Goal: Communication & Community: Answer question/provide support

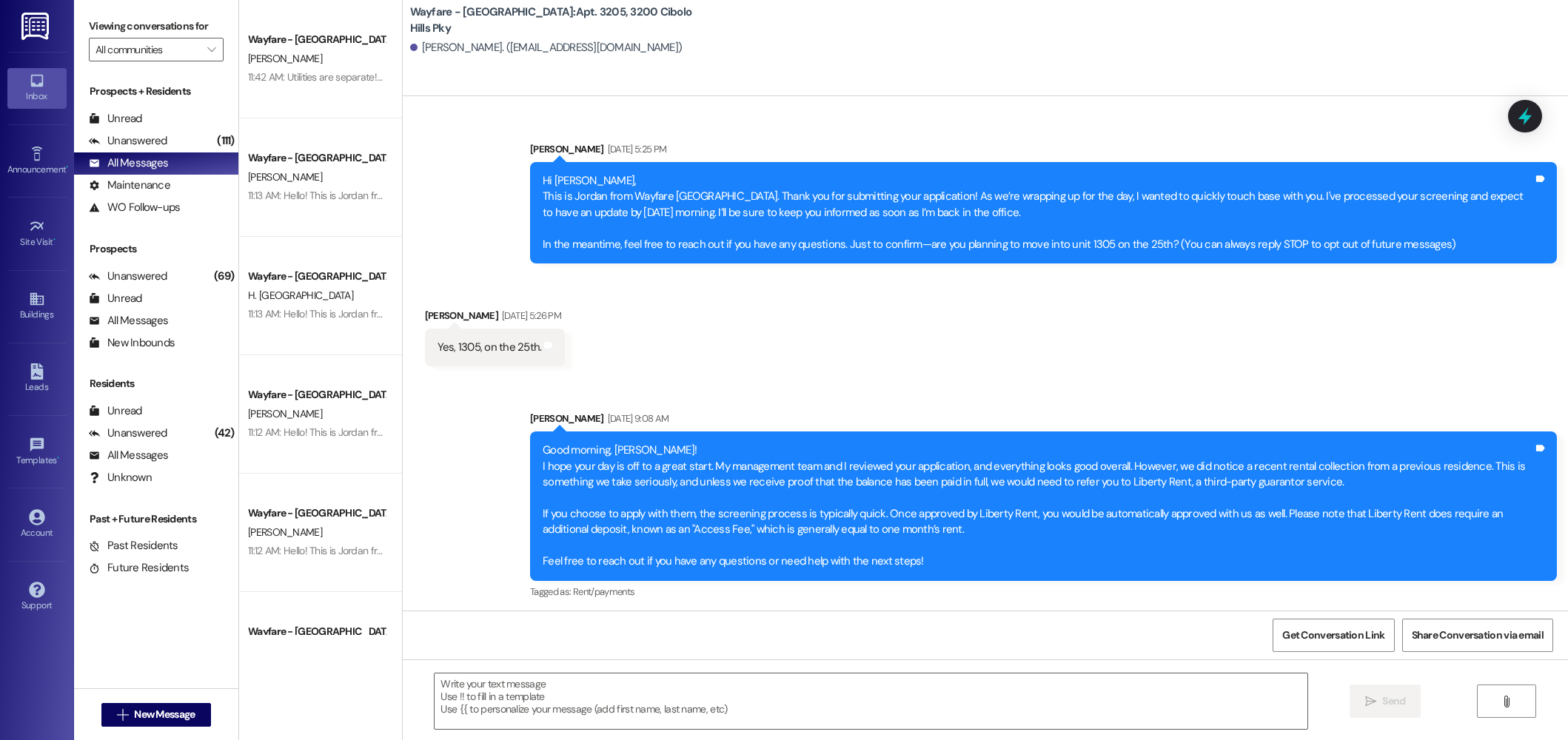
scroll to position [2558, 0]
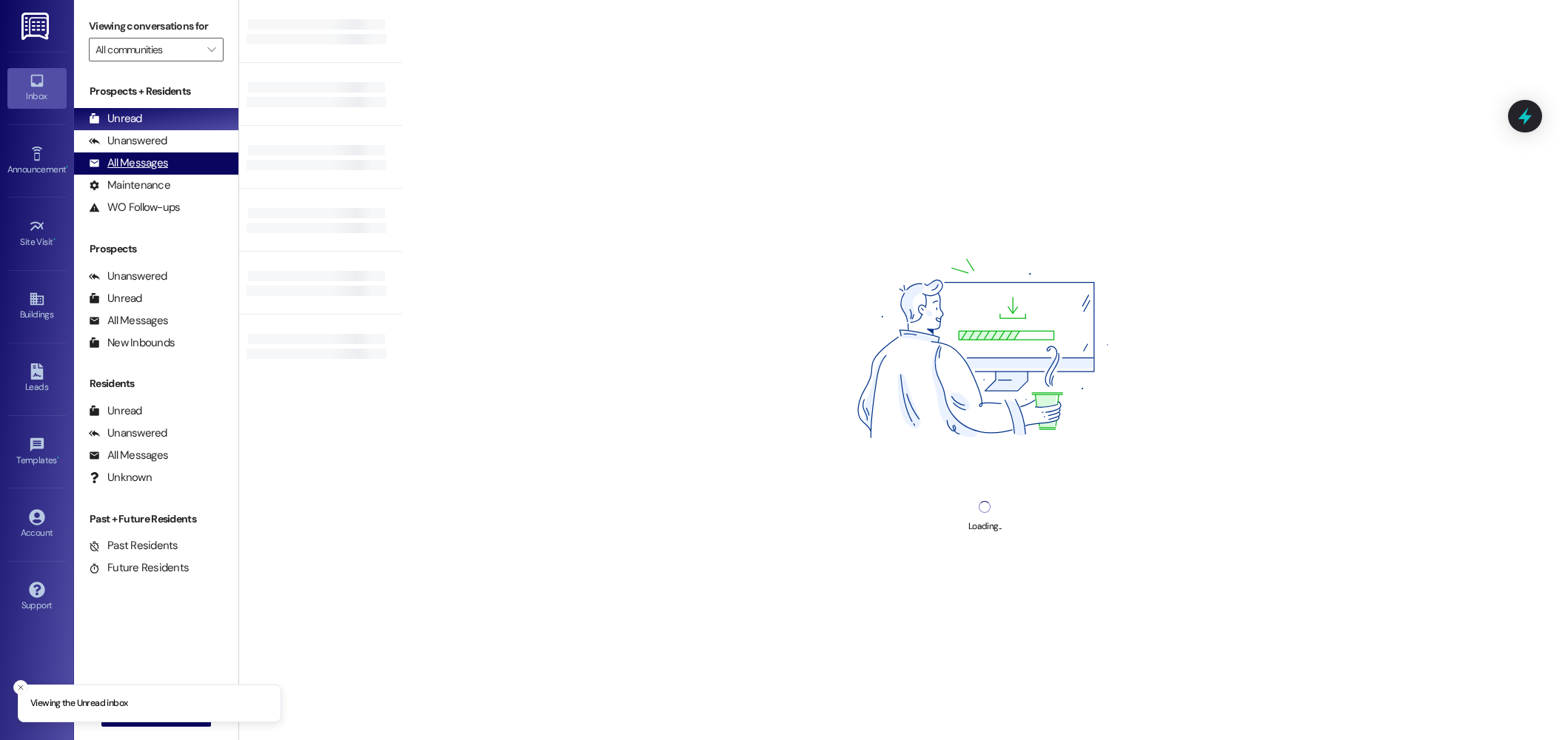
click at [139, 161] on div "All Messages" at bounding box center [128, 163] width 79 height 16
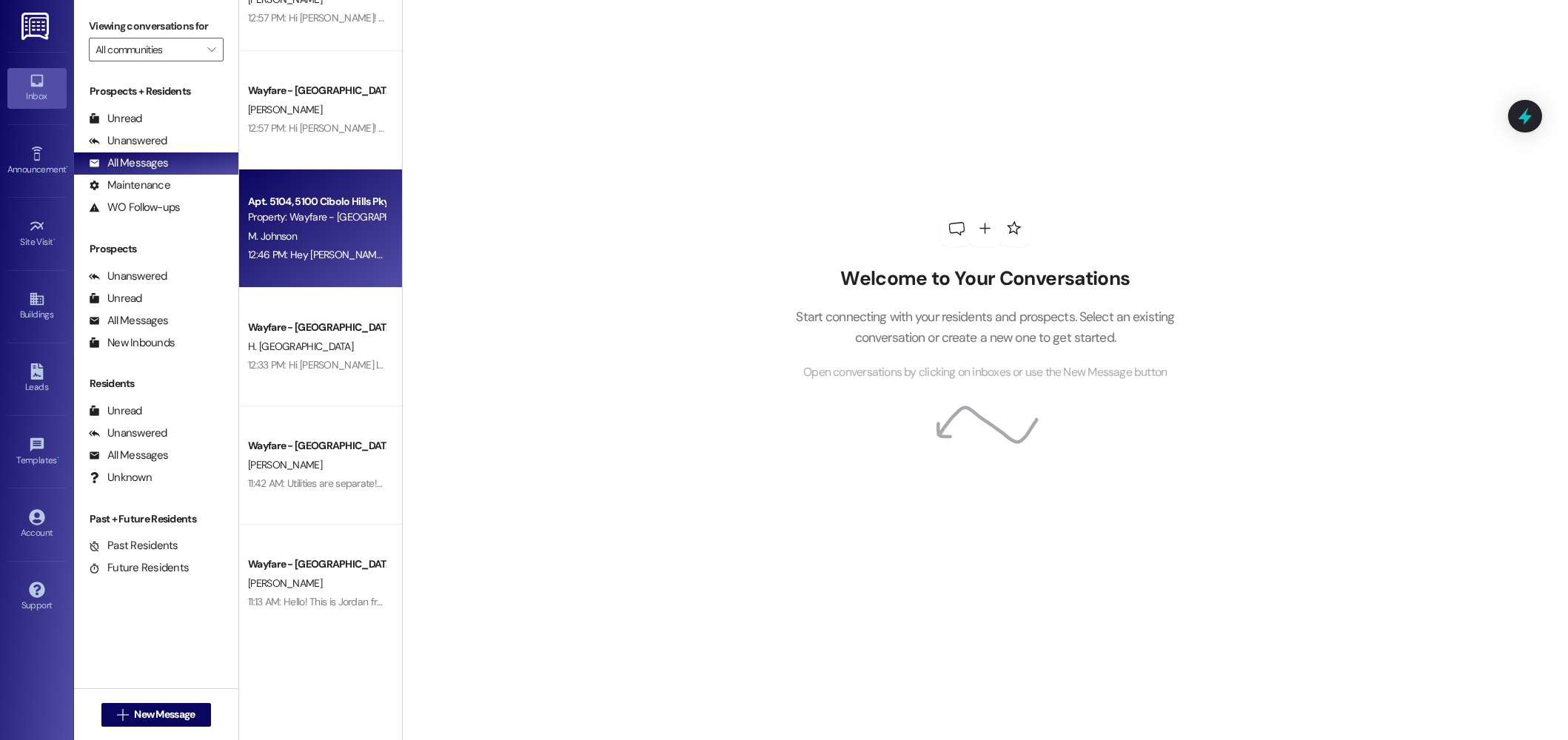
scroll to position [68, 0]
click at [321, 253] on div "12:46 PM: Hey [PERSON_NAME] ! Could you give me a call when you get a chance pl…" at bounding box center [466, 253] width 436 height 13
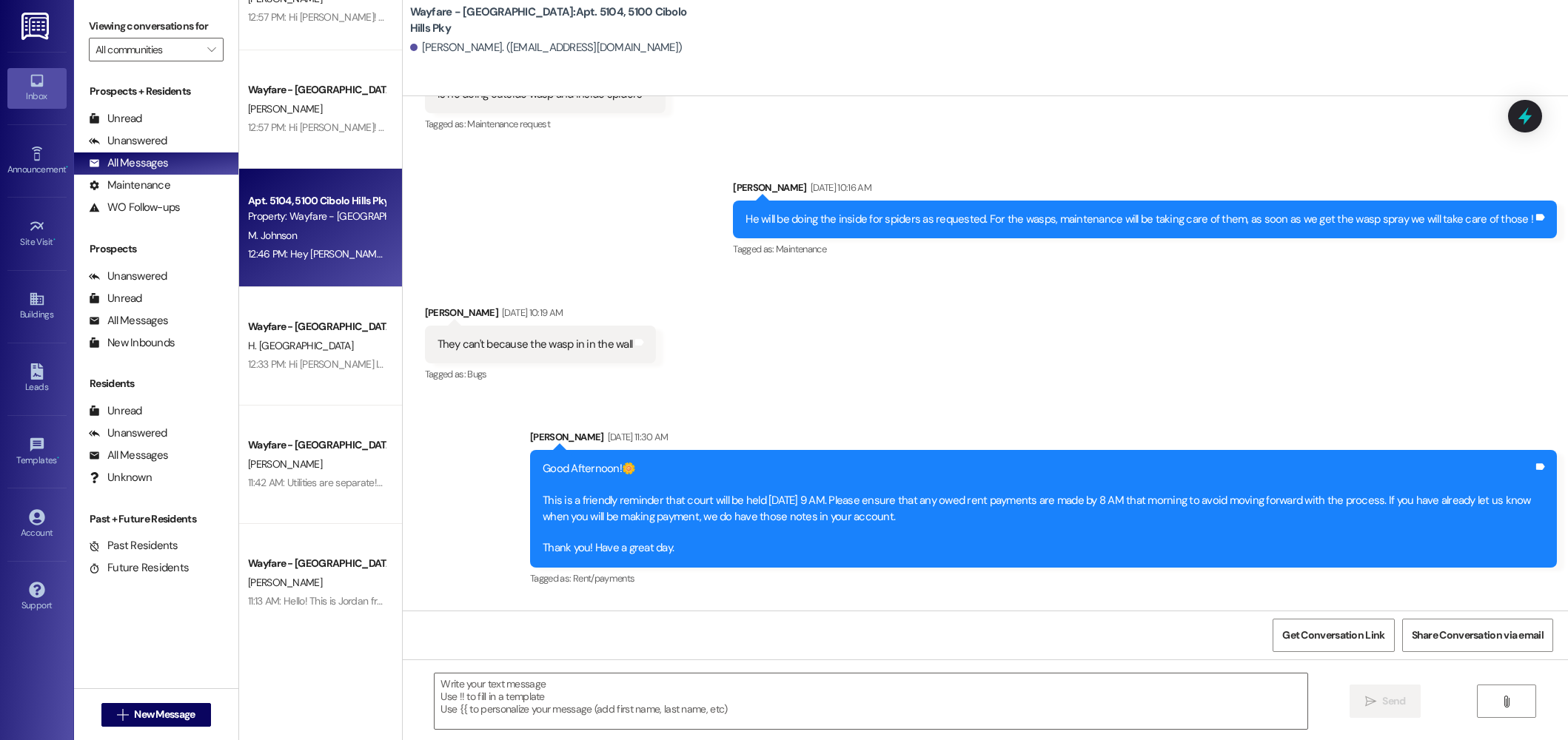
scroll to position [27359, 0]
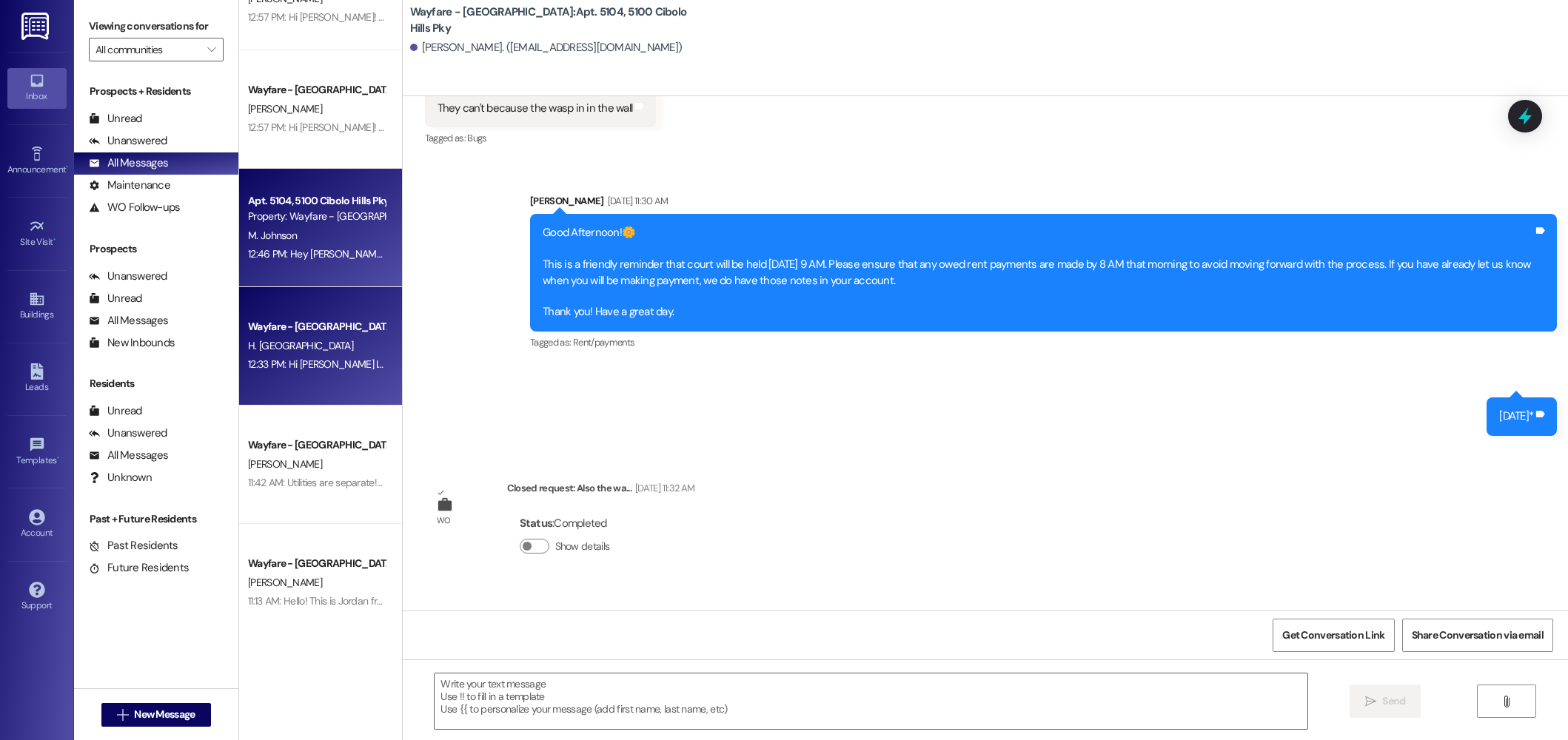
click at [333, 348] on div "H. [GEOGRAPHIC_DATA]" at bounding box center [316, 345] width 140 height 18
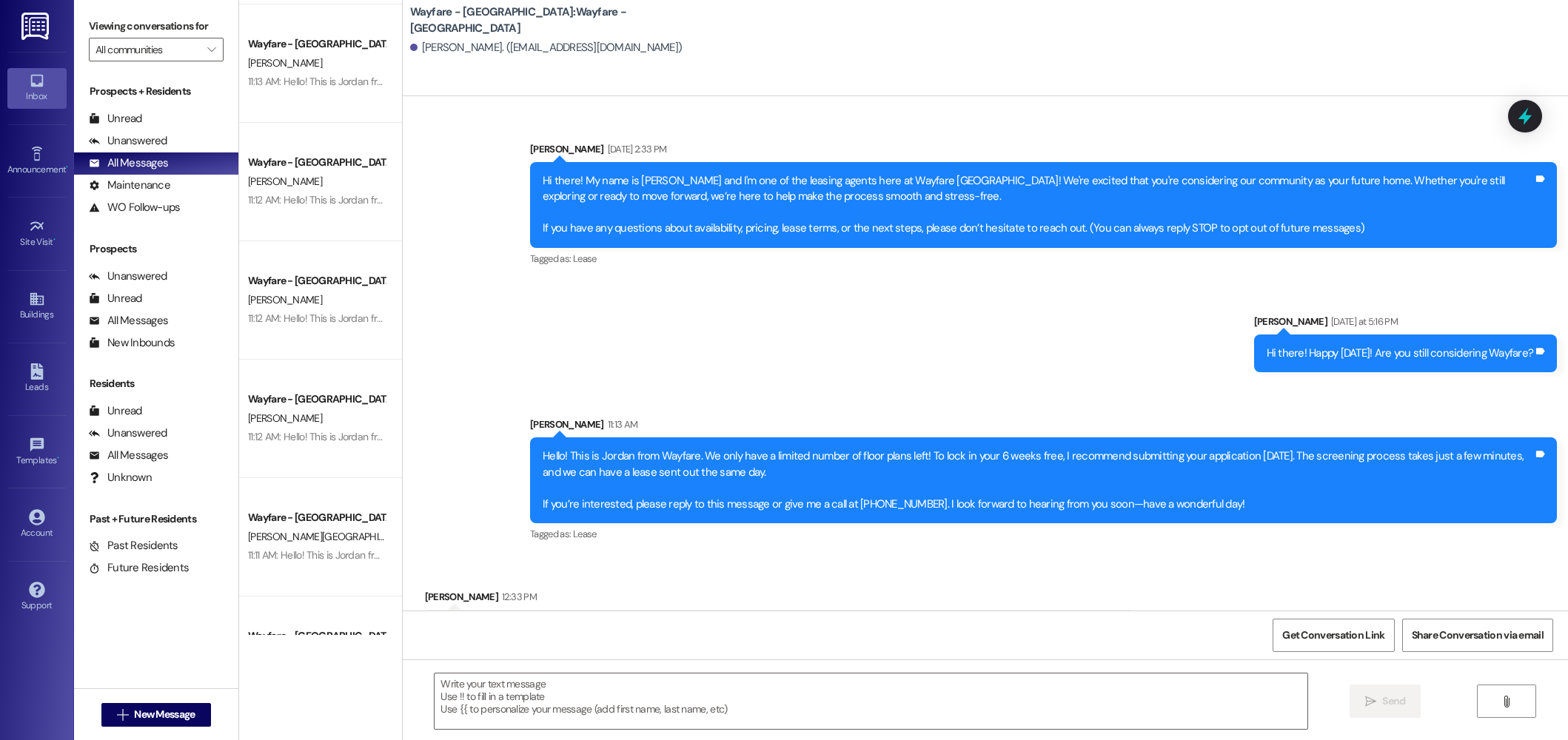
scroll to position [0, 0]
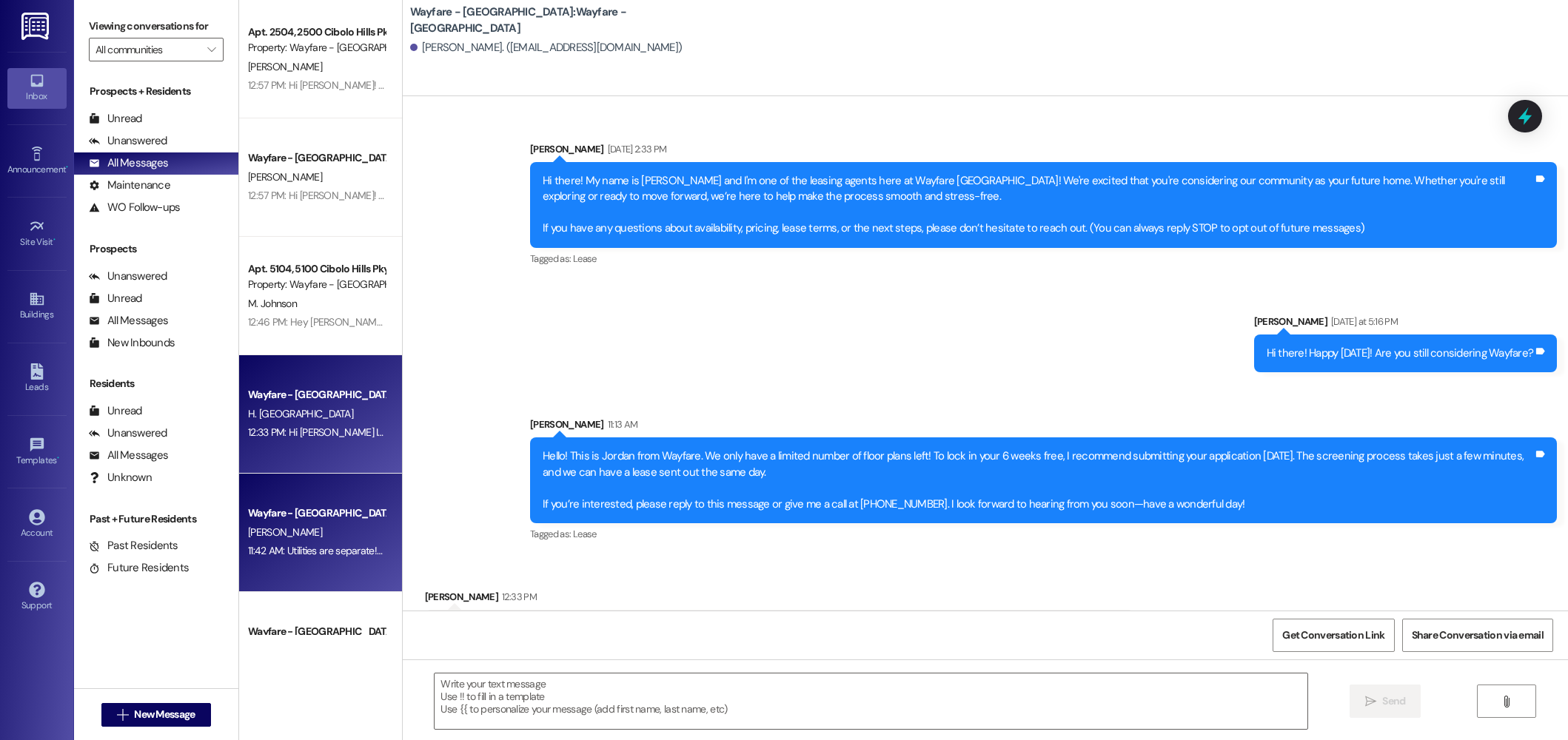
click at [289, 539] on div "[PERSON_NAME]" at bounding box center [316, 532] width 140 height 18
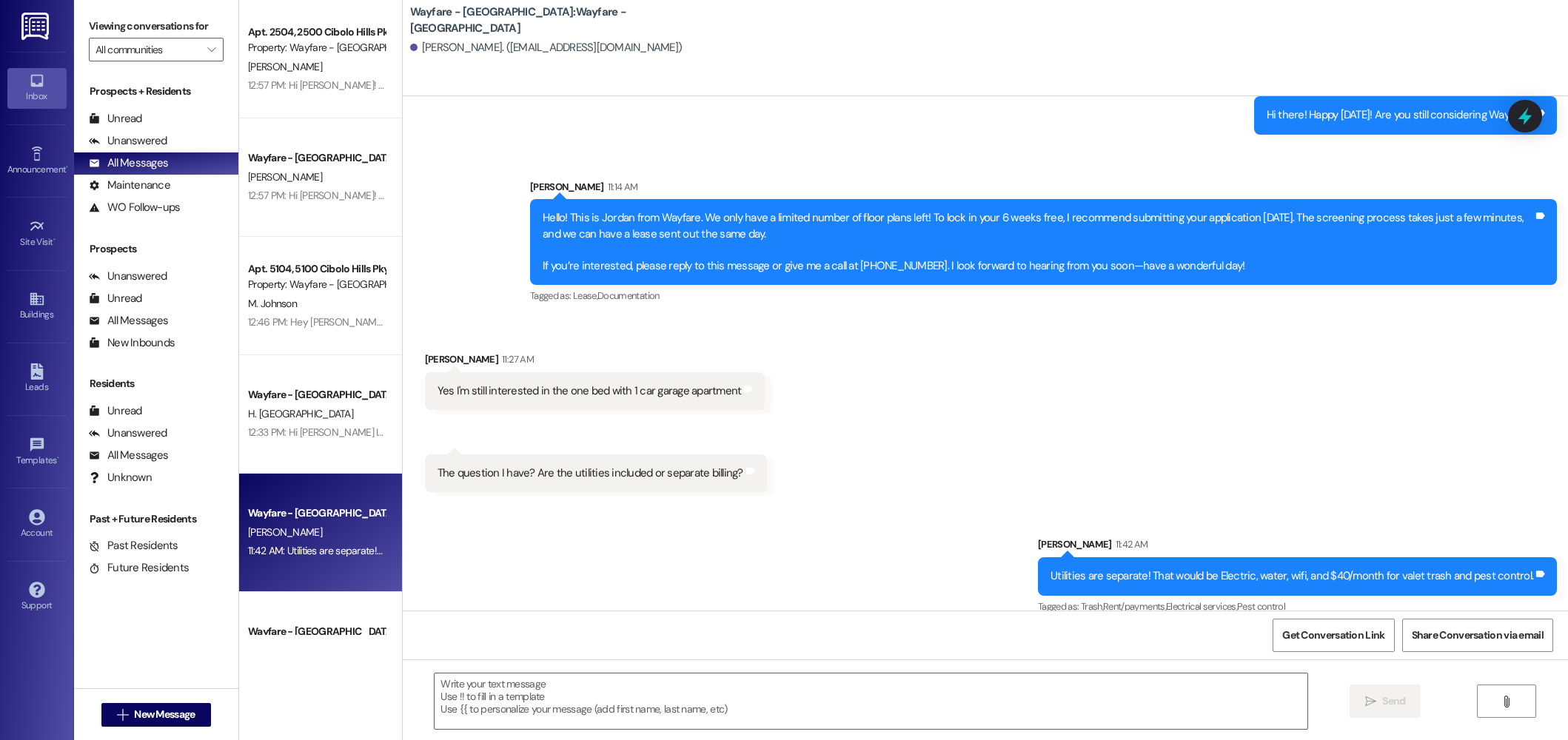
scroll to position [397, 0]
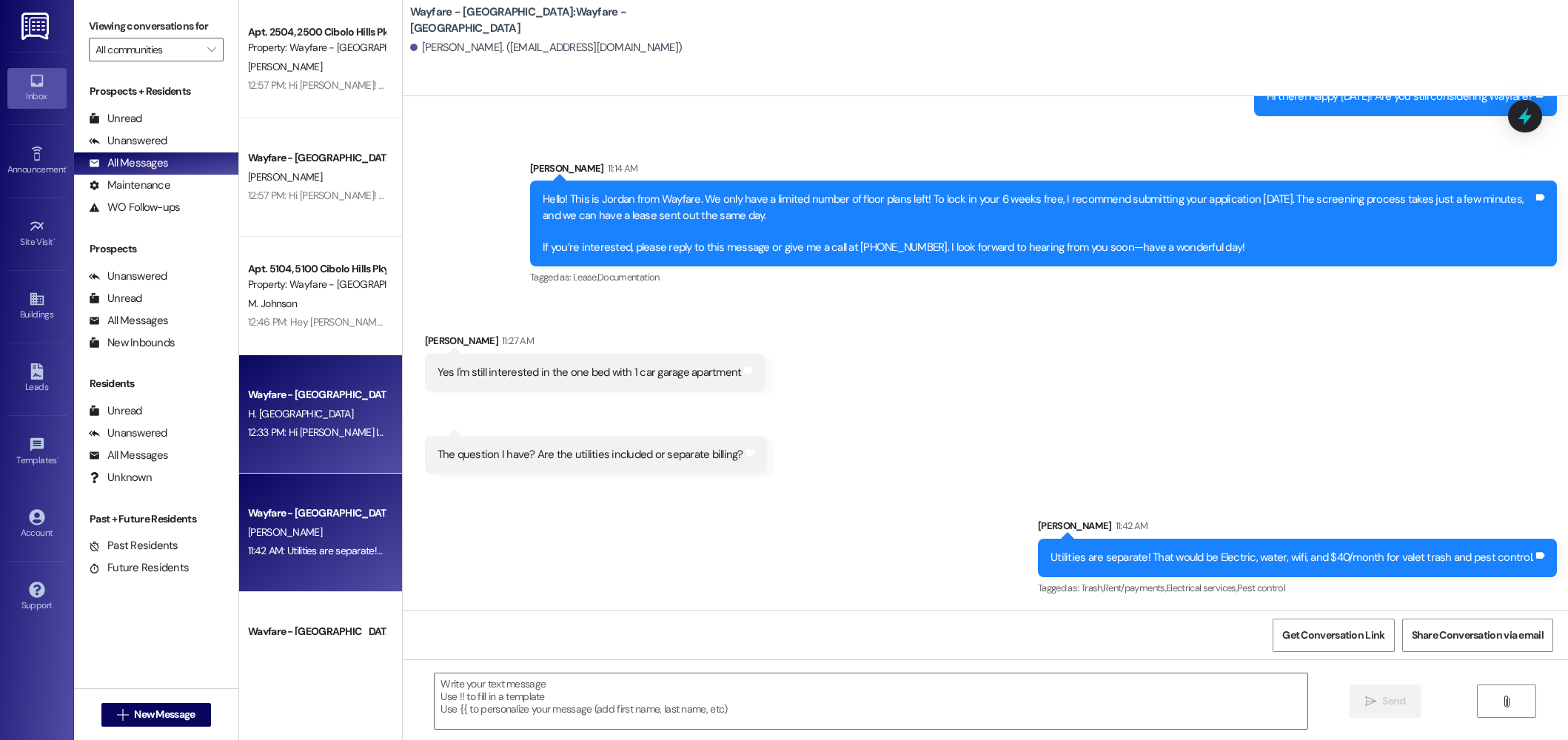
click at [294, 390] on div "Wayfare - [GEOGRAPHIC_DATA]" at bounding box center [316, 395] width 137 height 16
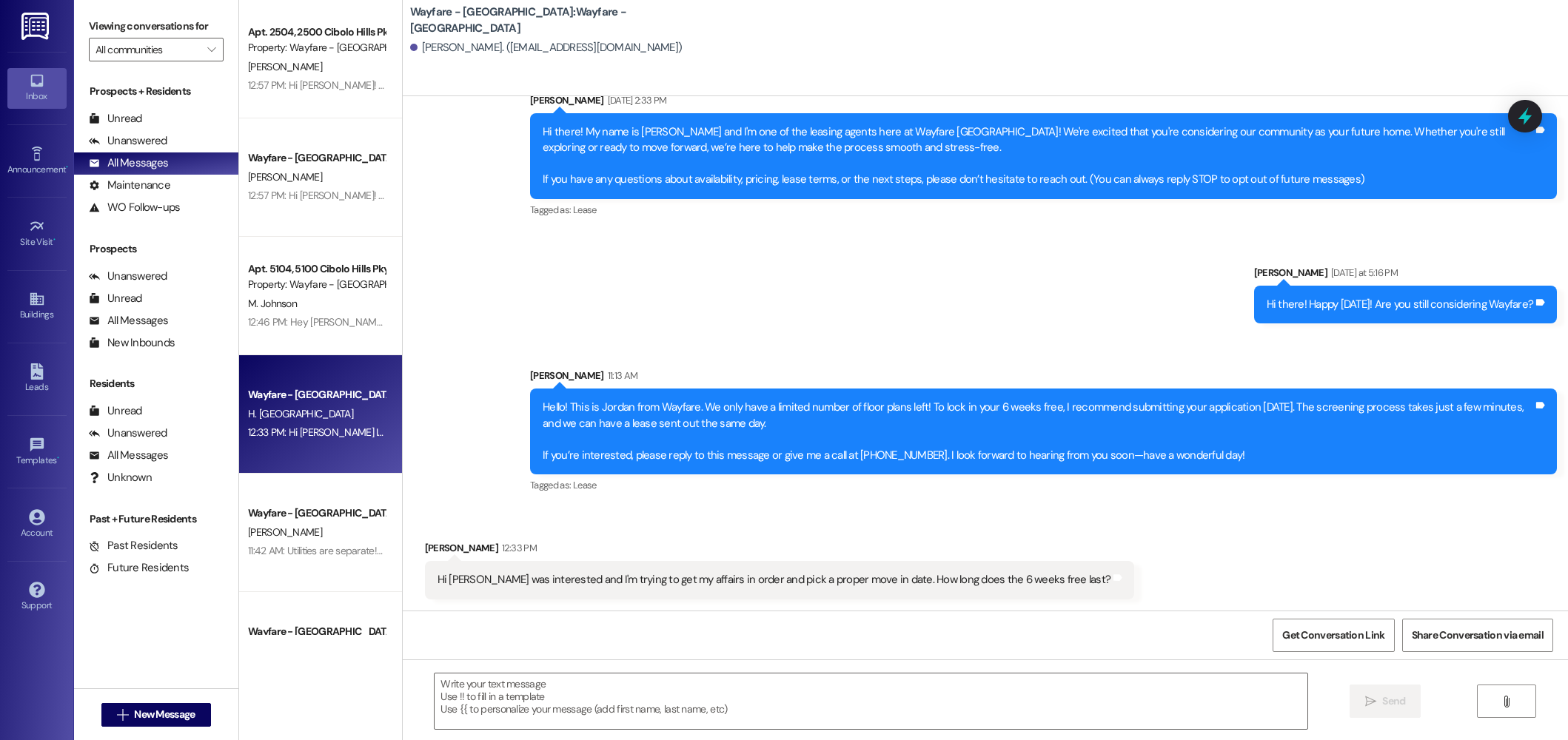
scroll to position [50, 0]
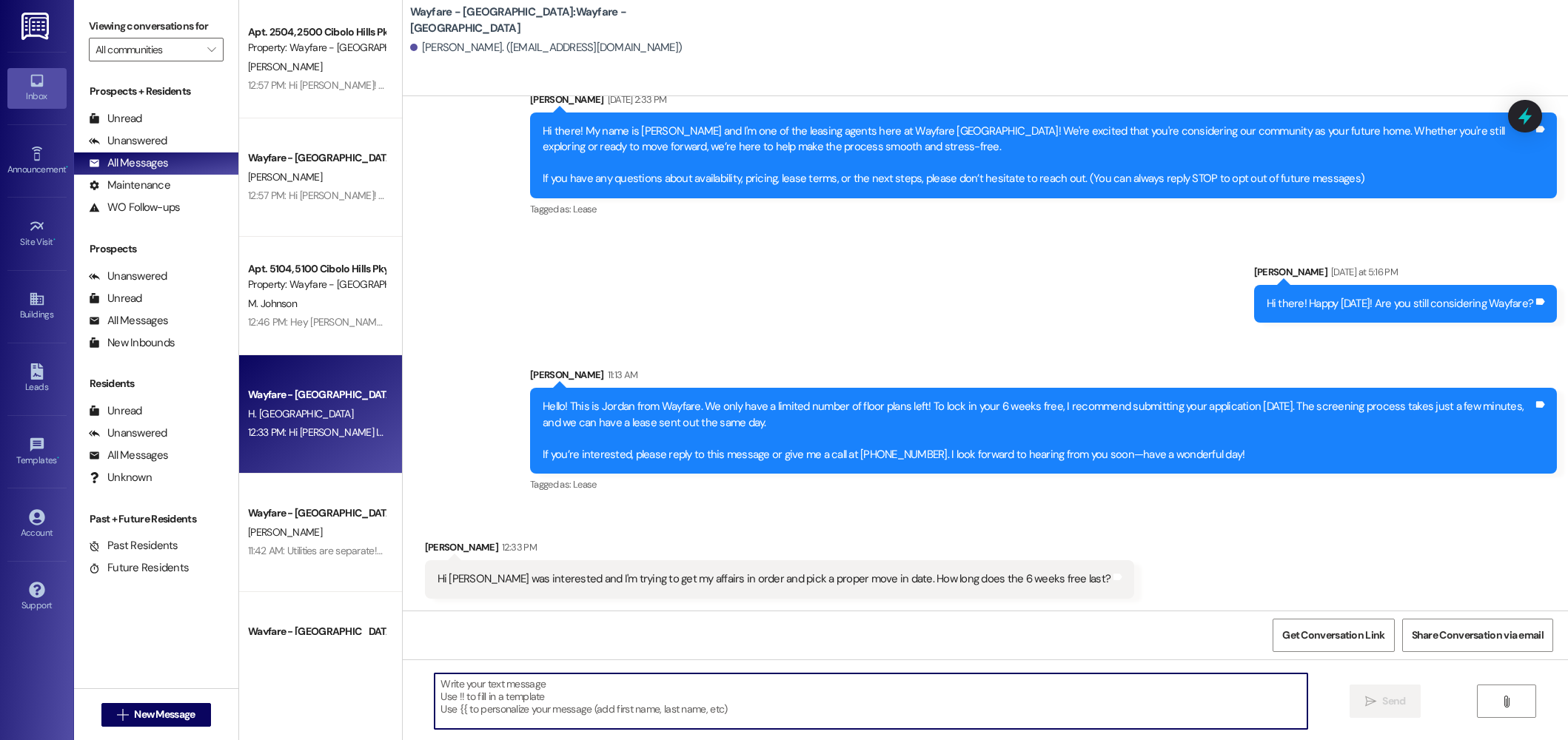
click at [691, 700] on textarea at bounding box center [871, 701] width 873 height 55
click at [1104, 674] on textarea at bounding box center [871, 701] width 873 height 55
click at [854, 681] on textarea at bounding box center [871, 701] width 873 height 55
click at [847, 691] on textarea at bounding box center [871, 701] width 873 height 55
click at [770, 704] on textarea at bounding box center [871, 701] width 873 height 55
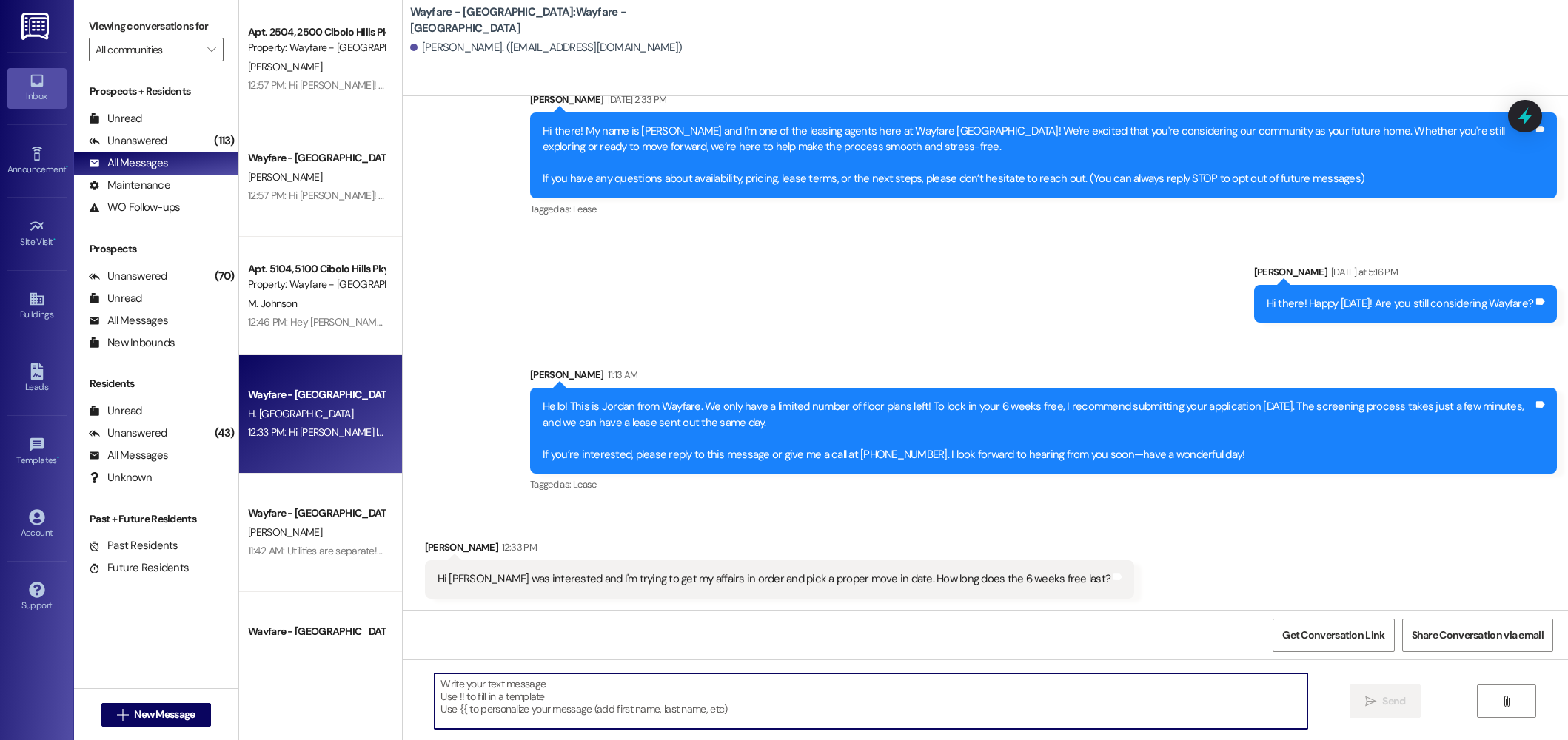
drag, startPoint x: 1111, startPoint y: 655, endPoint x: 1098, endPoint y: 696, distance: 43.0
click at [1111, 659] on div "Sent via SMS Jordan Arnold Aug 14, 2025 at 2:33 PM Hi there! My name is Jordan …" at bounding box center [984, 466] width 1165 height 740
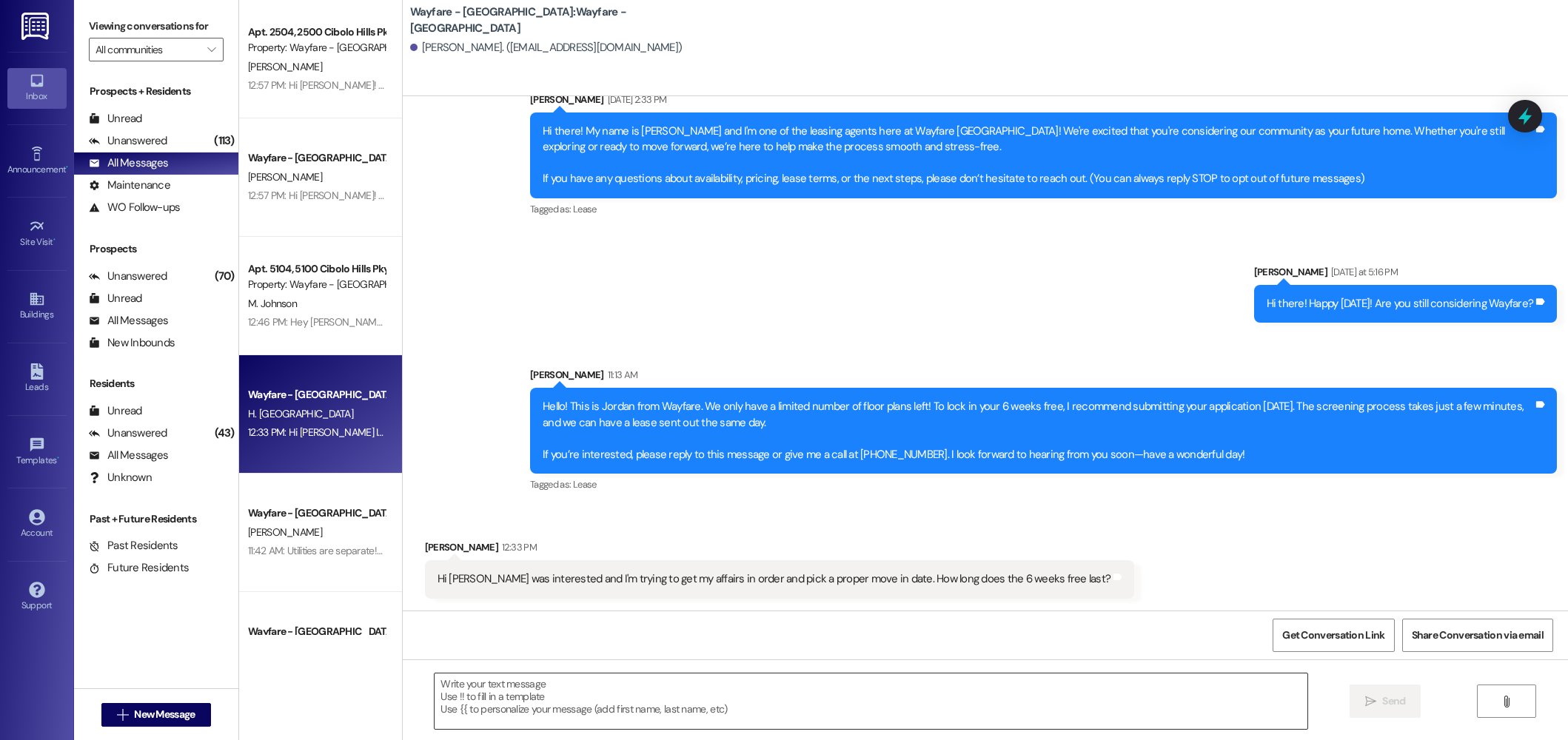
click at [1098, 696] on textarea at bounding box center [871, 701] width 873 height 55
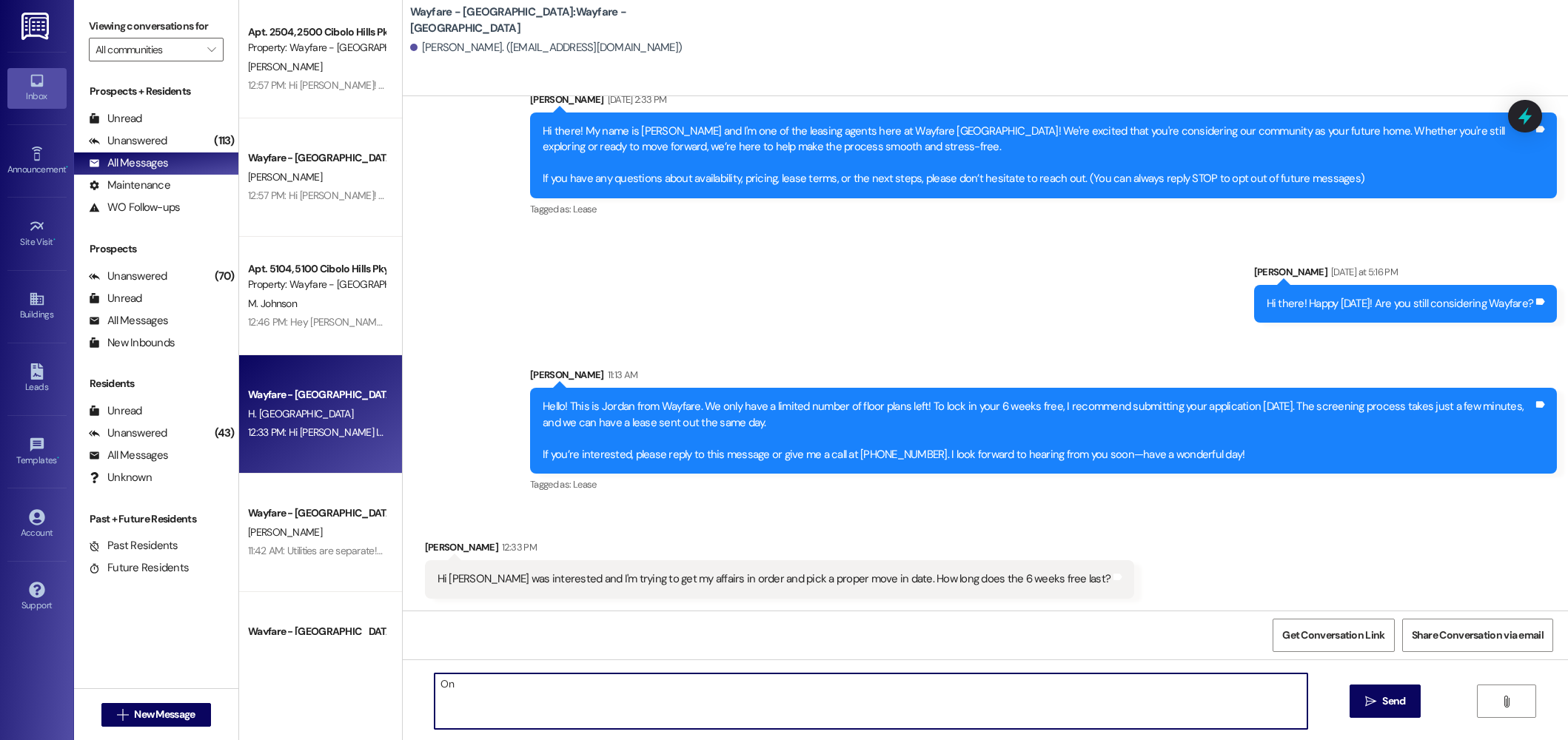
type textarea "O"
type textarea "T"
type textarea "The special doesn't have a set end date just yet but it could be taken away at …"
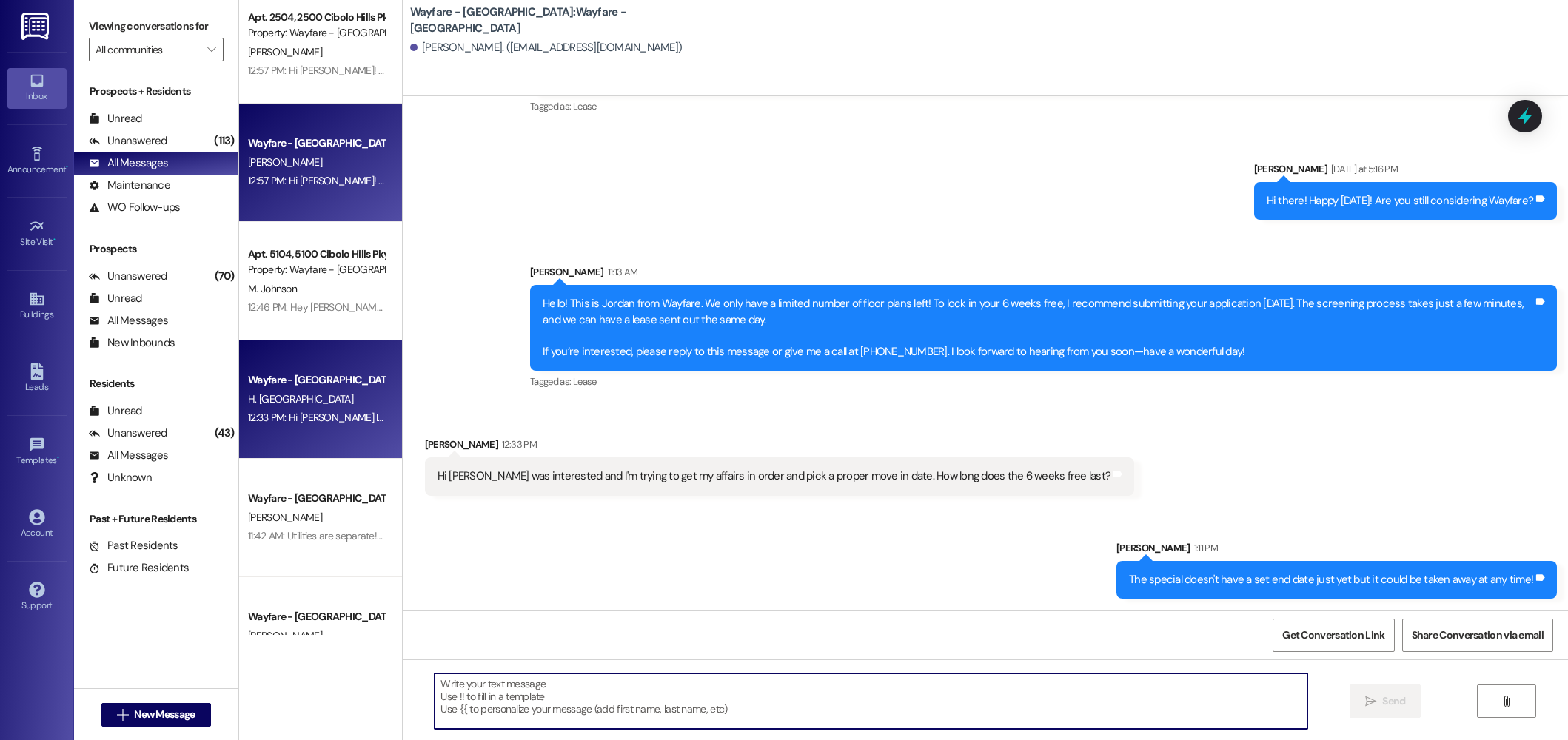
scroll to position [0, 0]
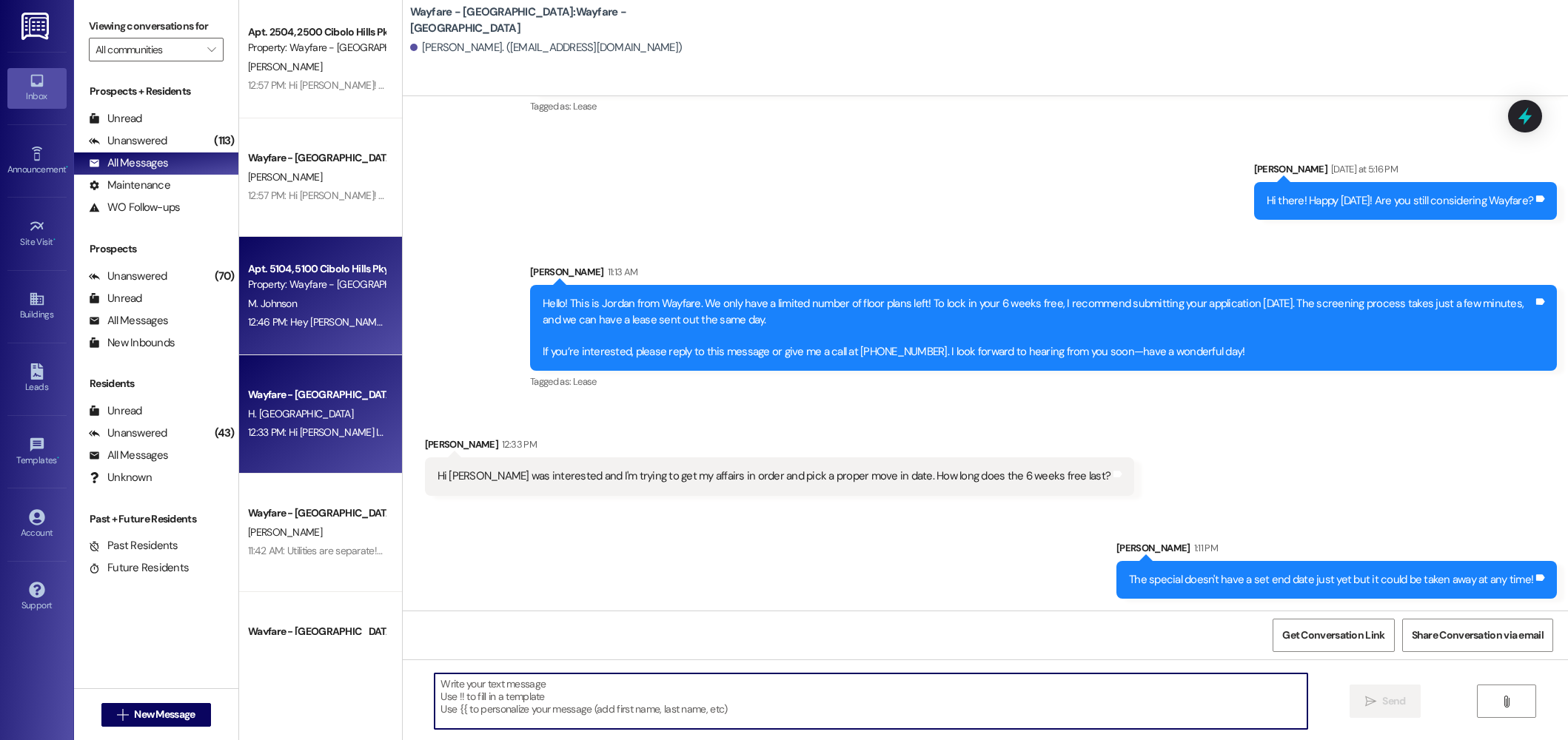
click at [312, 298] on div "M. Johnson" at bounding box center [316, 303] width 140 height 18
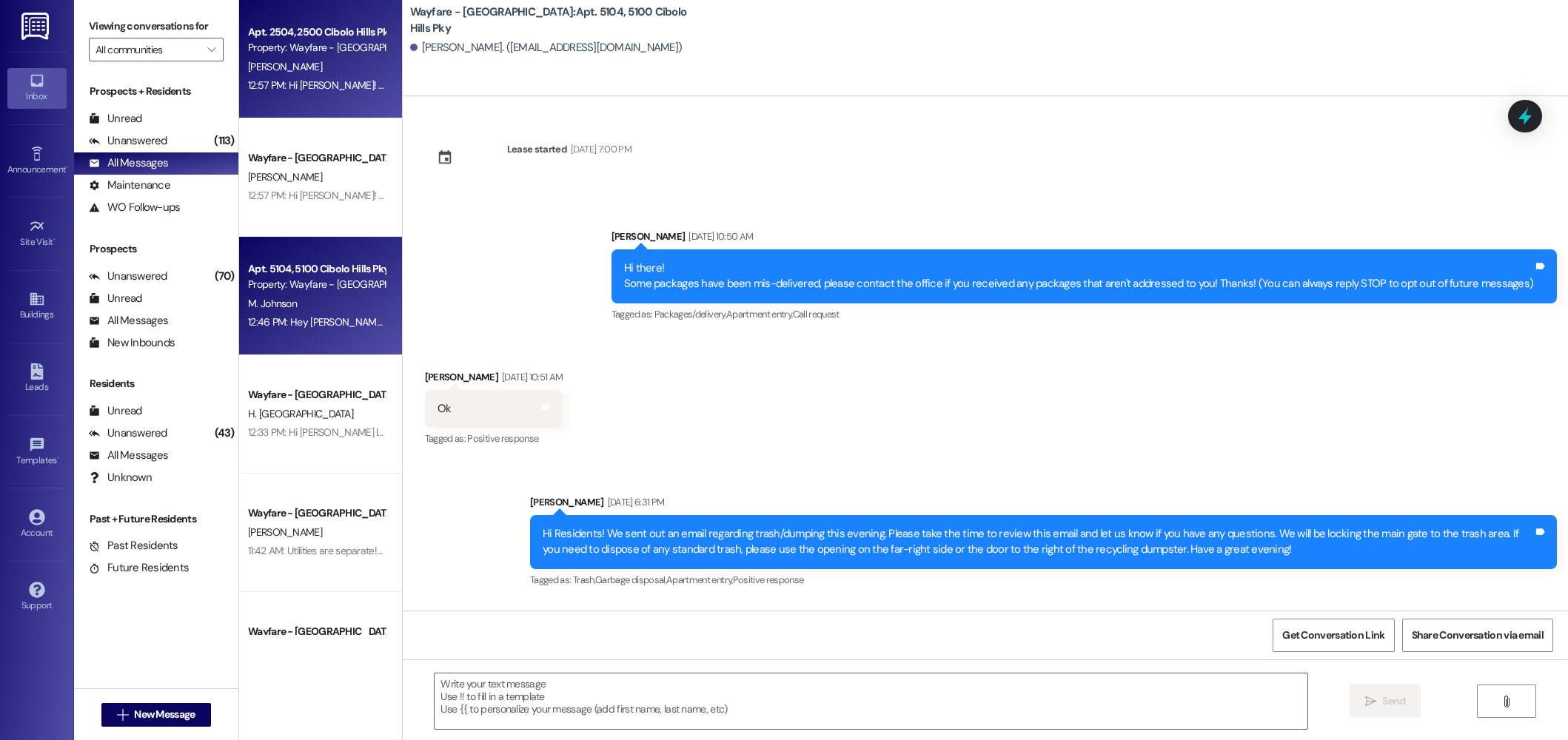
scroll to position [27359, 0]
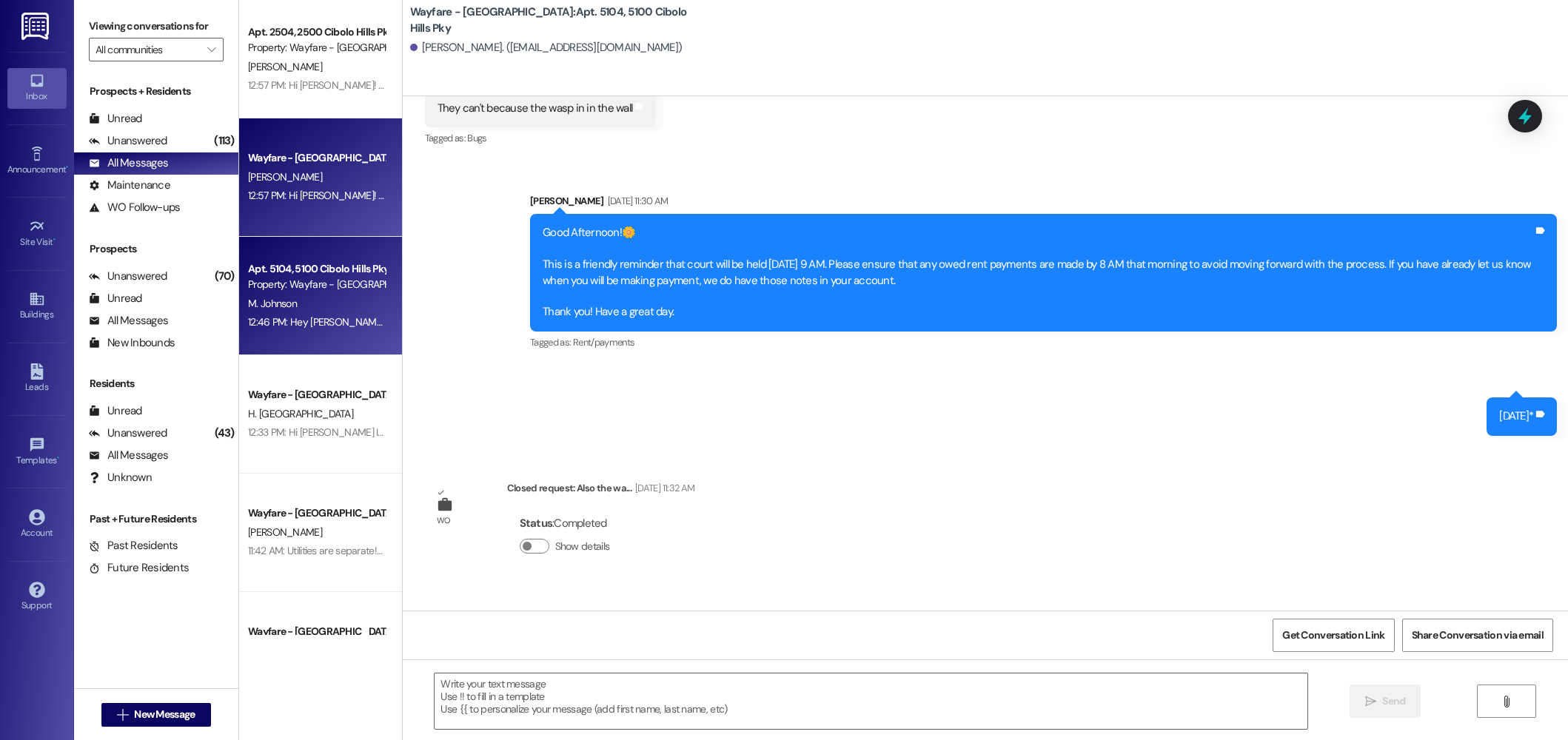
click at [271, 178] on span "[PERSON_NAME]" at bounding box center [284, 176] width 74 height 13
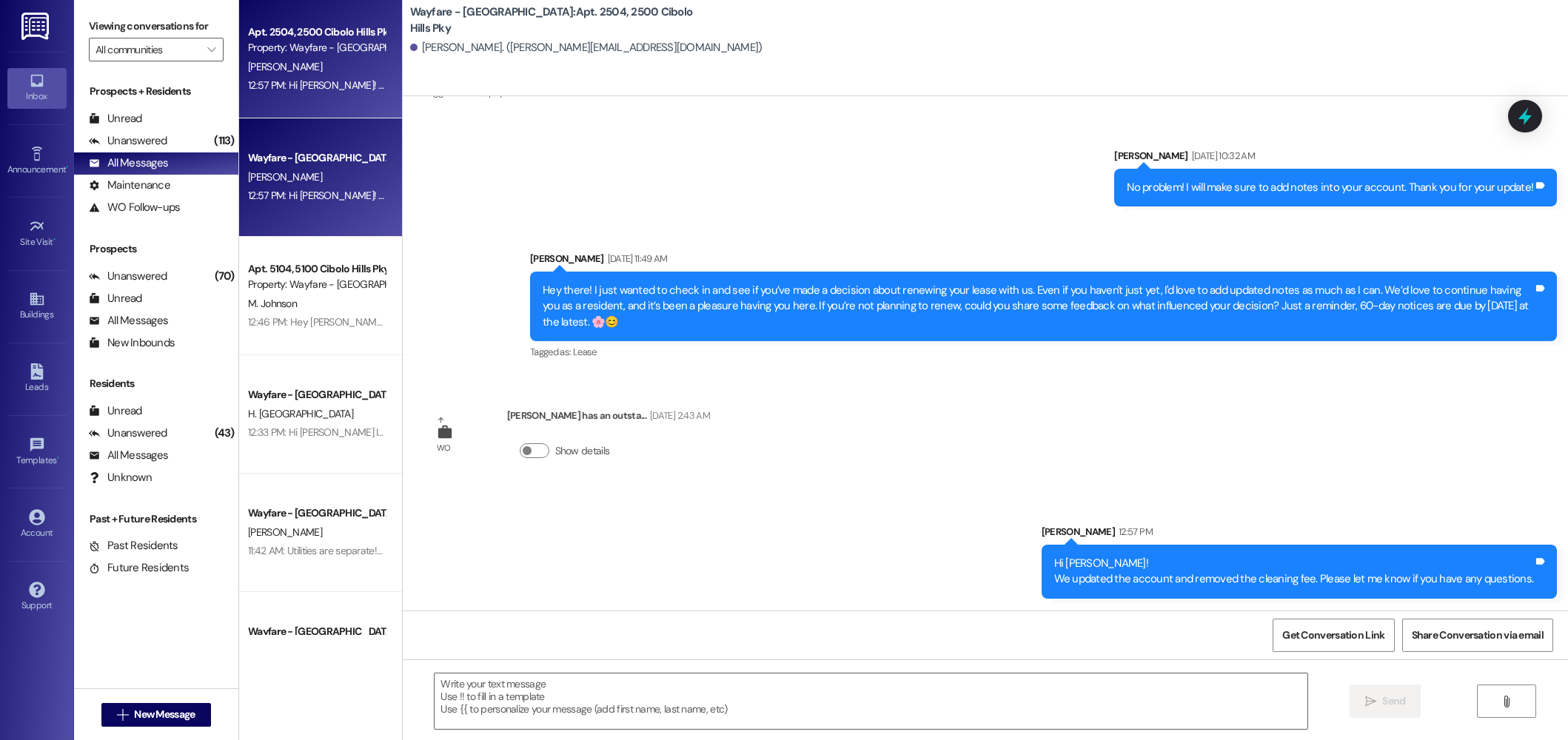
scroll to position [1721, 0]
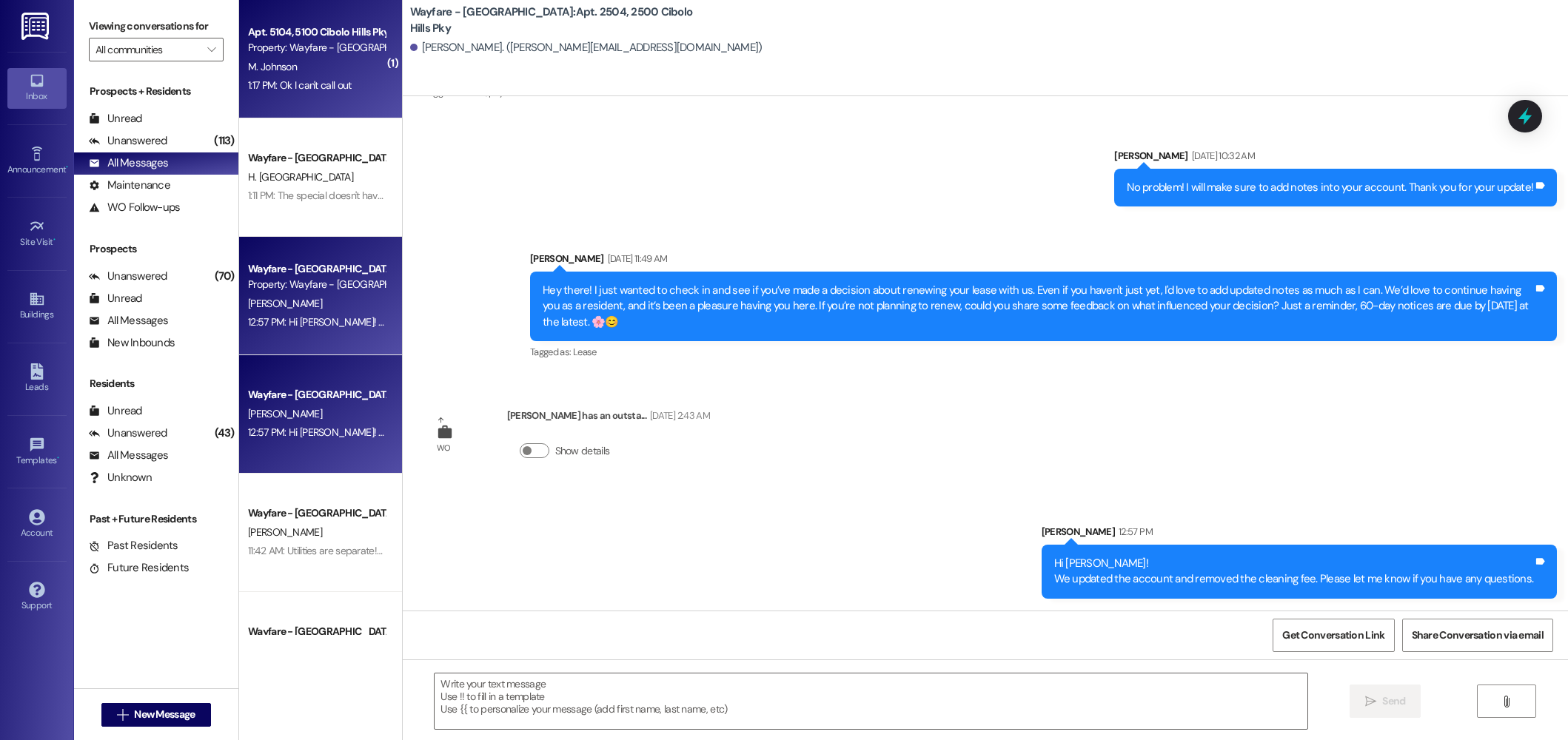
click at [273, 56] on div "Apt. 5104, 5100 Cibolo Hills Pky Property: Wayfare - Cibolo Hills" at bounding box center [316, 40] width 140 height 35
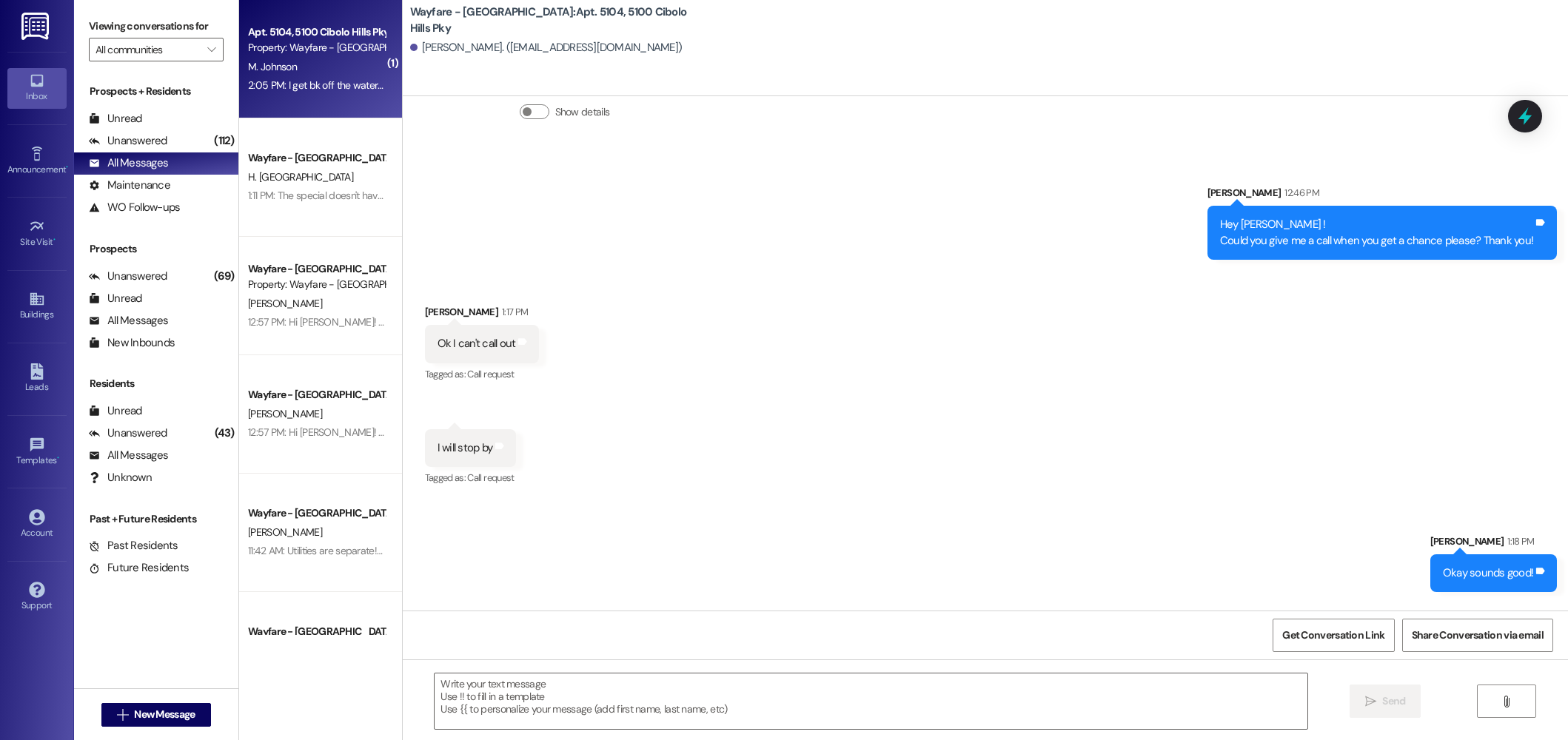
scroll to position [27795, 0]
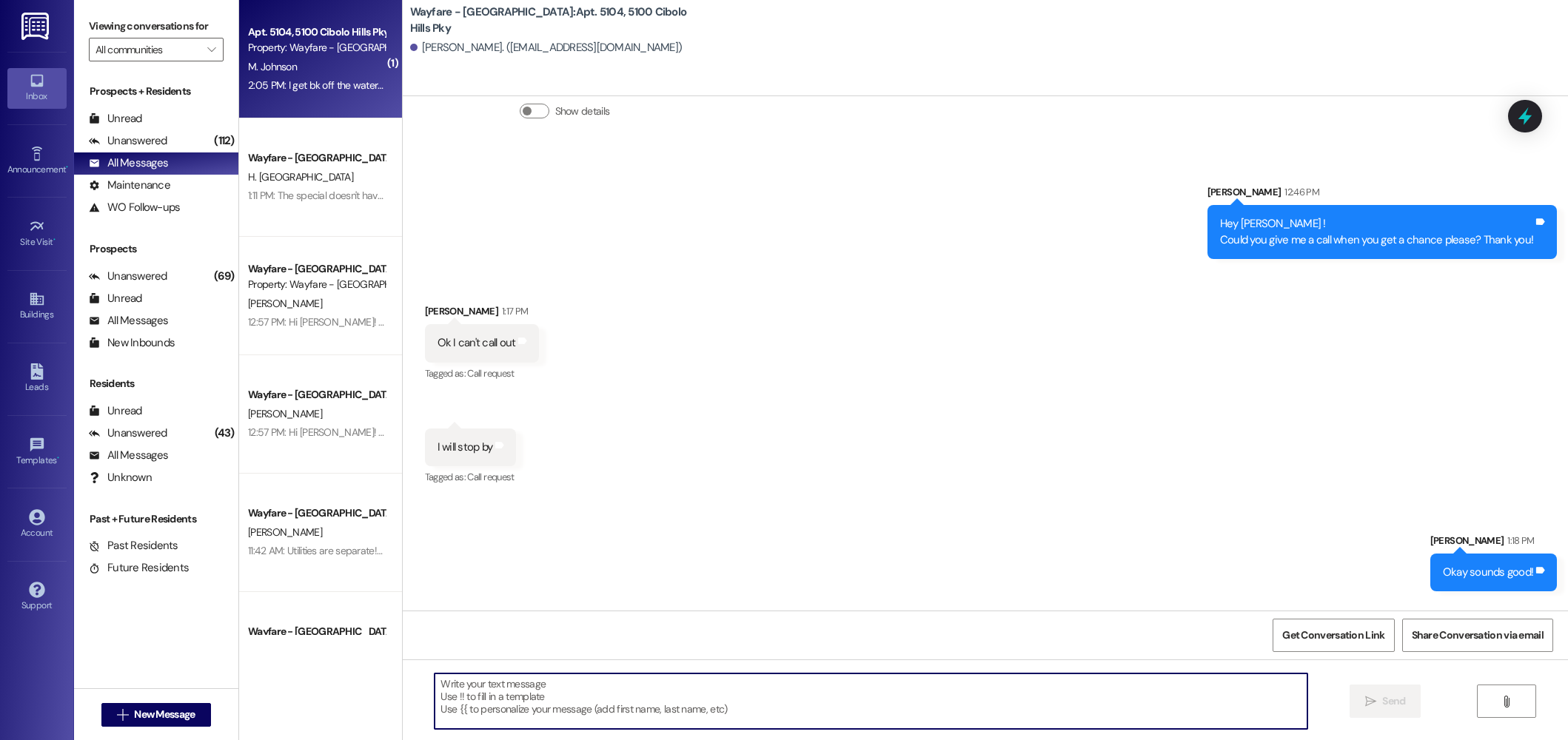
drag, startPoint x: 562, startPoint y: 719, endPoint x: 512, endPoint y: 375, distance: 347.6
click at [562, 719] on textarea at bounding box center [871, 701] width 873 height 55
click at [528, 682] on textarea at bounding box center [871, 701] width 873 height 55
click at [129, 722] on button " New Message" at bounding box center [156, 715] width 109 height 24
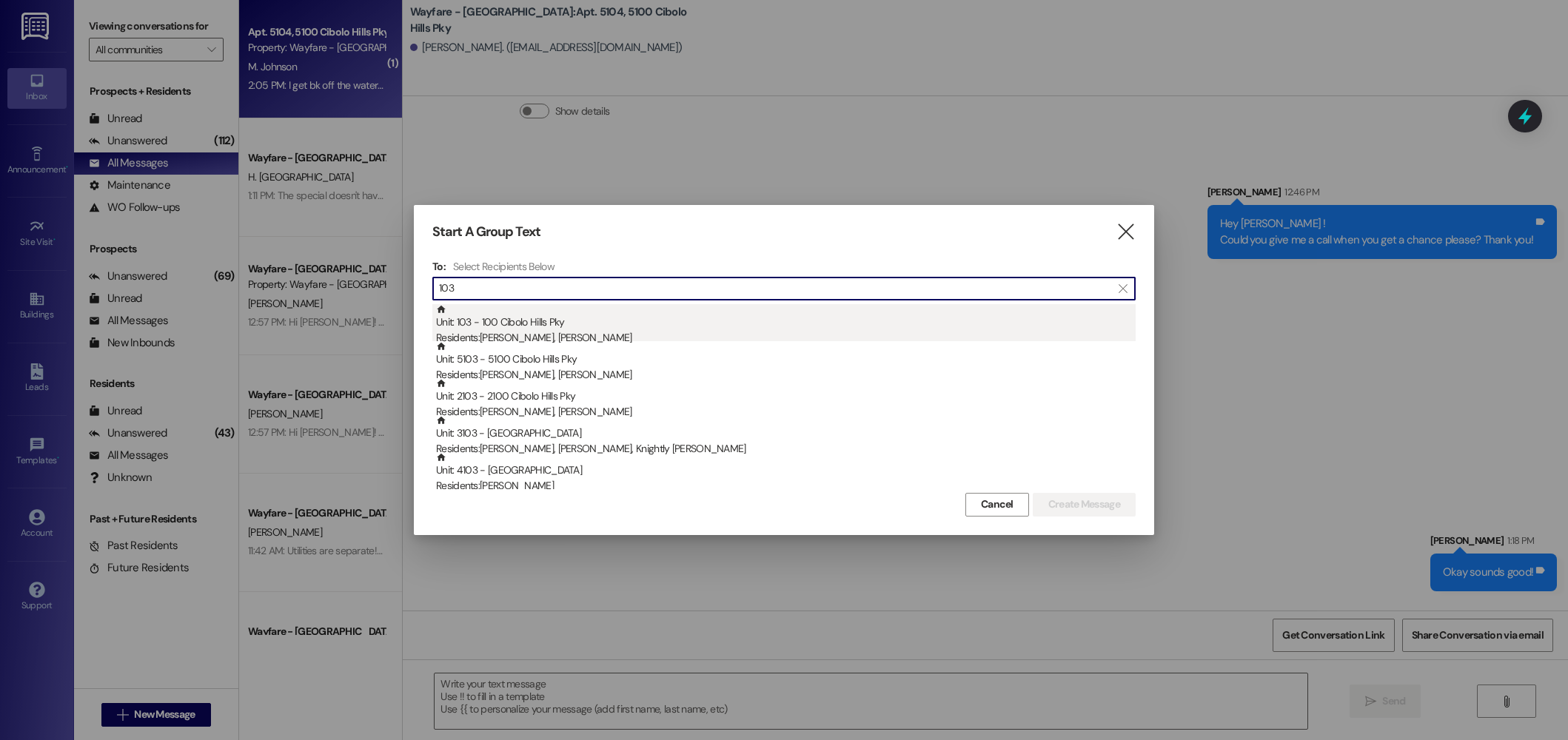
type input "103"
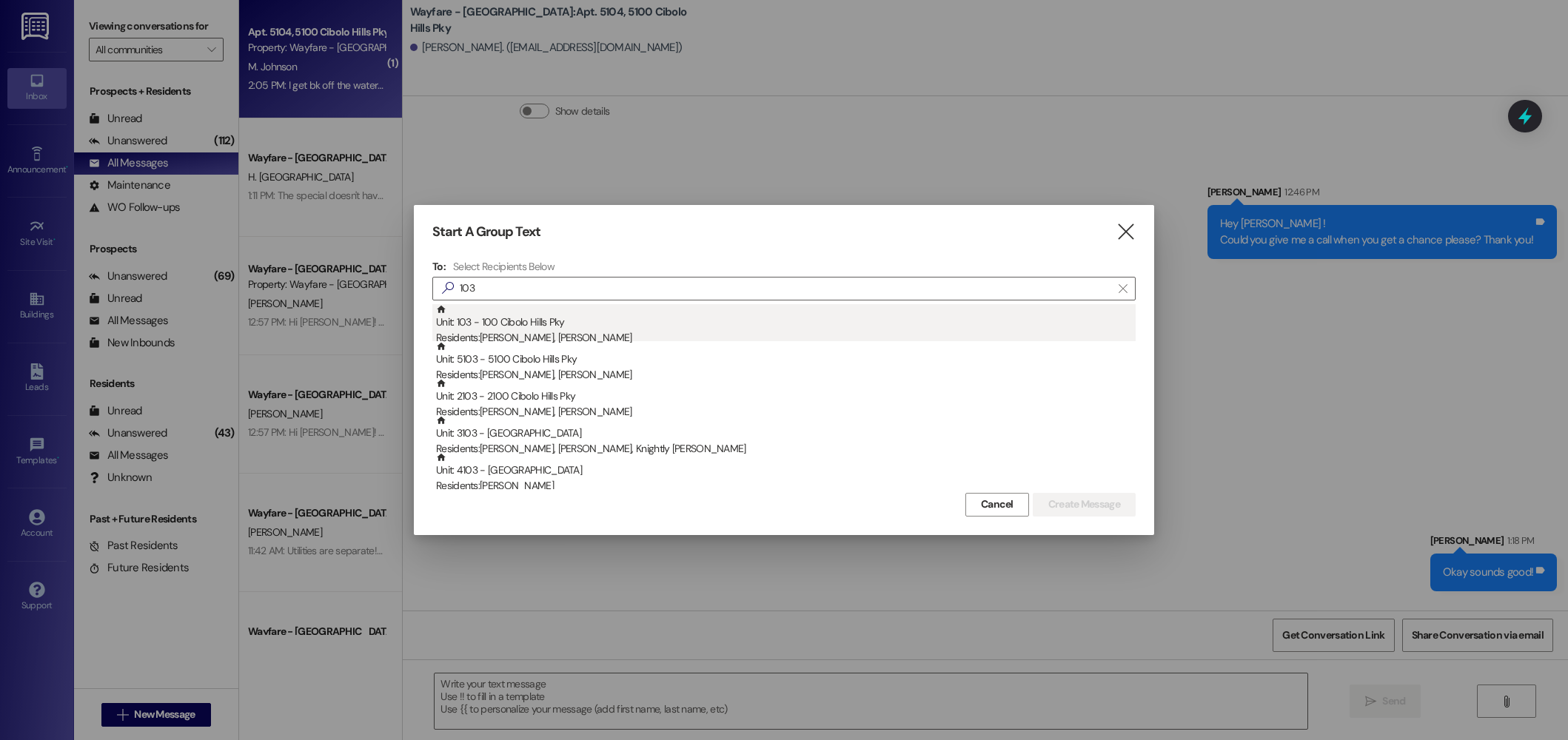
click at [534, 327] on div "Unit: 103 - 100 Cibolo Hills Pky Residents: Alexandra Patterson, Kyle Dooley" at bounding box center [786, 324] width 699 height 42
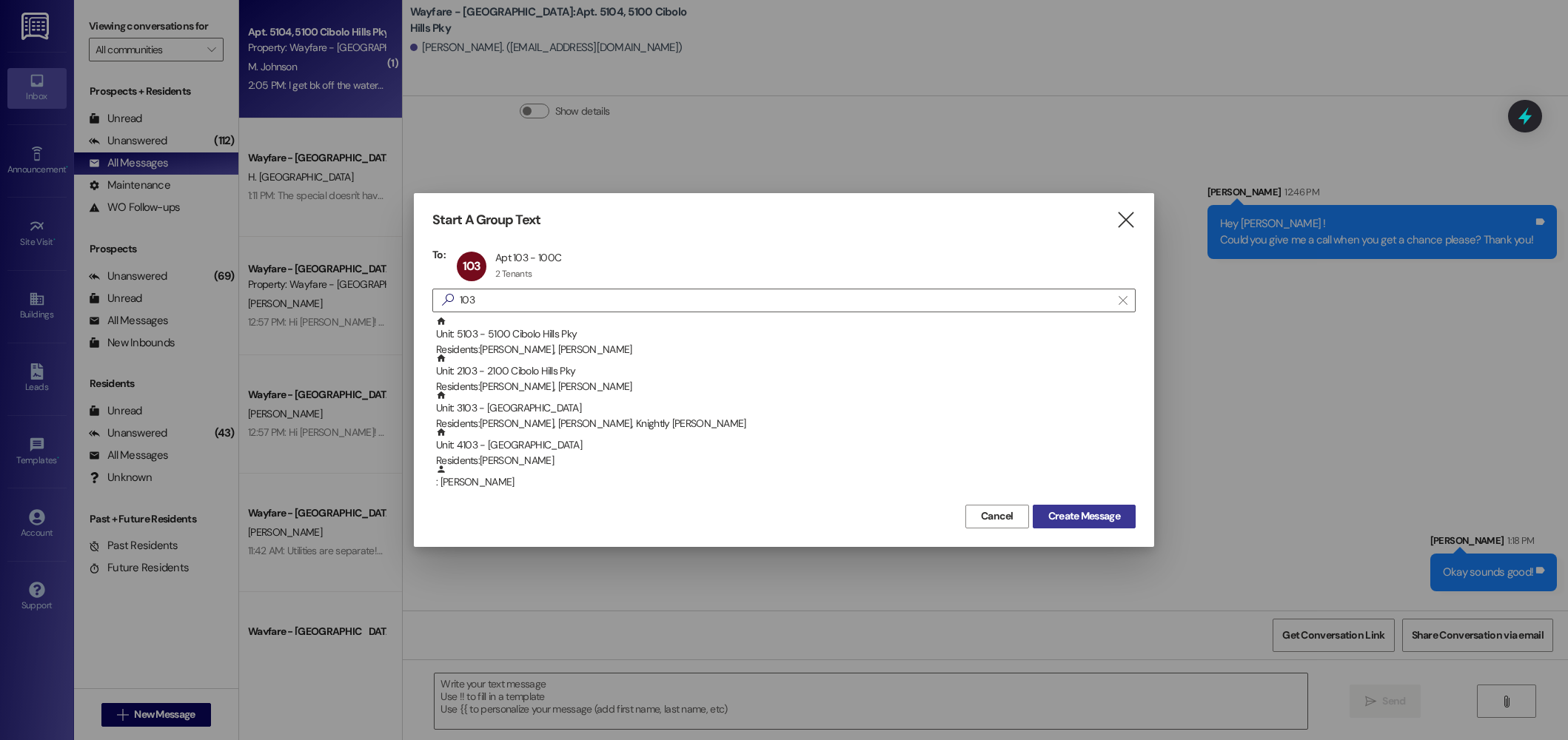
click at [1069, 518] on span "Create Message" at bounding box center [1084, 516] width 72 height 16
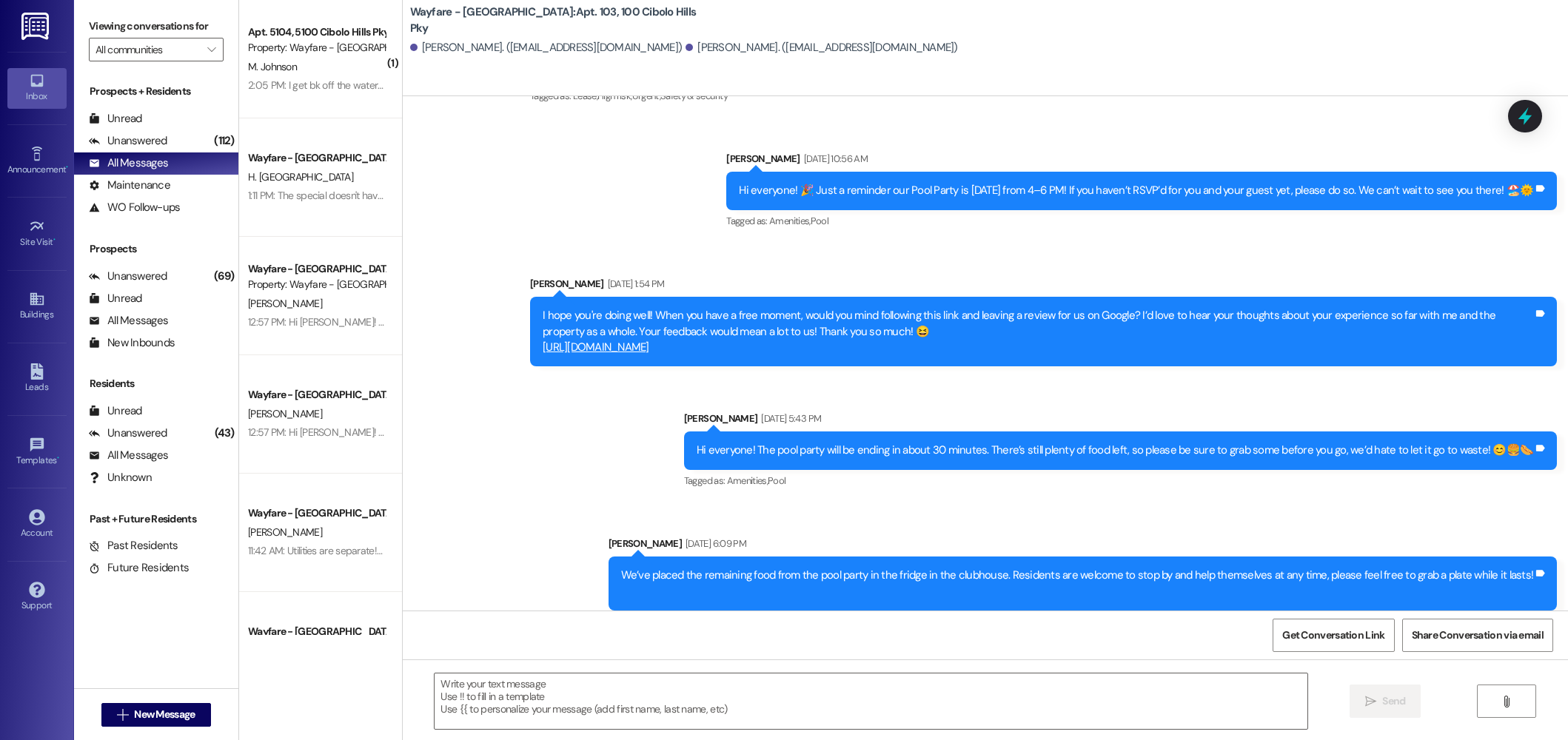
scroll to position [2978, 0]
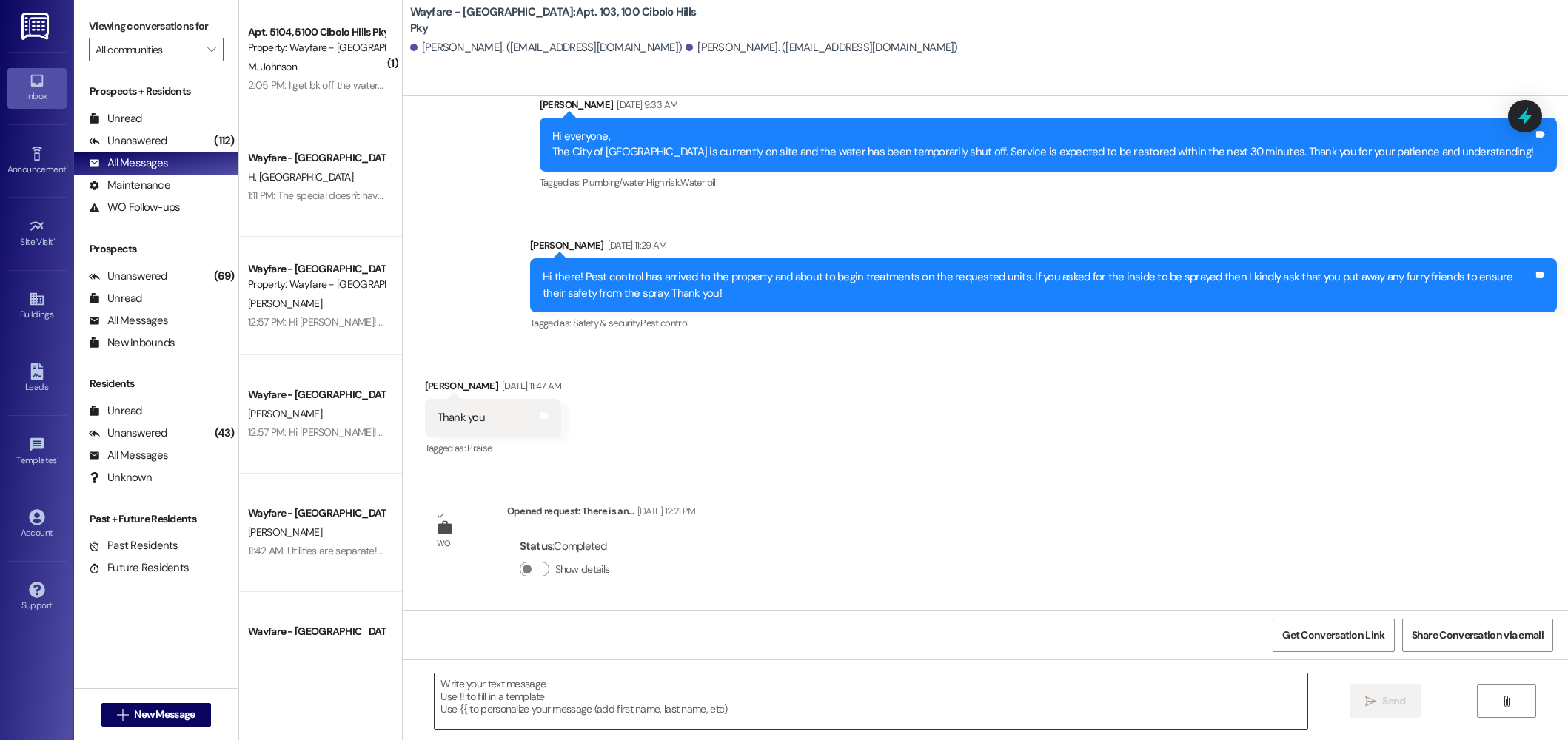
click at [738, 700] on textarea at bounding box center [871, 701] width 873 height 55
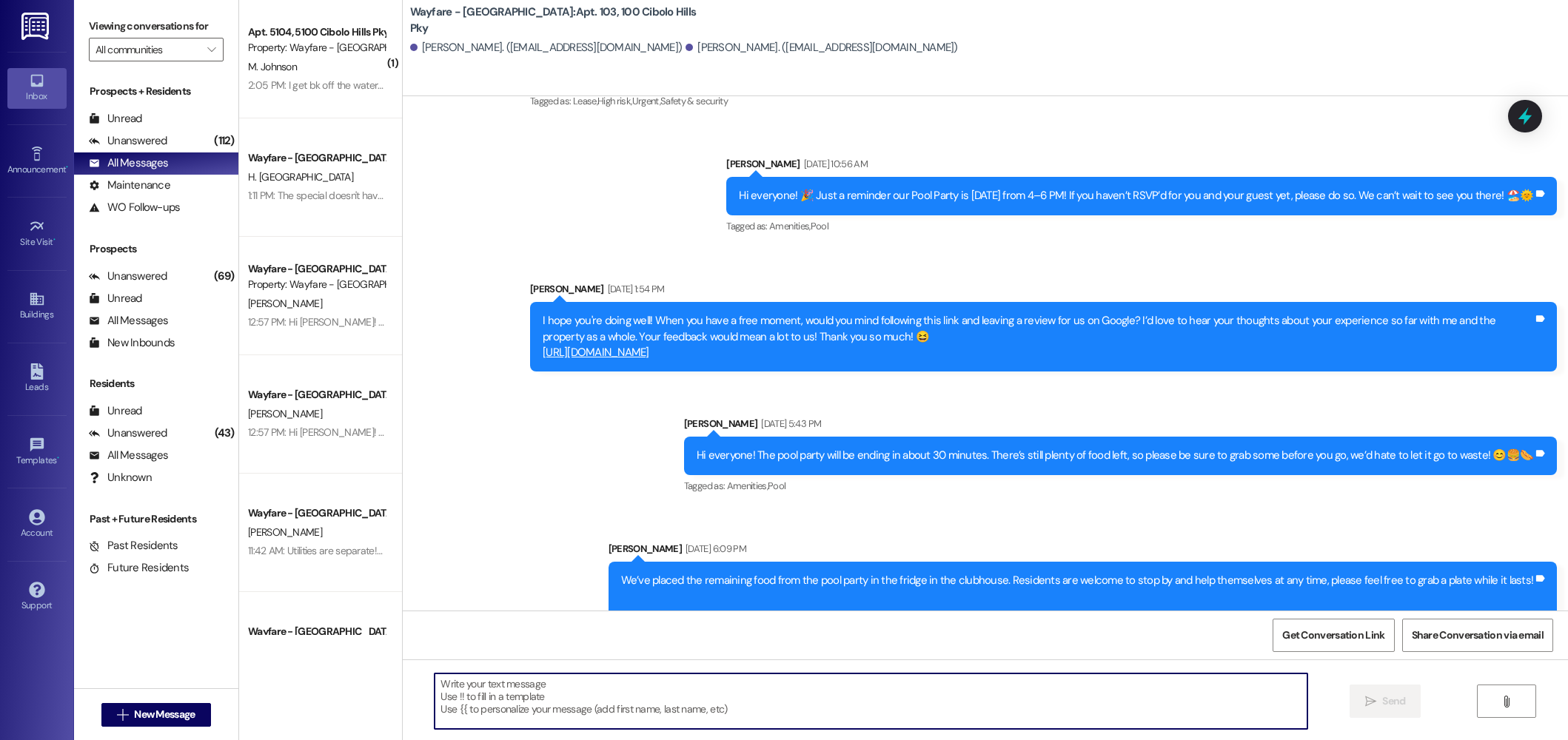
scroll to position [2231, 0]
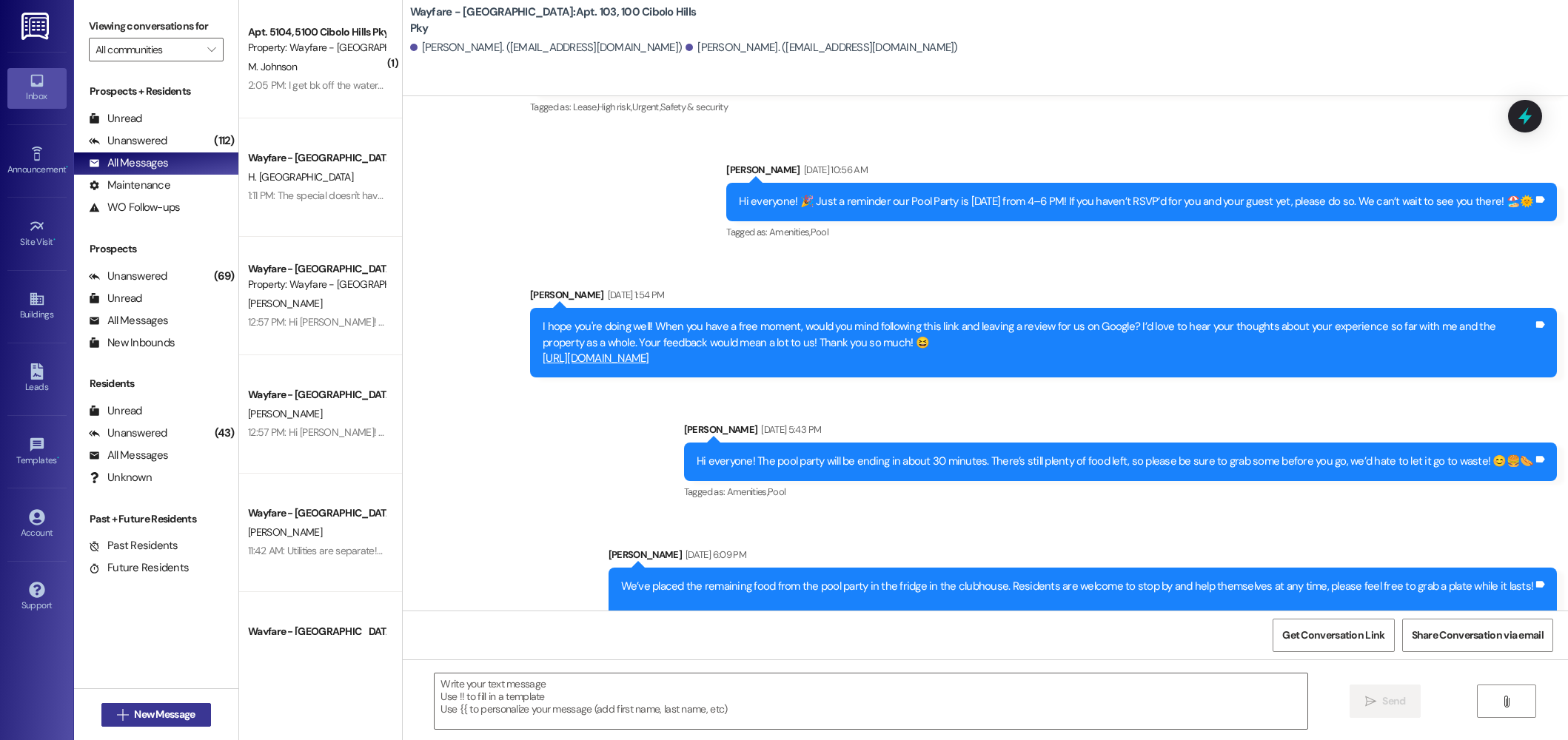
click at [138, 715] on span "New Message" at bounding box center [164, 715] width 61 height 16
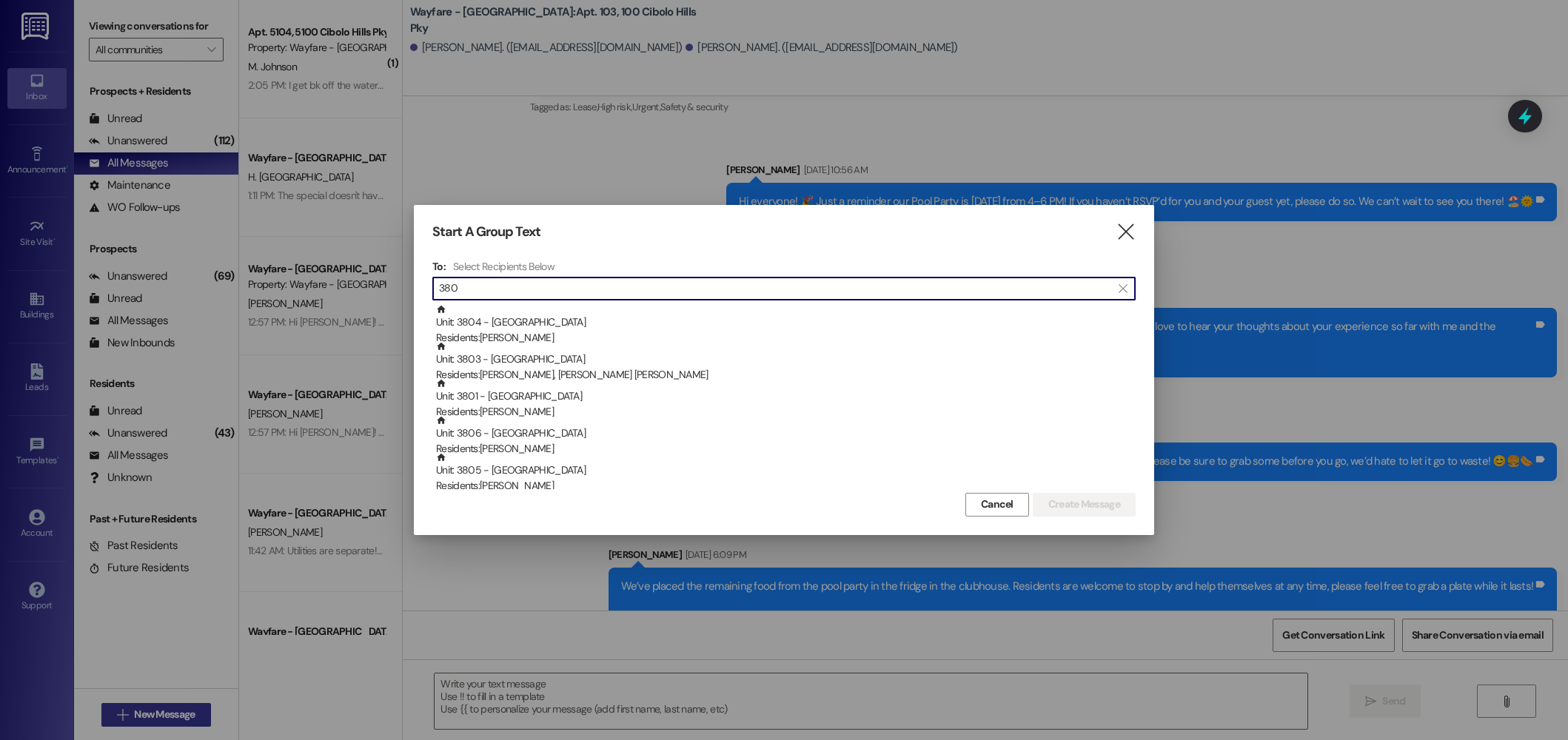
type input "3803"
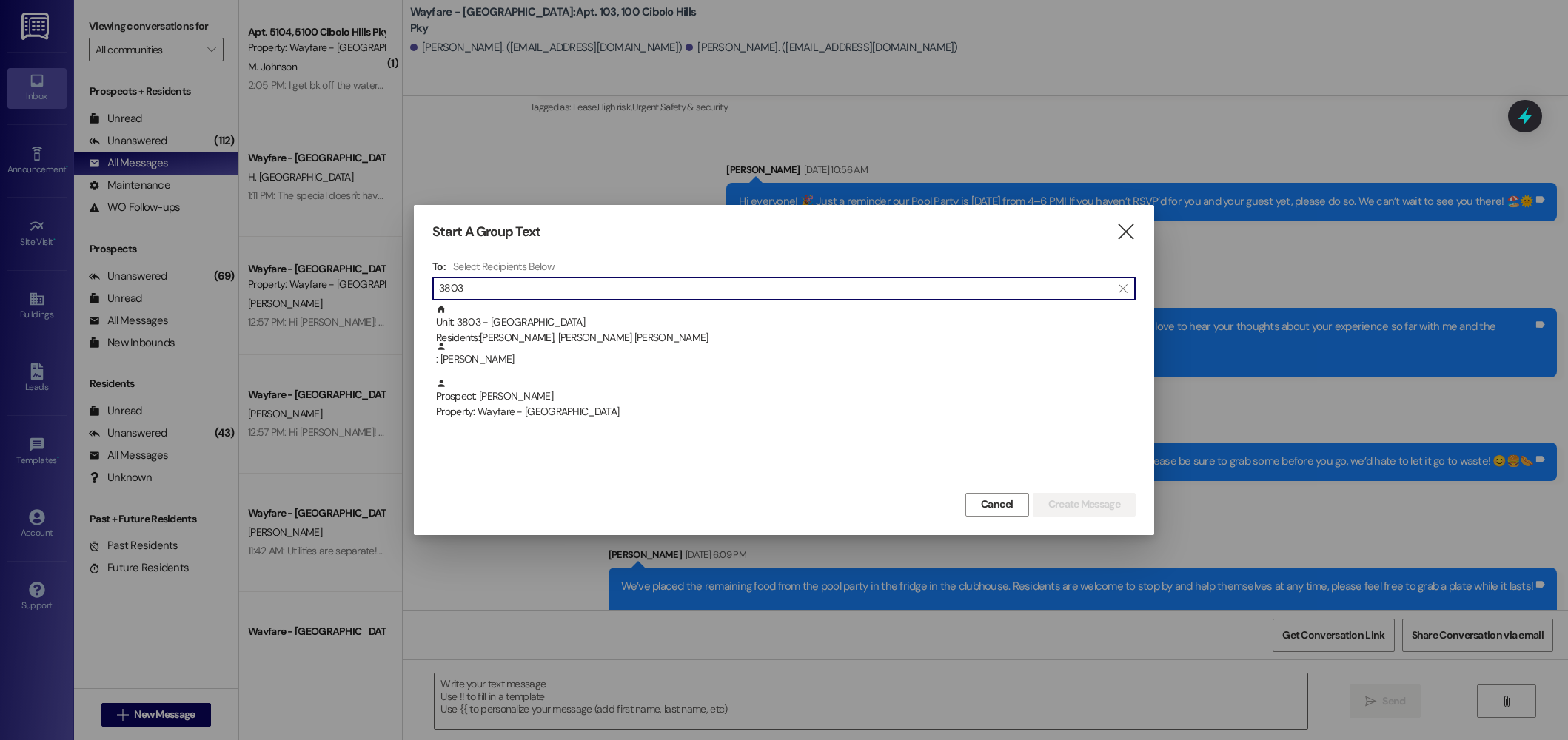
click at [616, 286] on input "3803" at bounding box center [774, 288] width 672 height 21
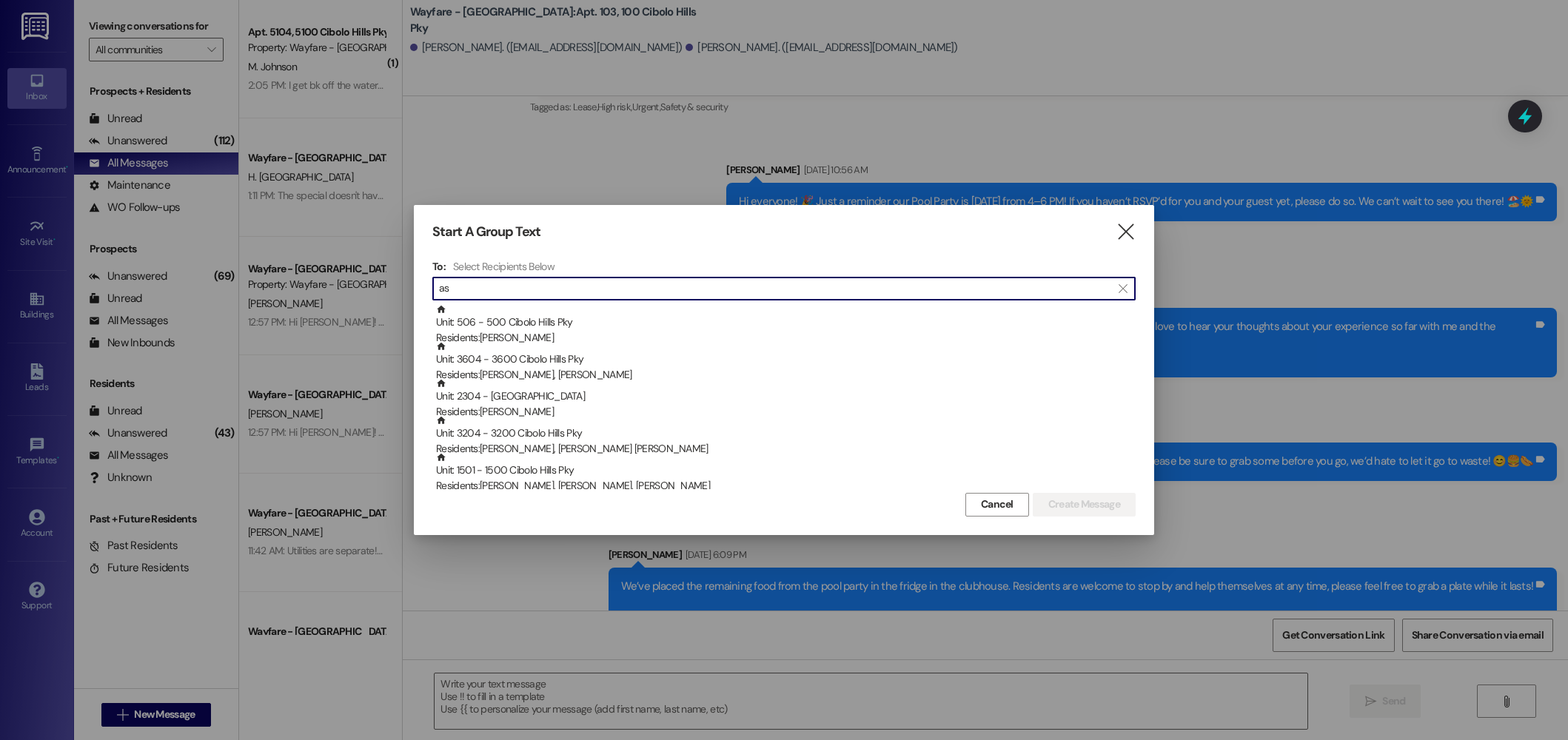
type input "a"
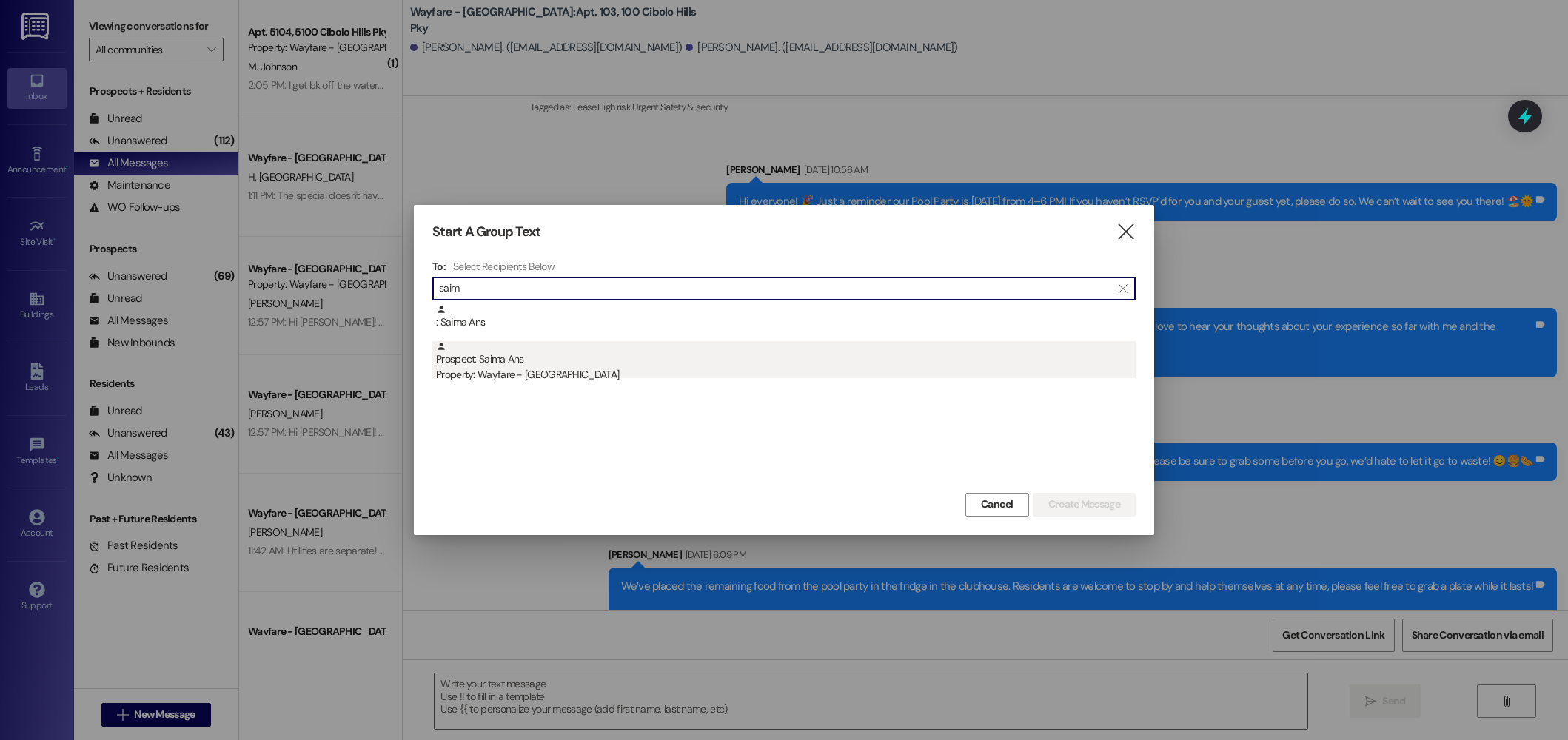
type input "saim"
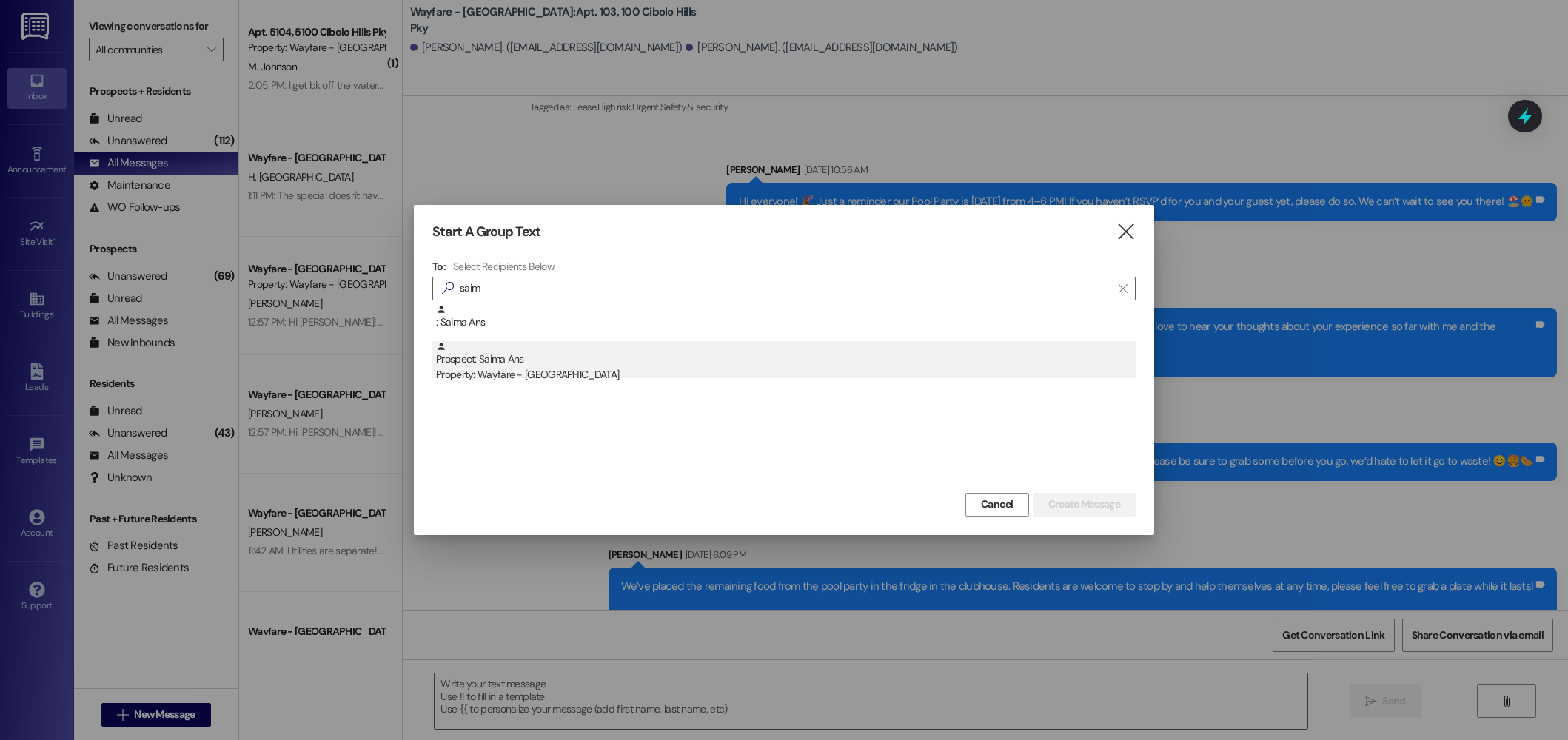
click at [603, 361] on div "Prospect: Saima Ans Property: Wayfare - Cibolo Hills" at bounding box center [786, 362] width 699 height 42
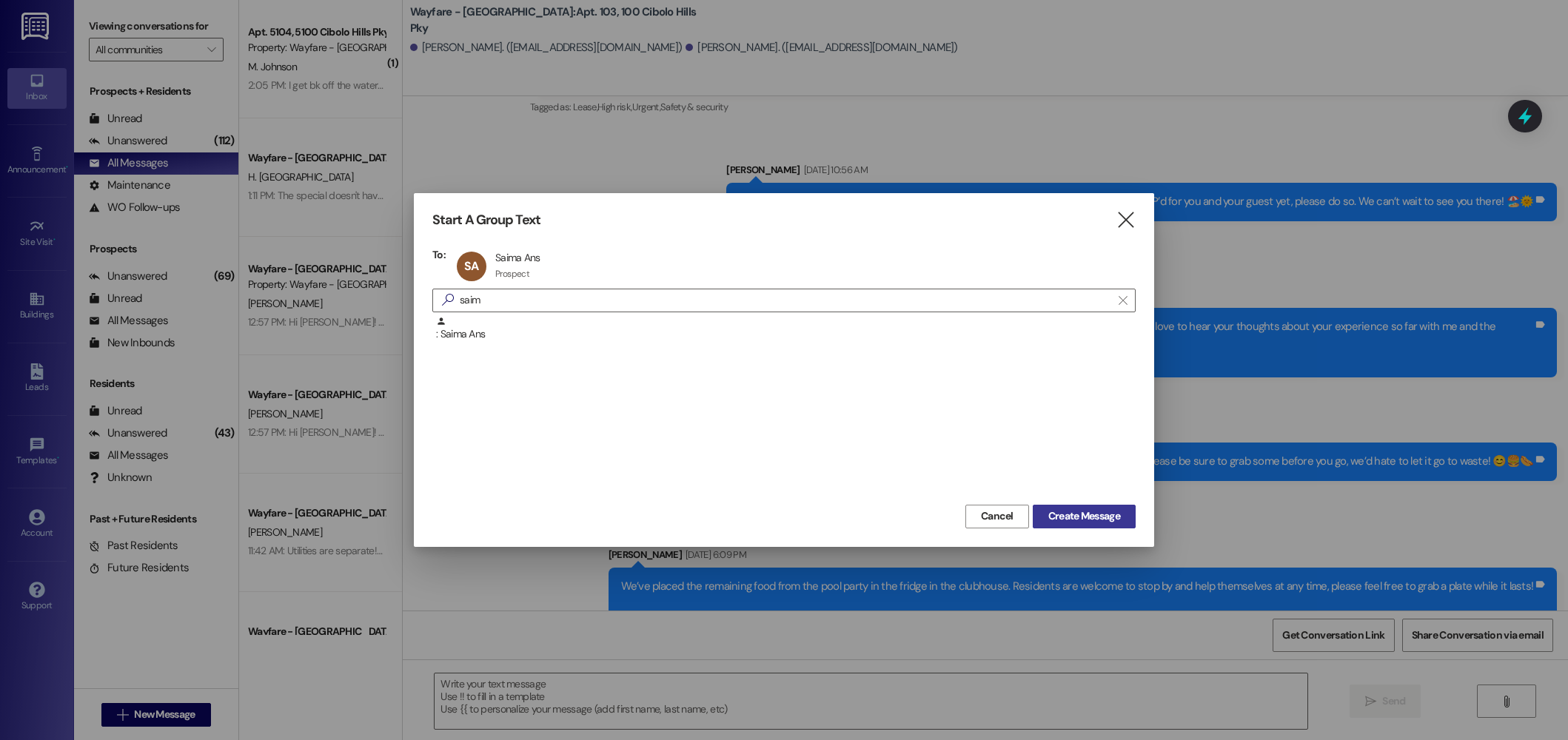
click at [1079, 519] on span "Create Message" at bounding box center [1084, 516] width 72 height 16
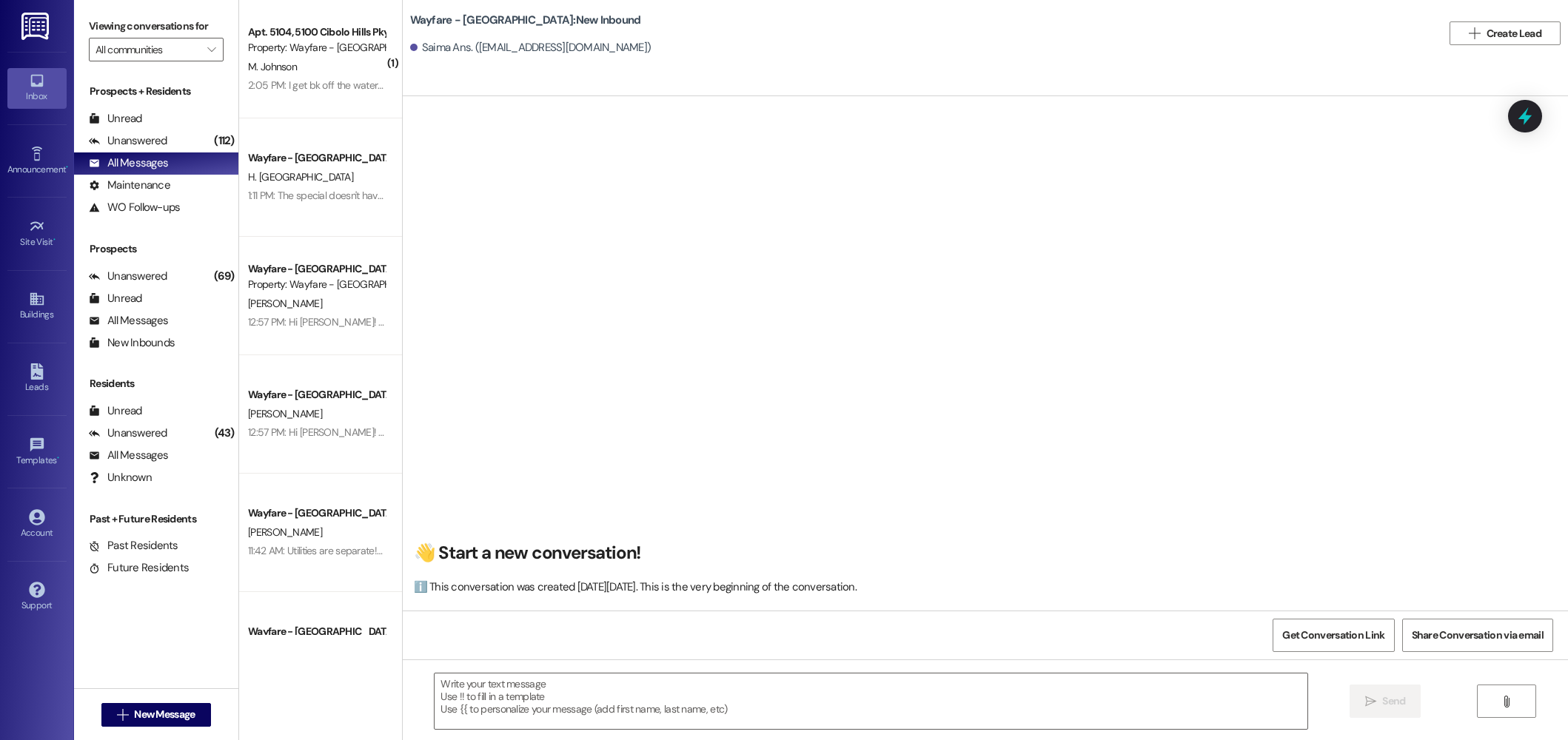
scroll to position [1, 0]
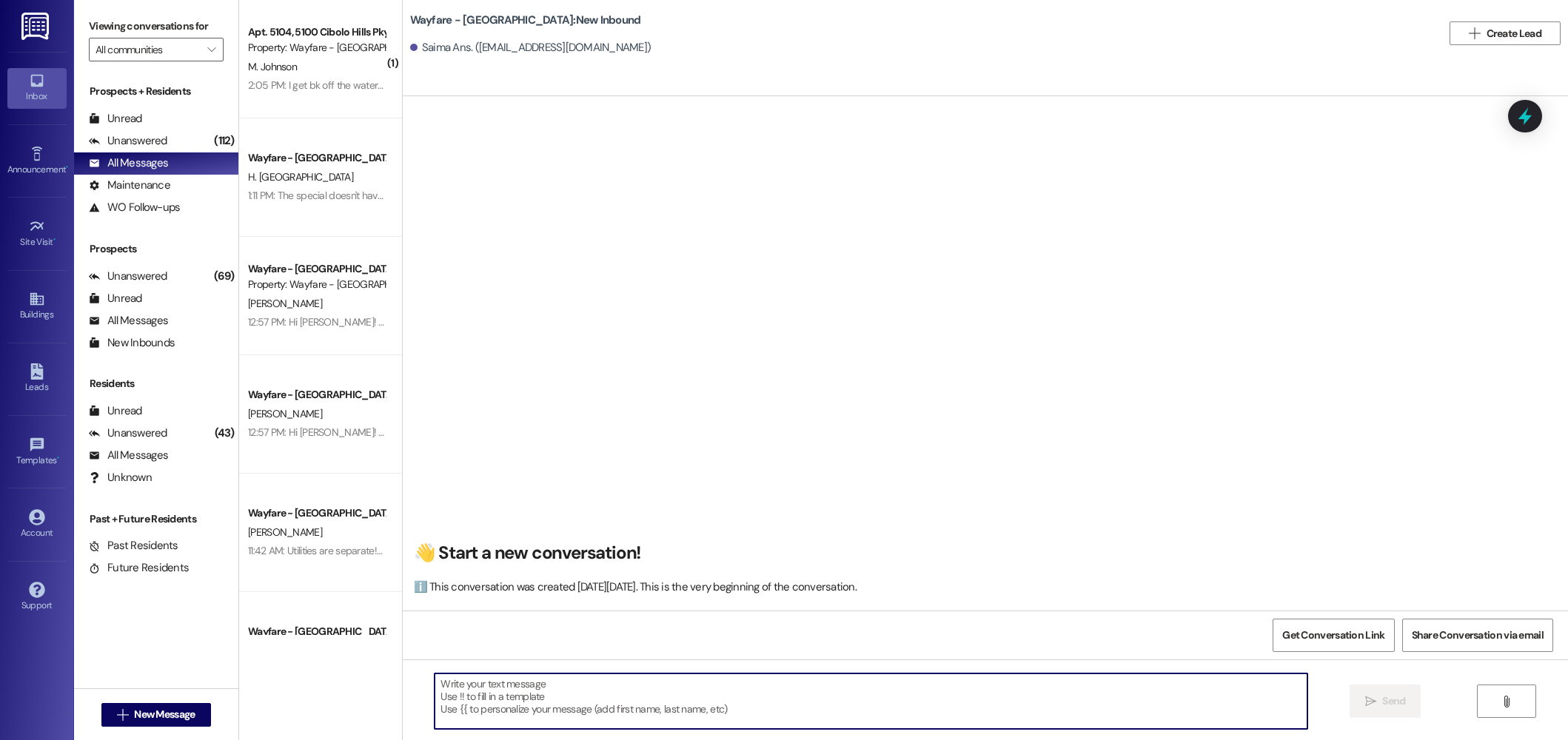
click at [995, 696] on textarea at bounding box center [871, 701] width 873 height 55
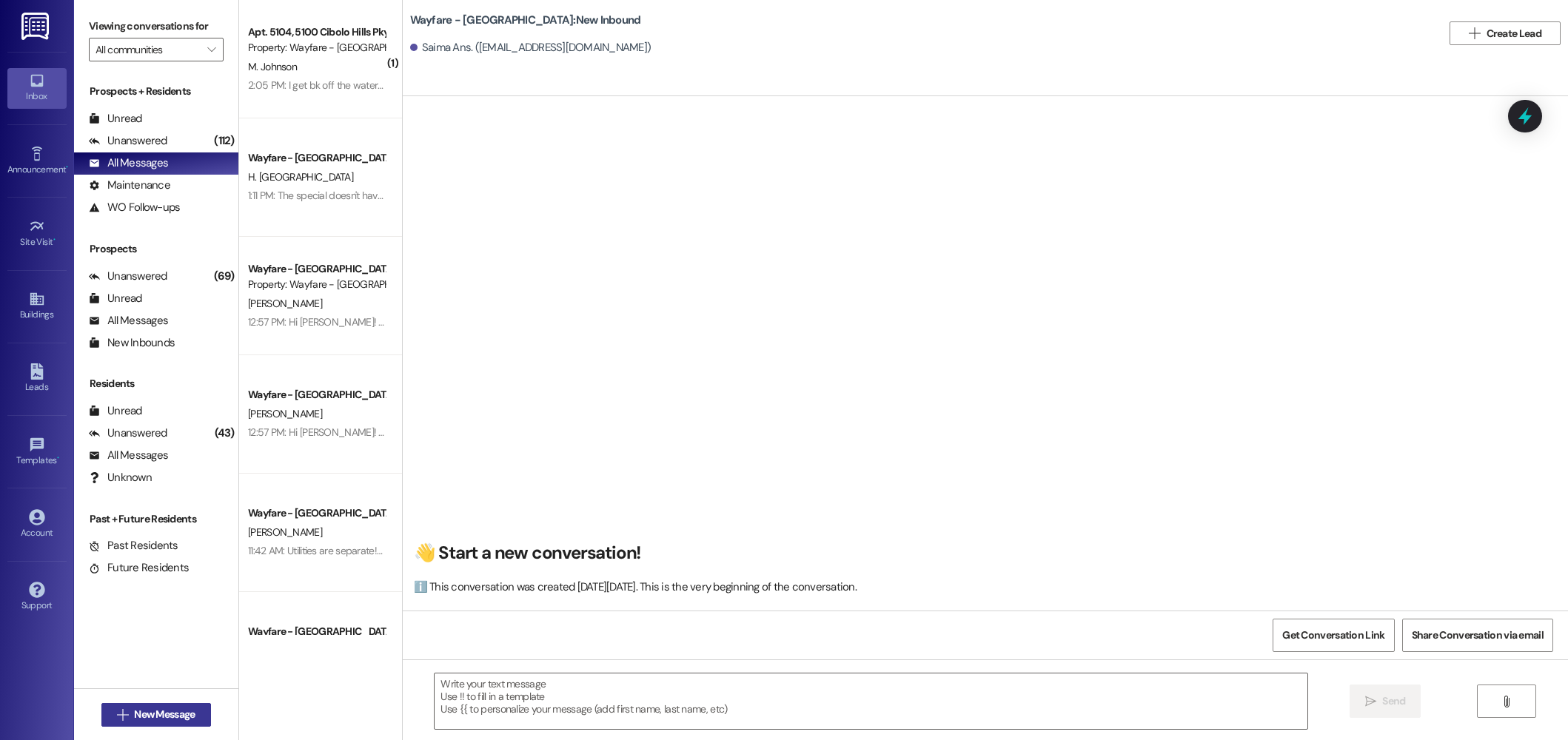
click at [154, 715] on span "New Message" at bounding box center [164, 715] width 61 height 16
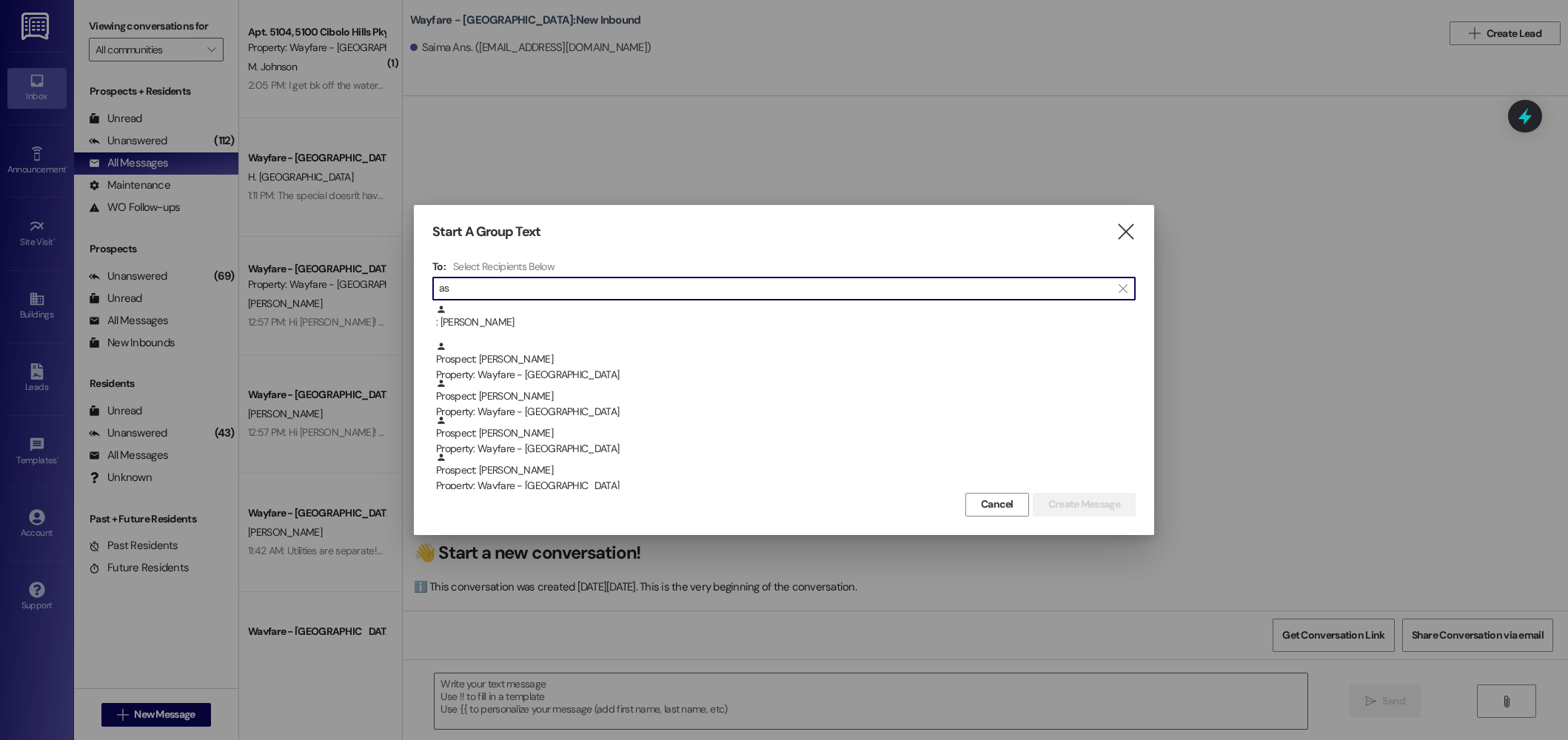
type input "a"
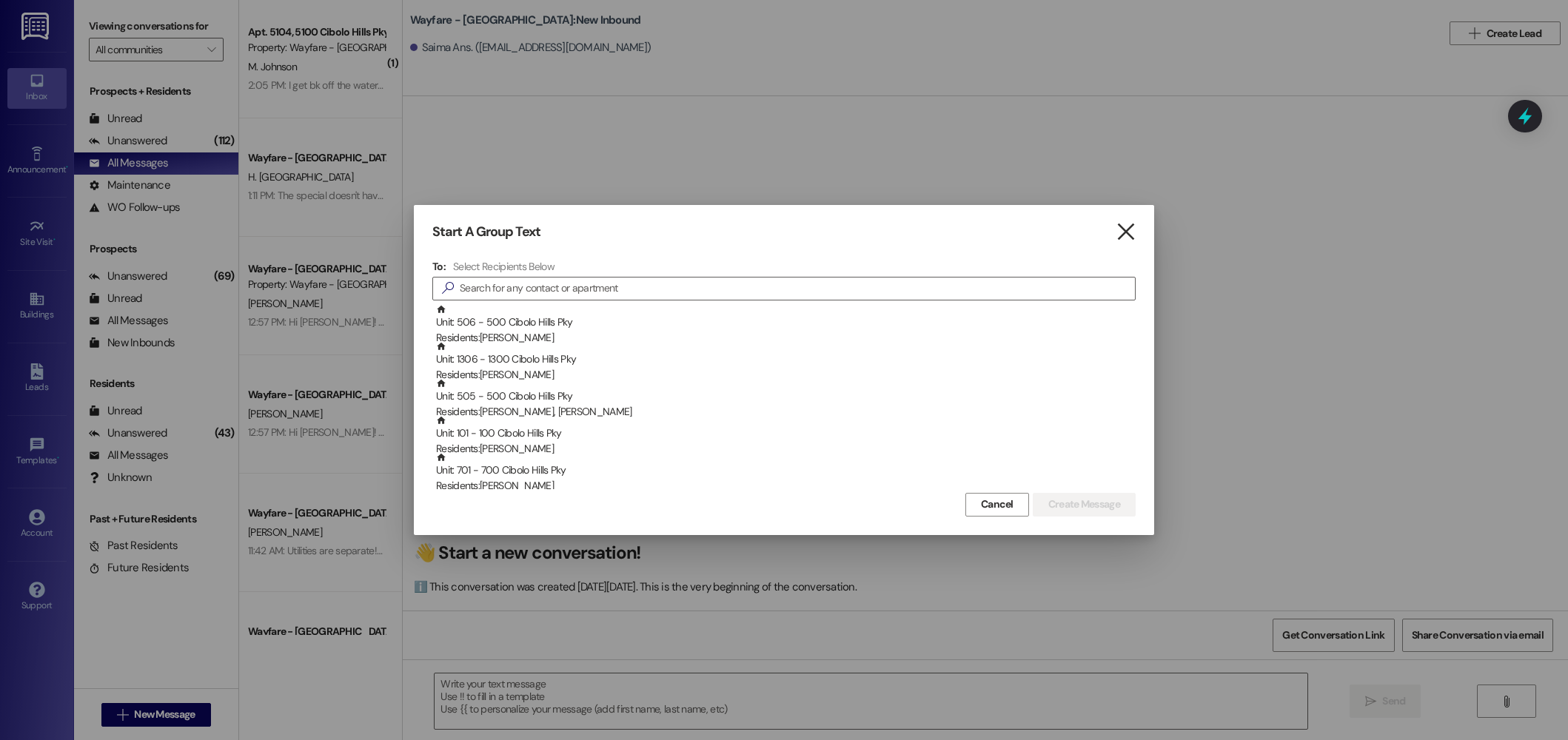
click at [1123, 229] on icon "" at bounding box center [1125, 232] width 20 height 16
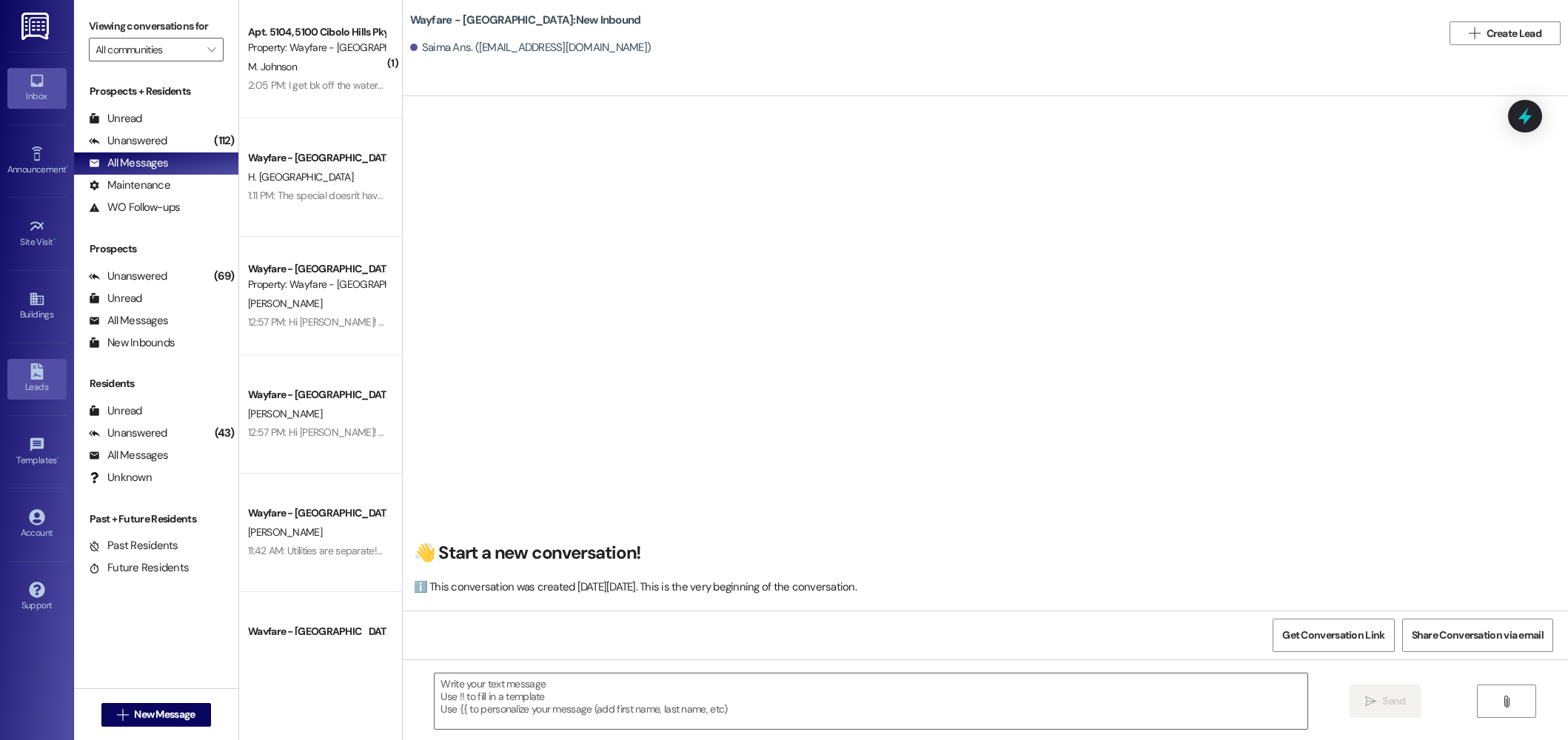
click at [31, 374] on icon at bounding box center [36, 371] width 13 height 17
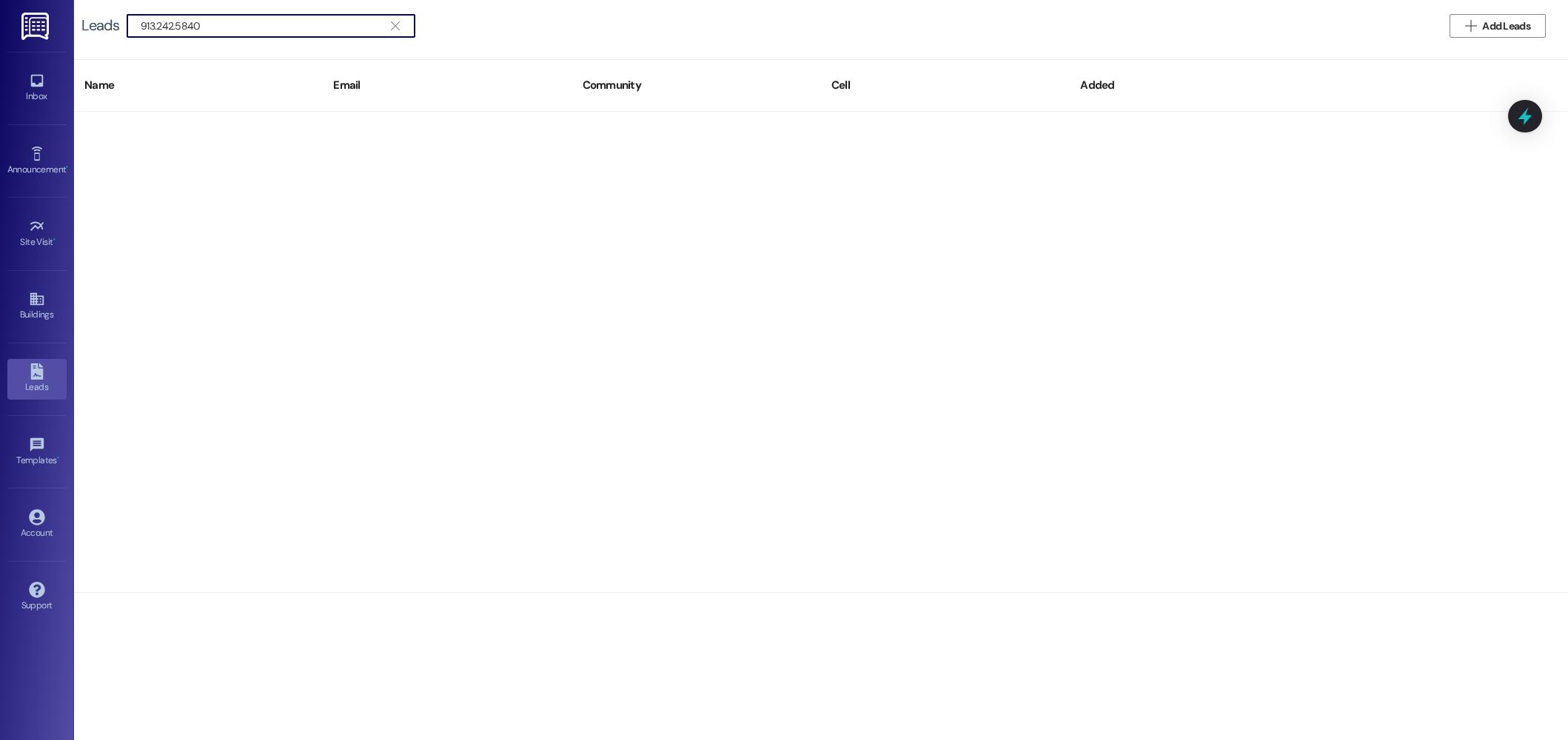
click at [157, 28] on input "913.242.5840" at bounding box center [262, 26] width 243 height 21
click at [173, 28] on input "913242.5840" at bounding box center [262, 26] width 243 height 21
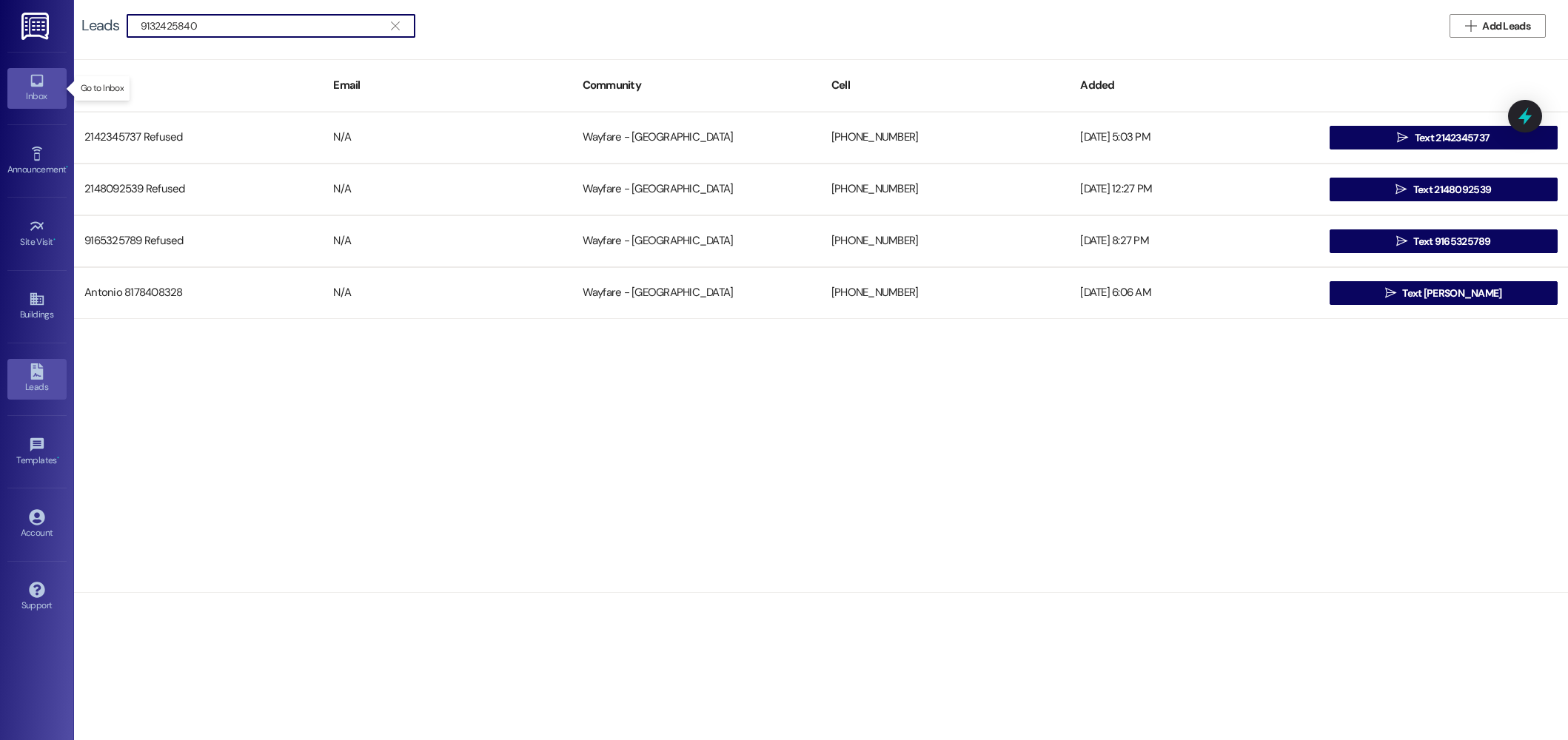
type input "9132425840"
click at [26, 83] on link "Inbox" at bounding box center [36, 88] width 59 height 40
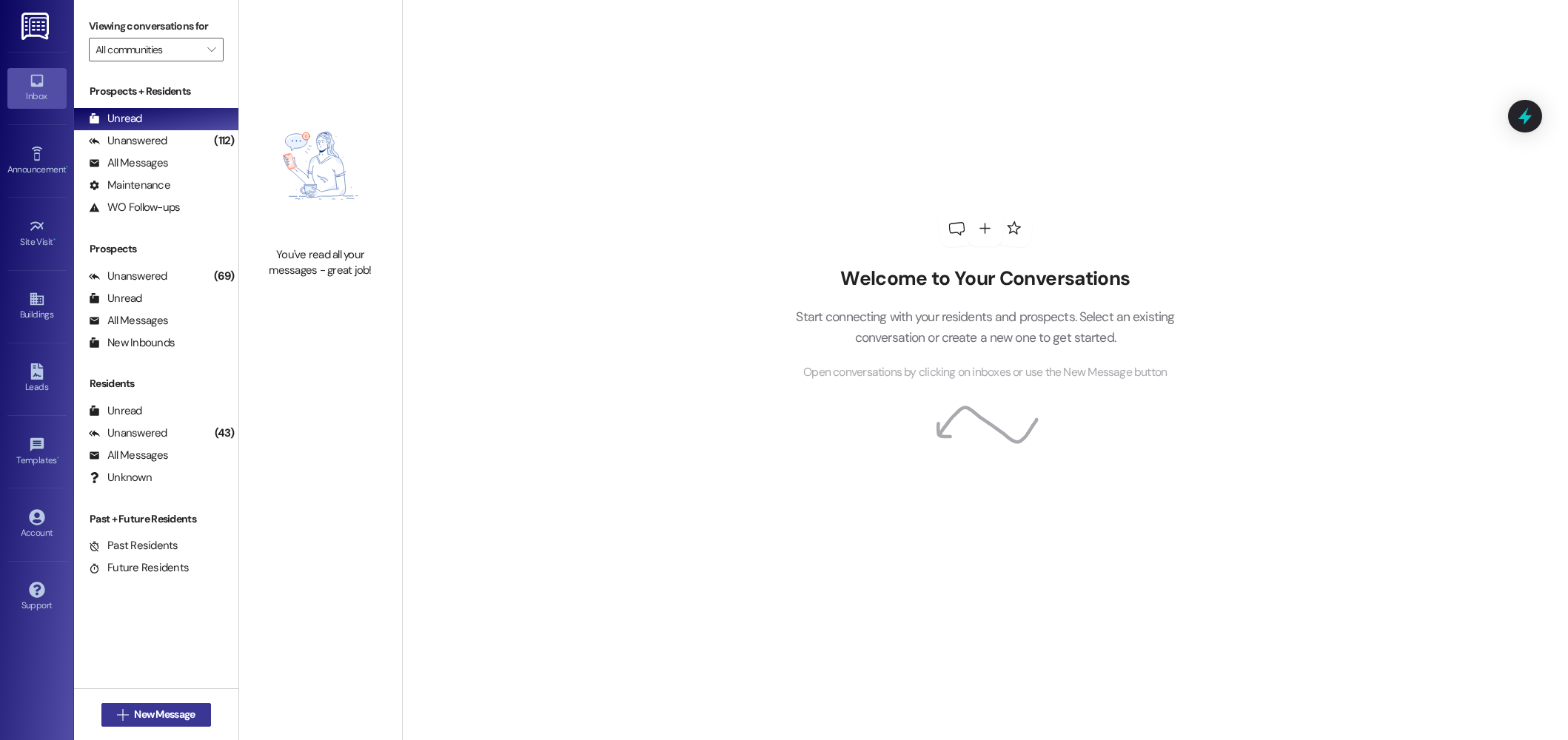
click at [187, 714] on span "New Message" at bounding box center [164, 715] width 61 height 16
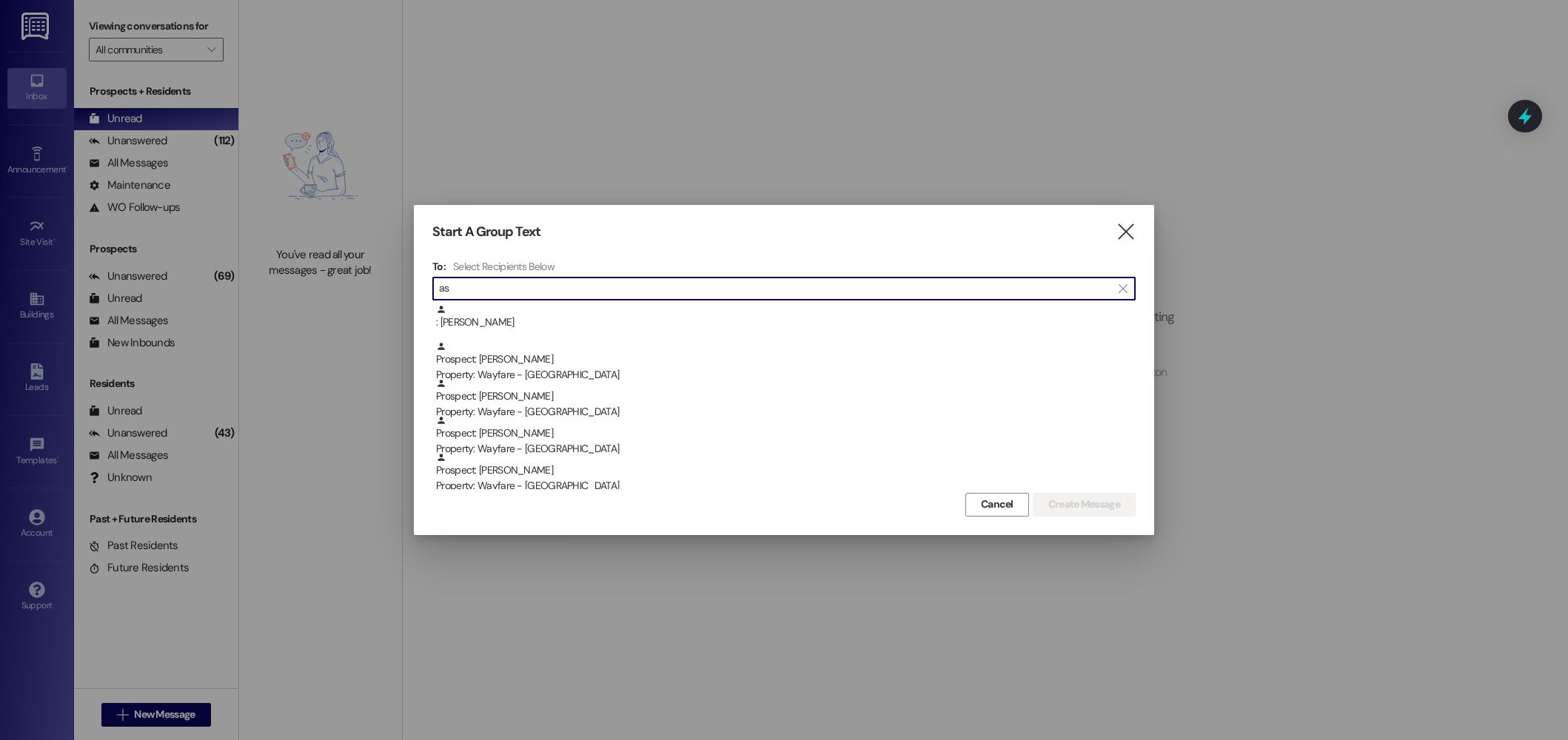
type input "a"
type input "913.242.5840"
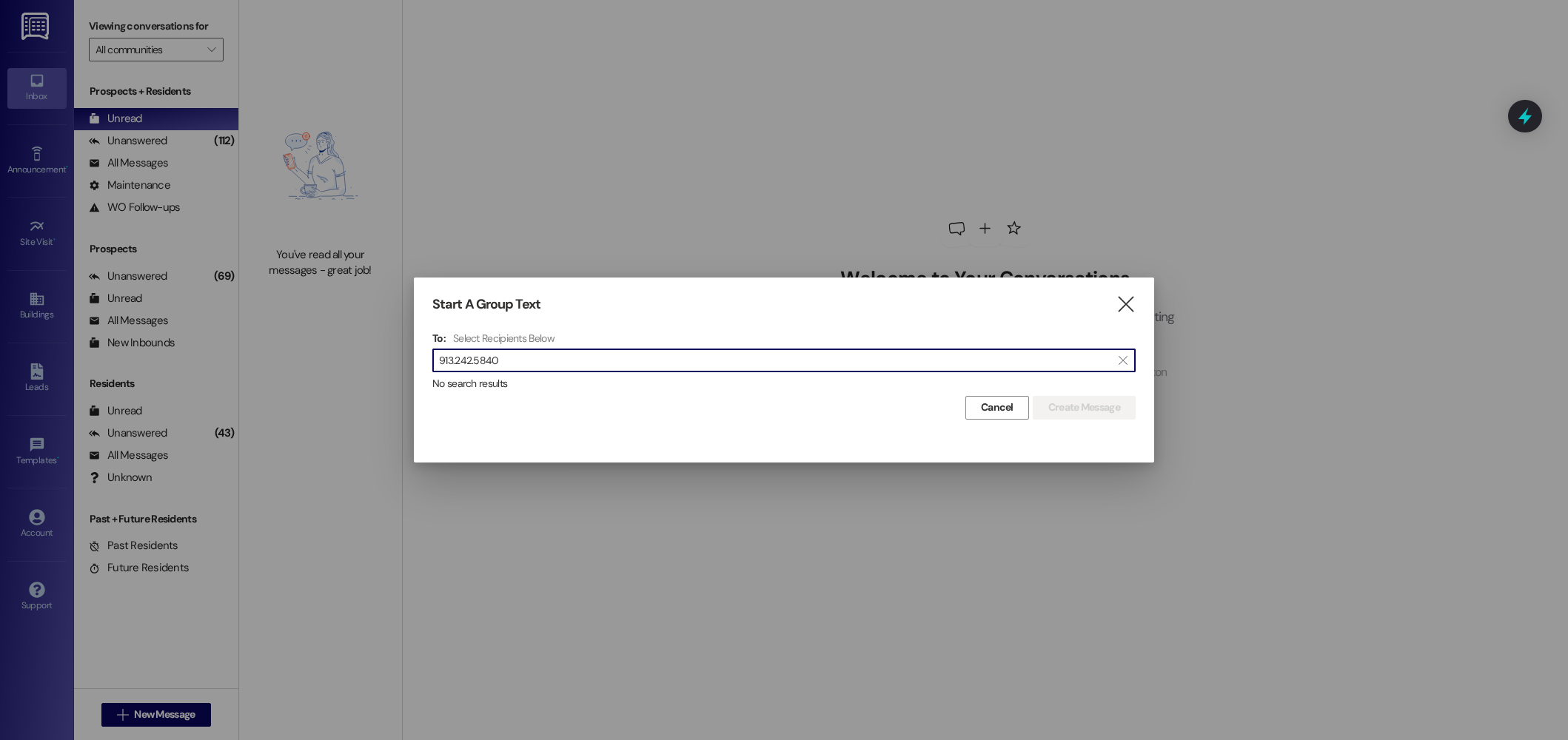
drag, startPoint x: 547, startPoint y: 355, endPoint x: 356, endPoint y: 348, distance: 191.1
click at [356, 348] on div "Start A Group Text  To: Select Recipients Below  913.242.5840  No search res…" at bounding box center [784, 370] width 1568 height 740
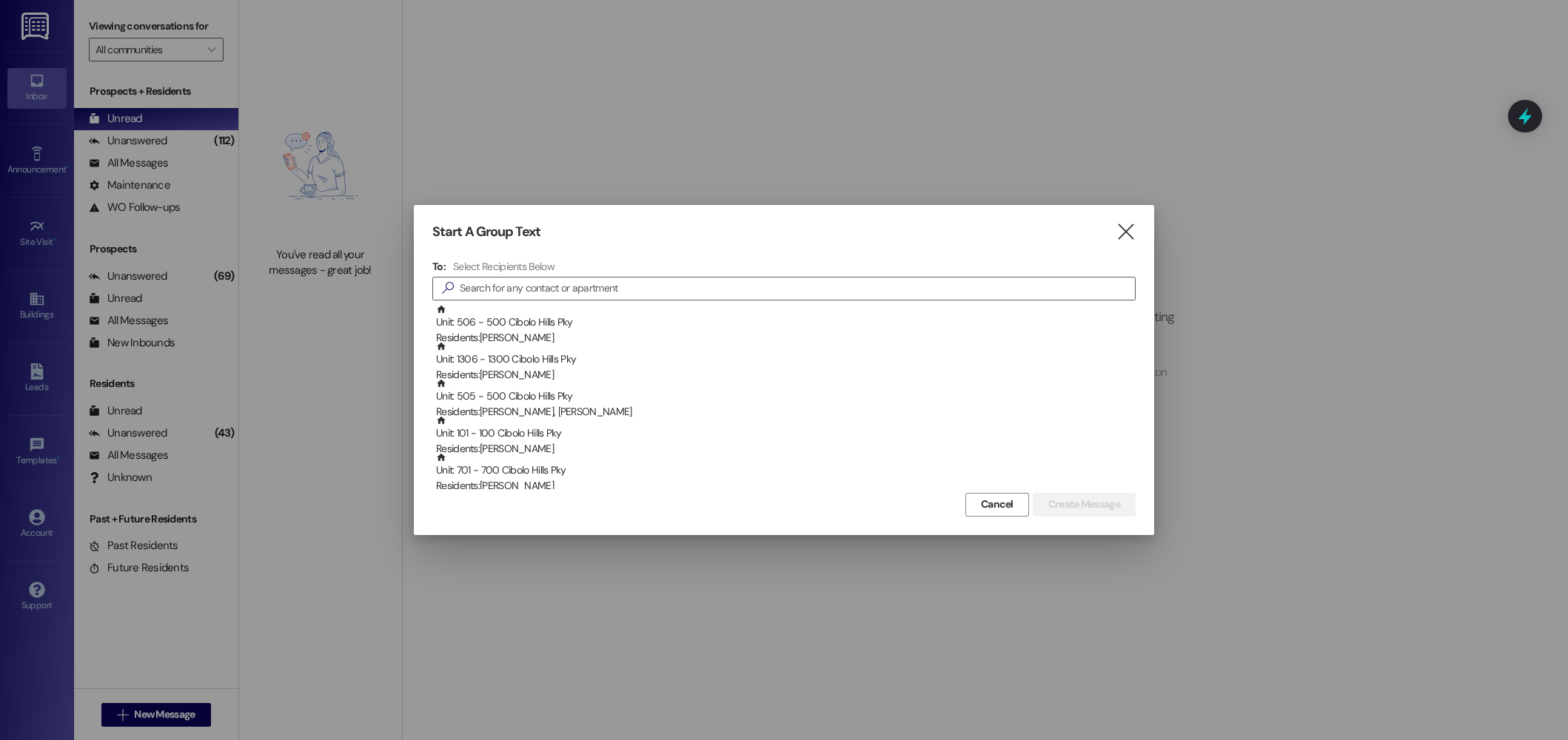
click at [158, 721] on div at bounding box center [784, 370] width 1568 height 740
click at [551, 290] on input at bounding box center [797, 288] width 675 height 21
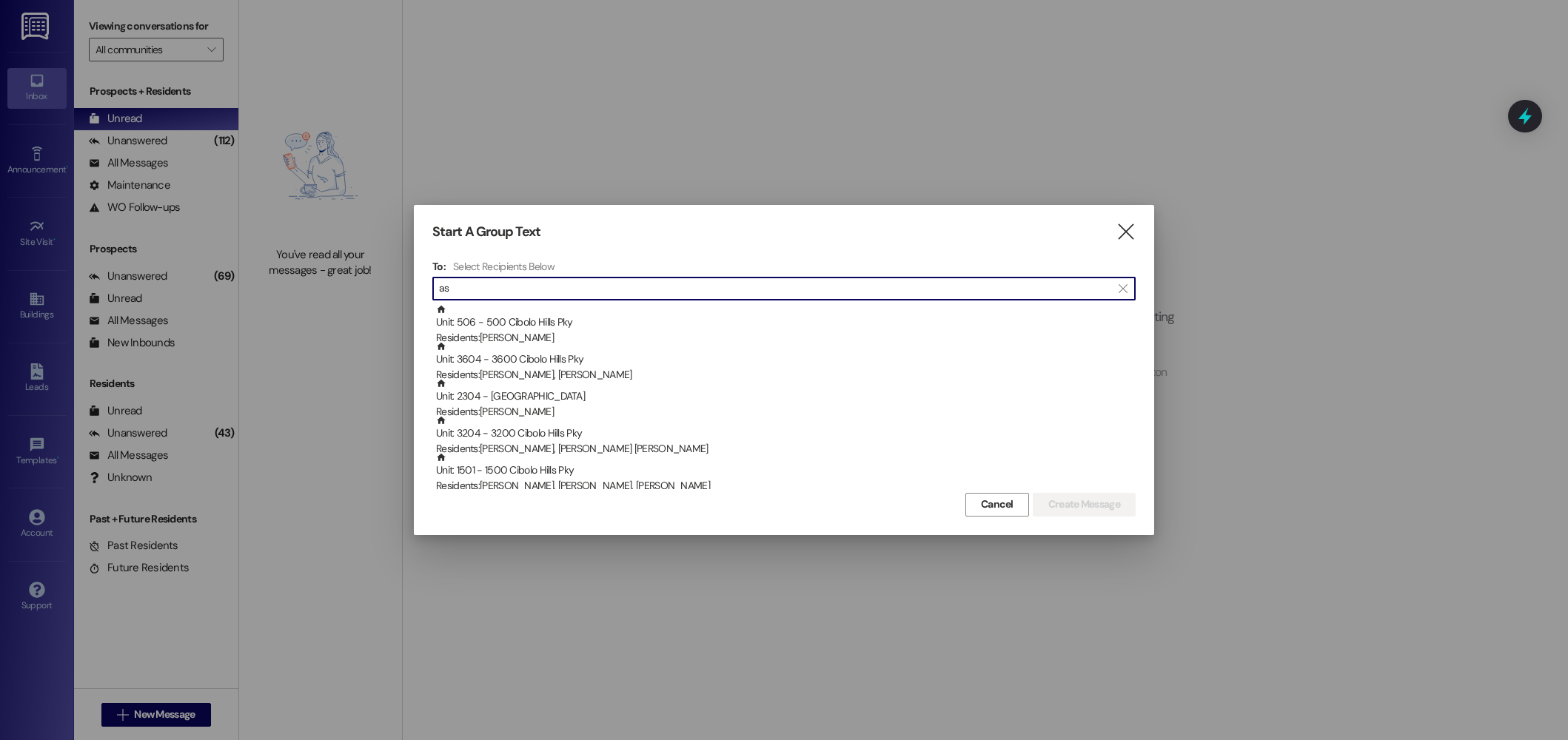
type input "a"
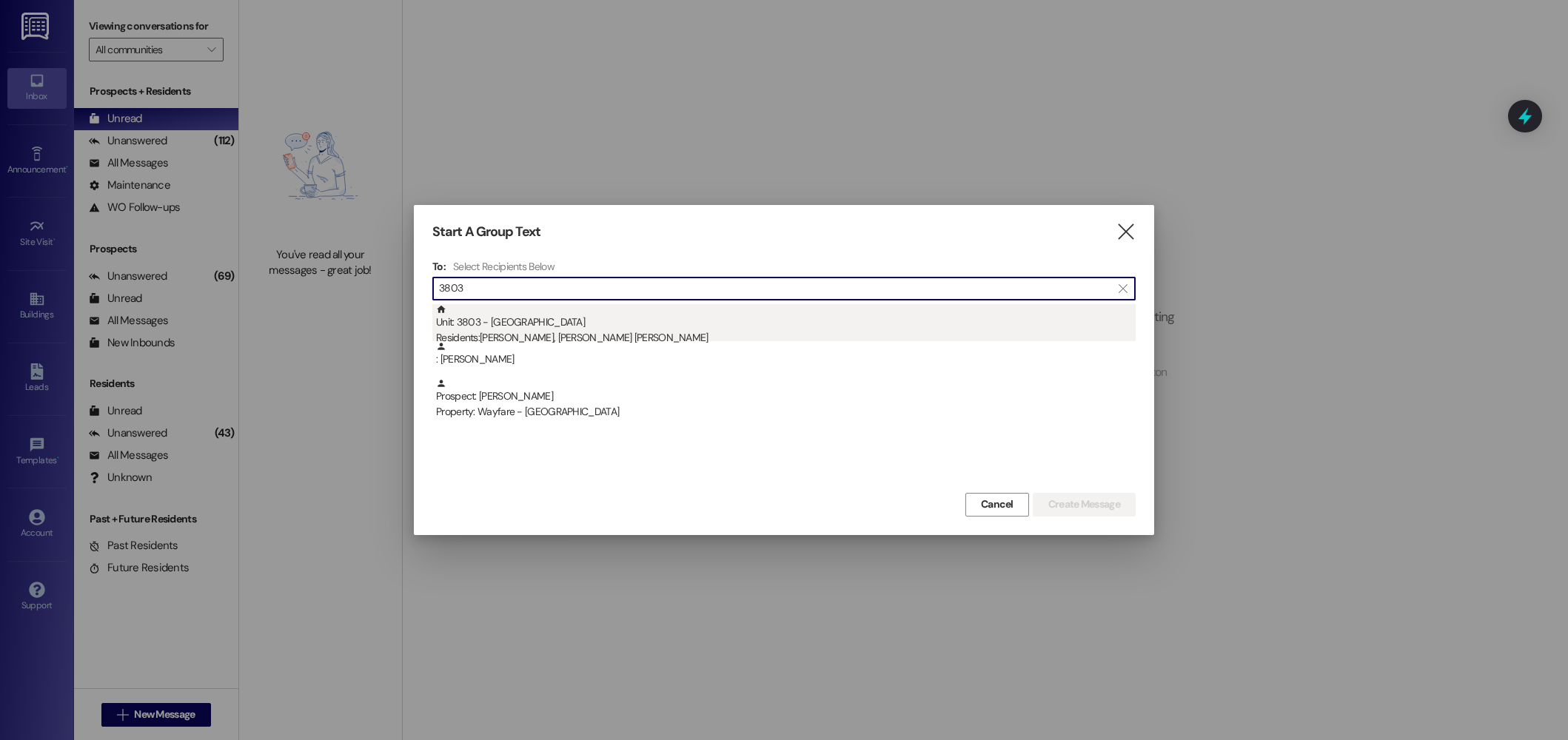
type input "3803"
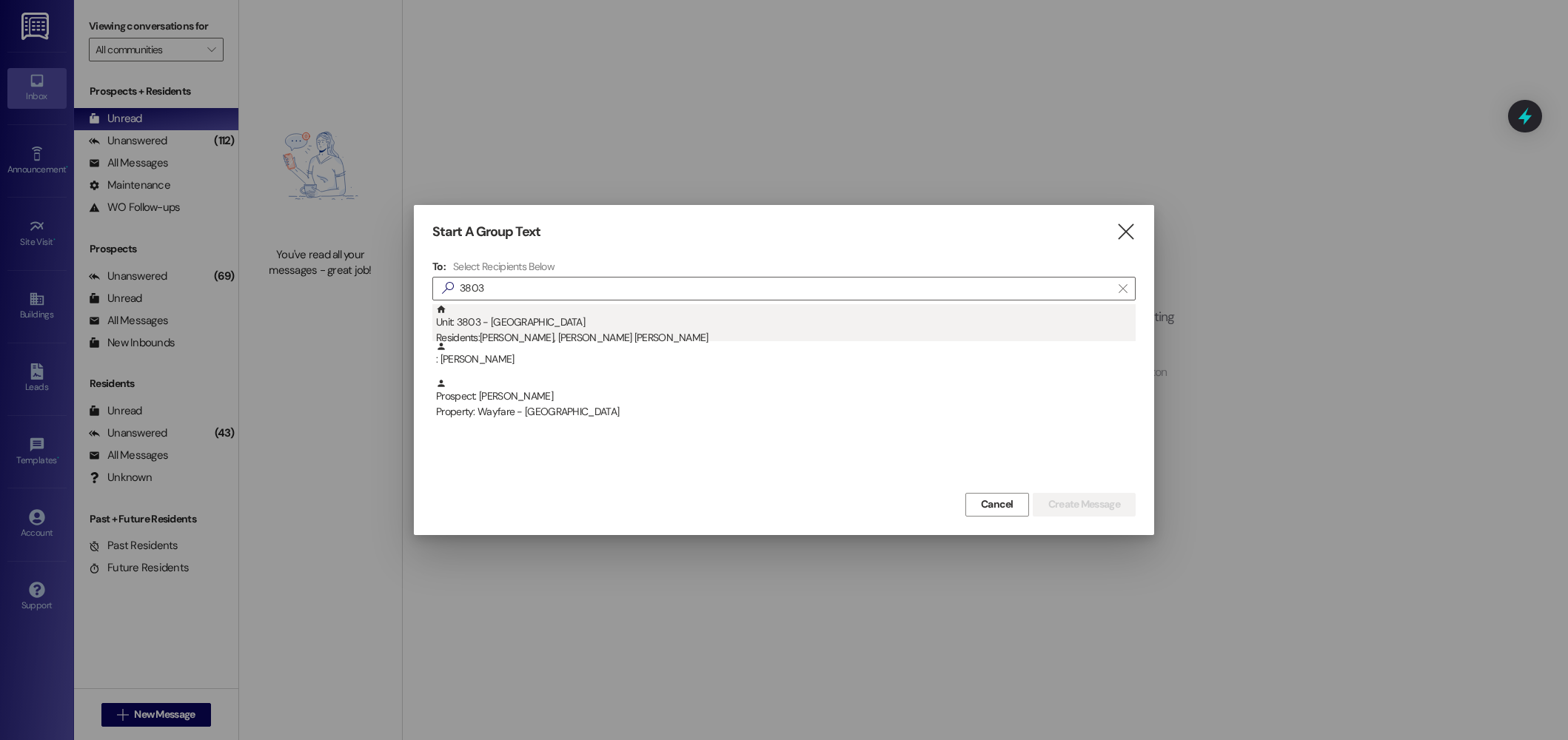
click at [614, 325] on div "Unit: 3803 - 3800 Cibolo Hills Pky Residents: Ashraf Aljaber, Jaber Al Jaber" at bounding box center [786, 324] width 699 height 42
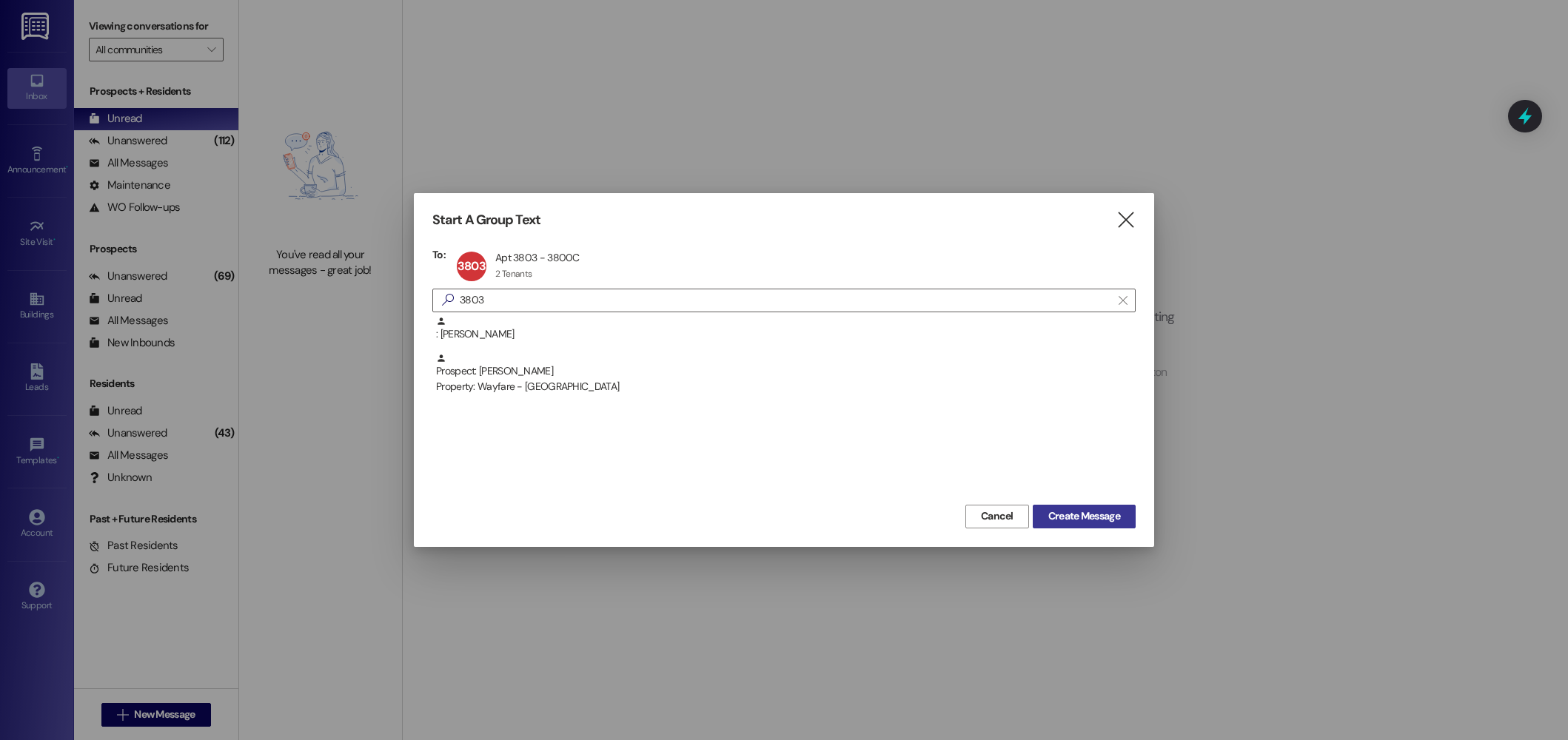
click at [1095, 512] on span "Create Message" at bounding box center [1084, 516] width 72 height 16
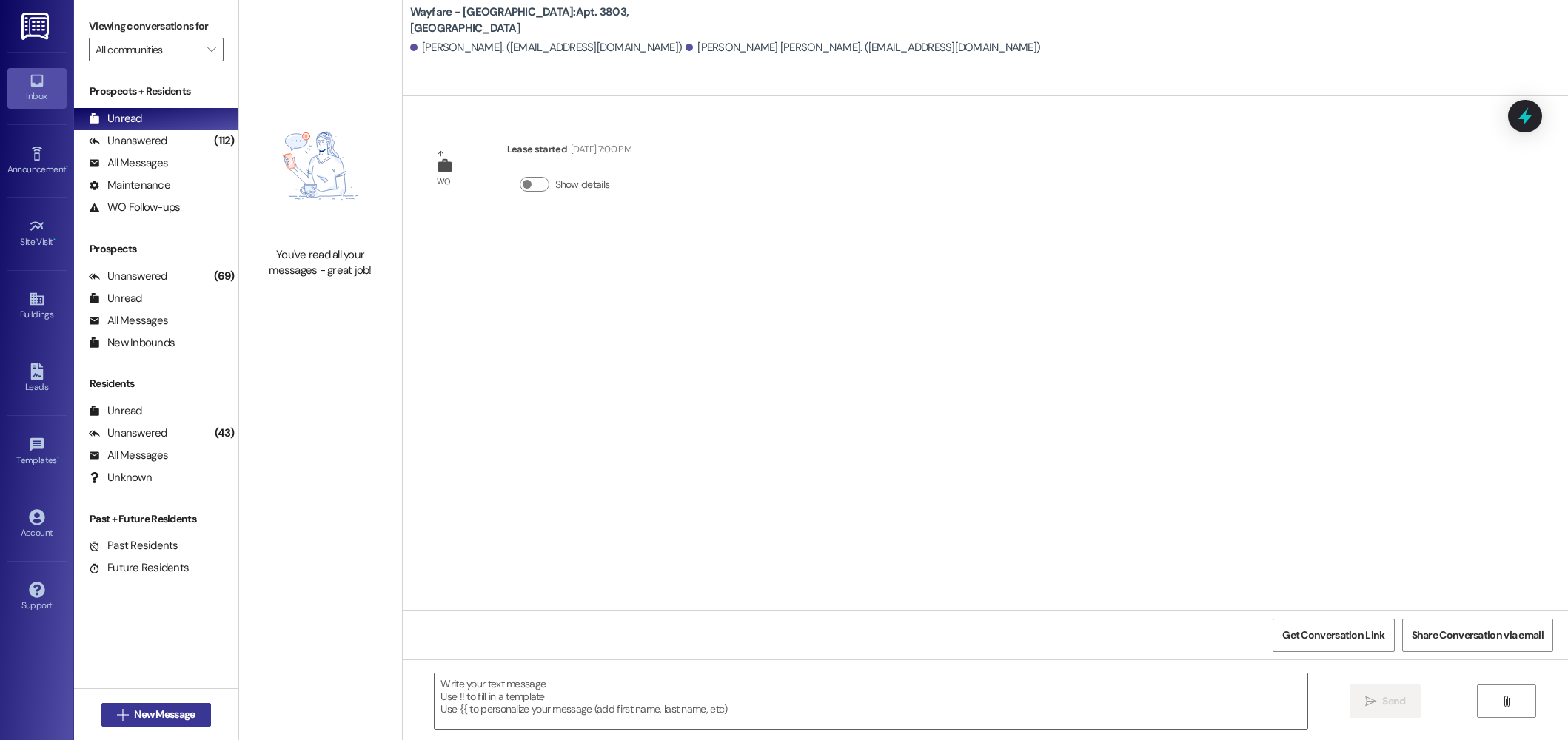
click at [143, 710] on span "New Message" at bounding box center [164, 715] width 61 height 16
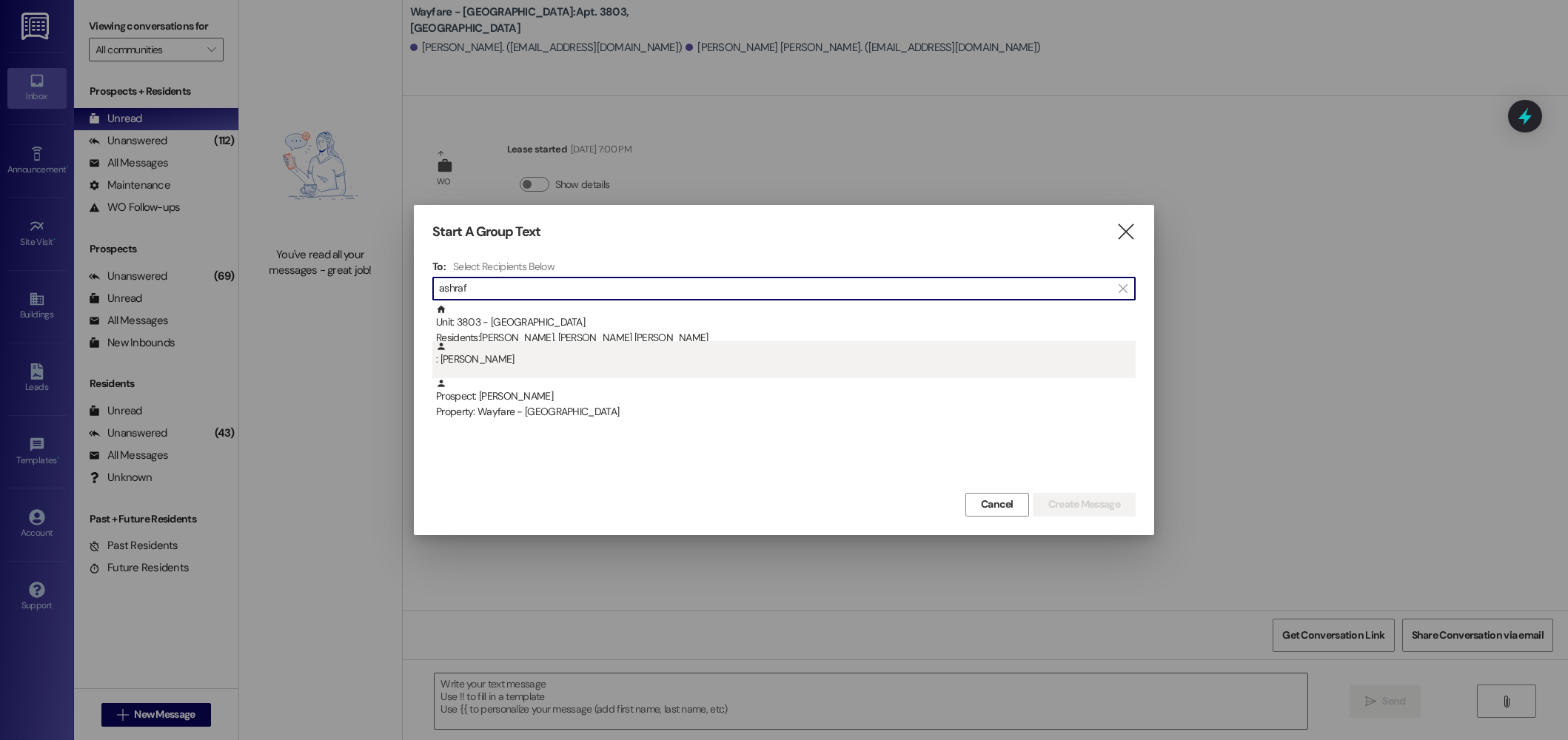
type input "ashraf"
click at [586, 357] on div ": Ashraf Aljaber" at bounding box center [786, 354] width 699 height 26
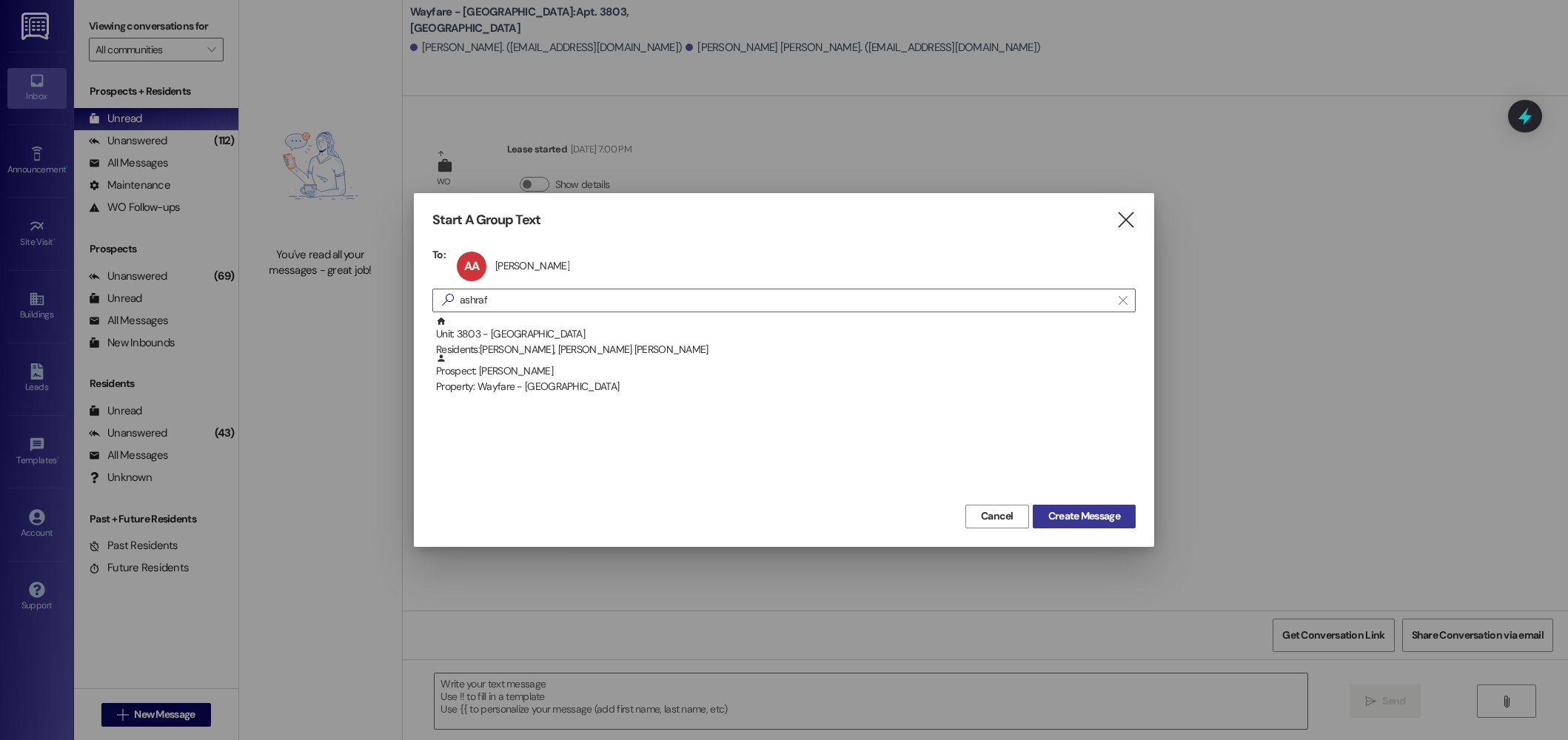
click at [1098, 507] on button "Create Message" at bounding box center [1084, 516] width 103 height 24
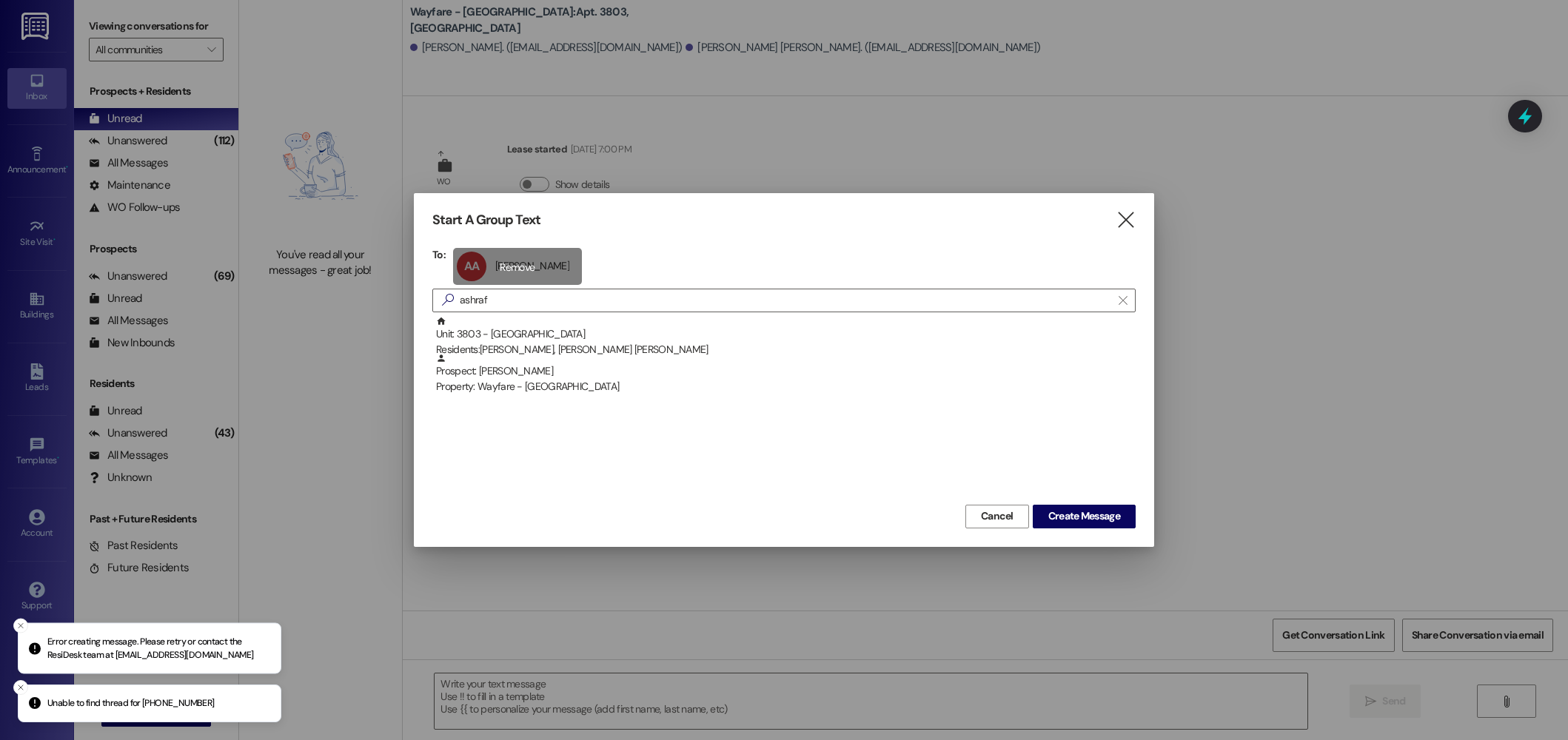
click at [506, 275] on div "AA Ashraf Aljaber Ashraf Aljaber click to remove" at bounding box center [517, 266] width 129 height 37
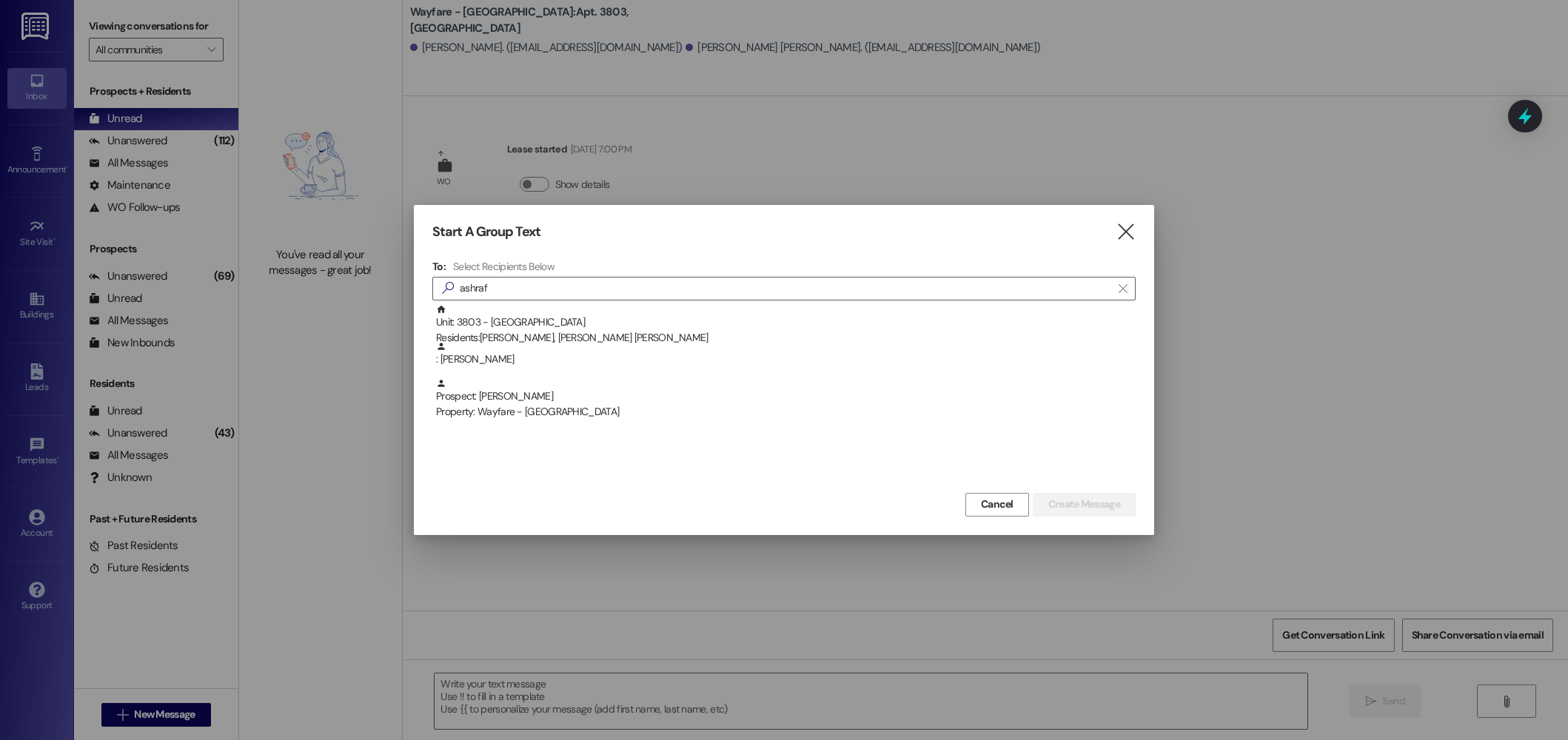
drag, startPoint x: 519, startPoint y: 397, endPoint x: 652, endPoint y: 416, distance: 134.4
click at [520, 398] on div "Prospect: Ashraf Aljaber Property: Wayfare - Cibolo Hills" at bounding box center [786, 399] width 699 height 42
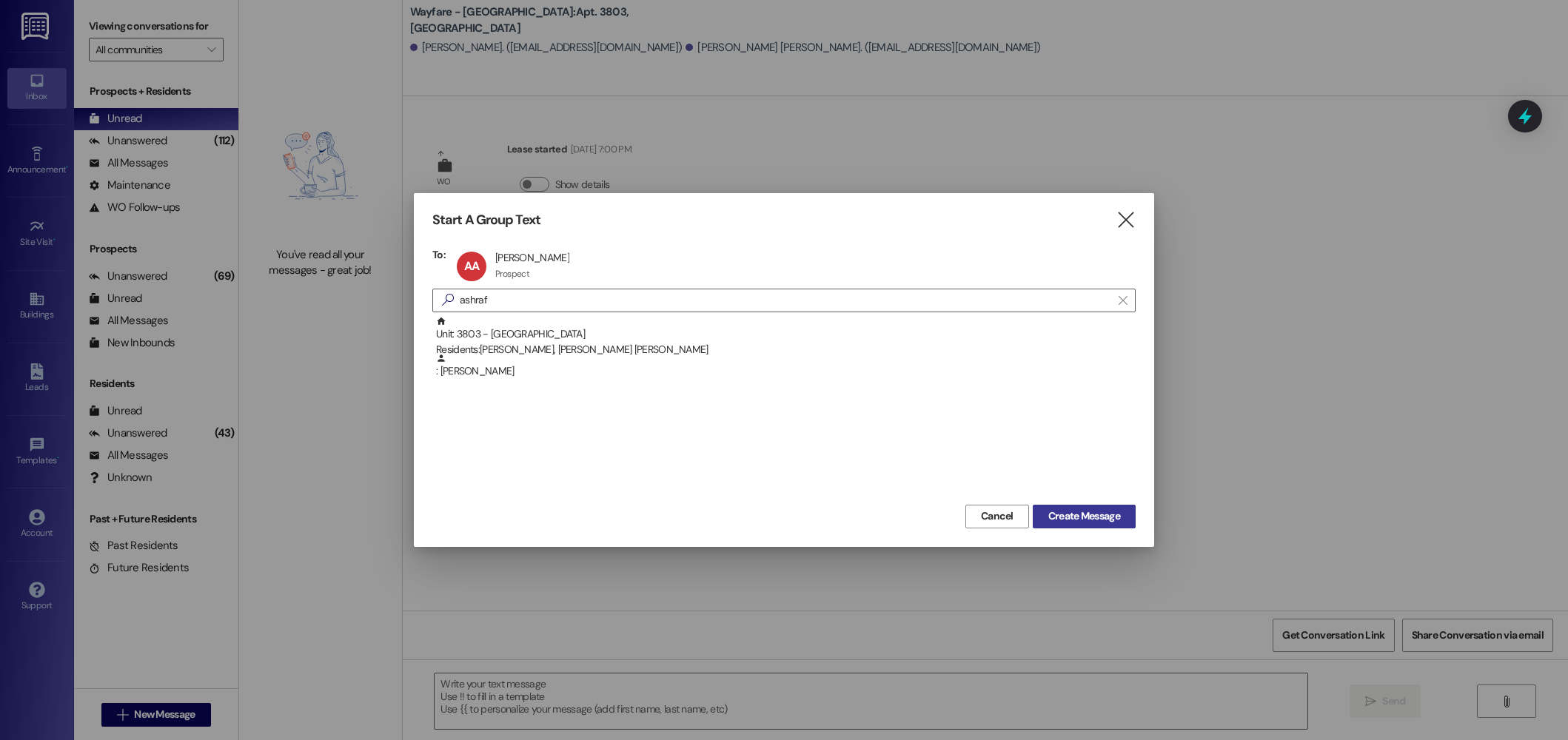
click at [1052, 516] on span "Create Message" at bounding box center [1084, 516] width 72 height 16
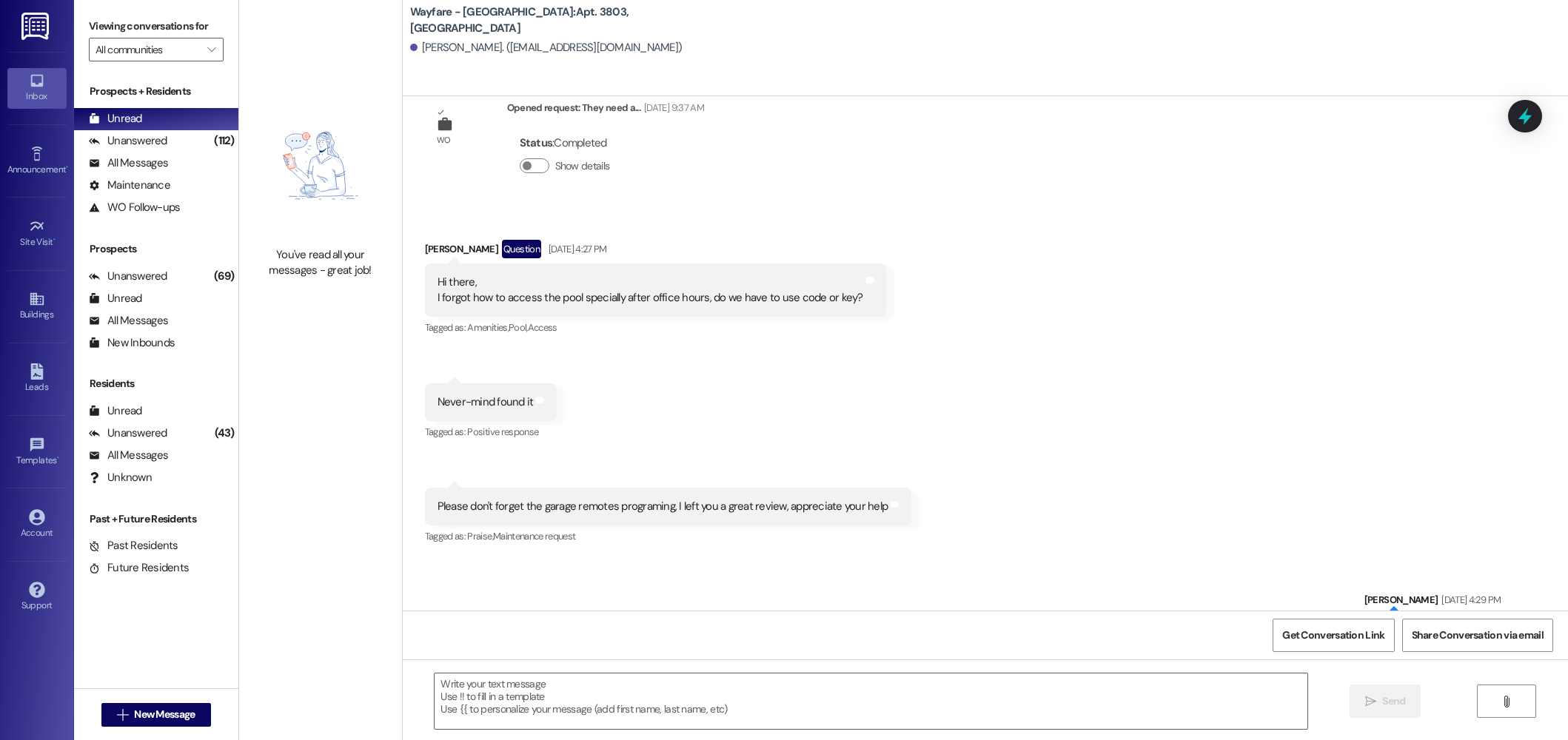
scroll to position [5594, 0]
click at [32, 385] on div "Leads" at bounding box center [36, 387] width 74 height 15
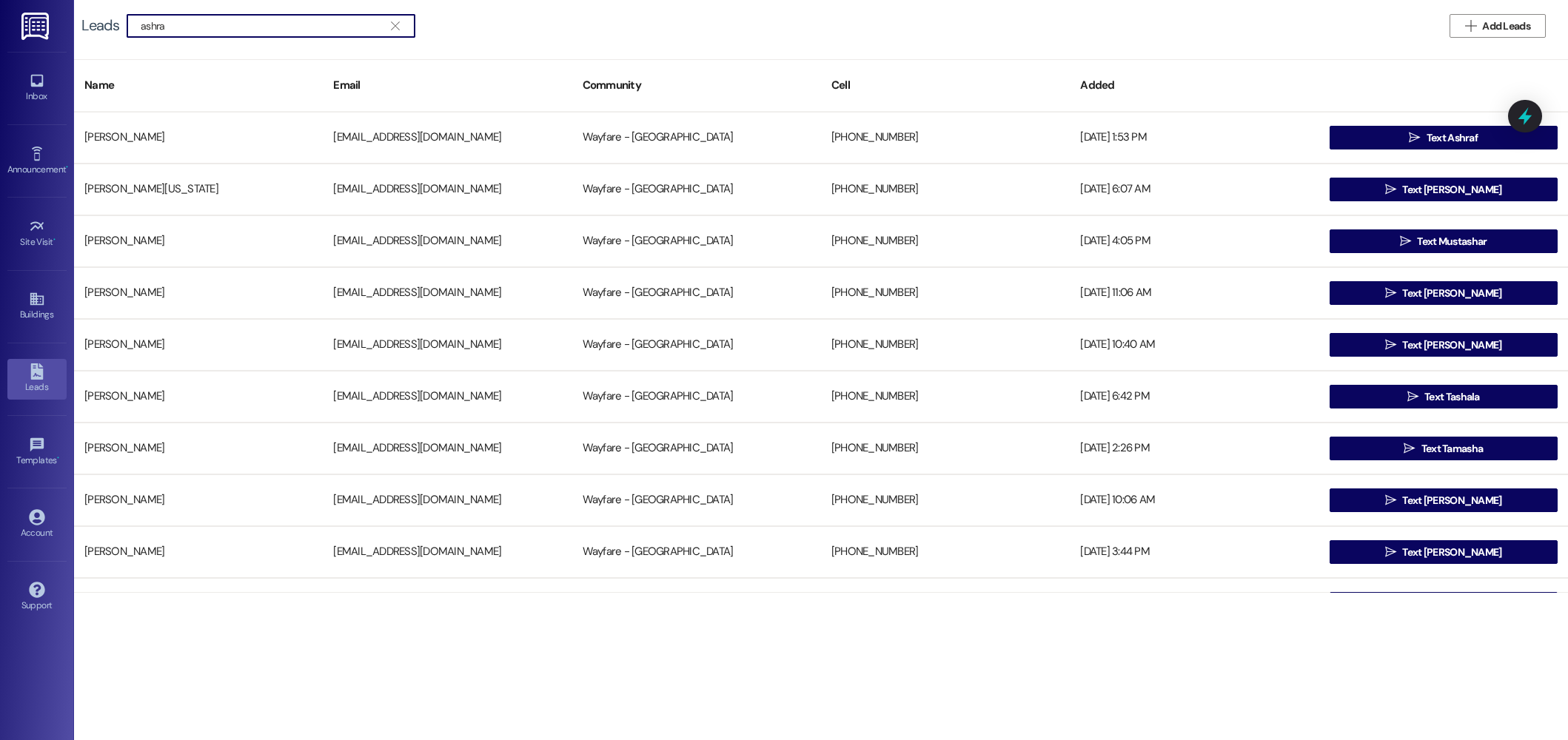
type input "ashra"
click at [1410, 140] on icon "" at bounding box center [1414, 137] width 11 height 12
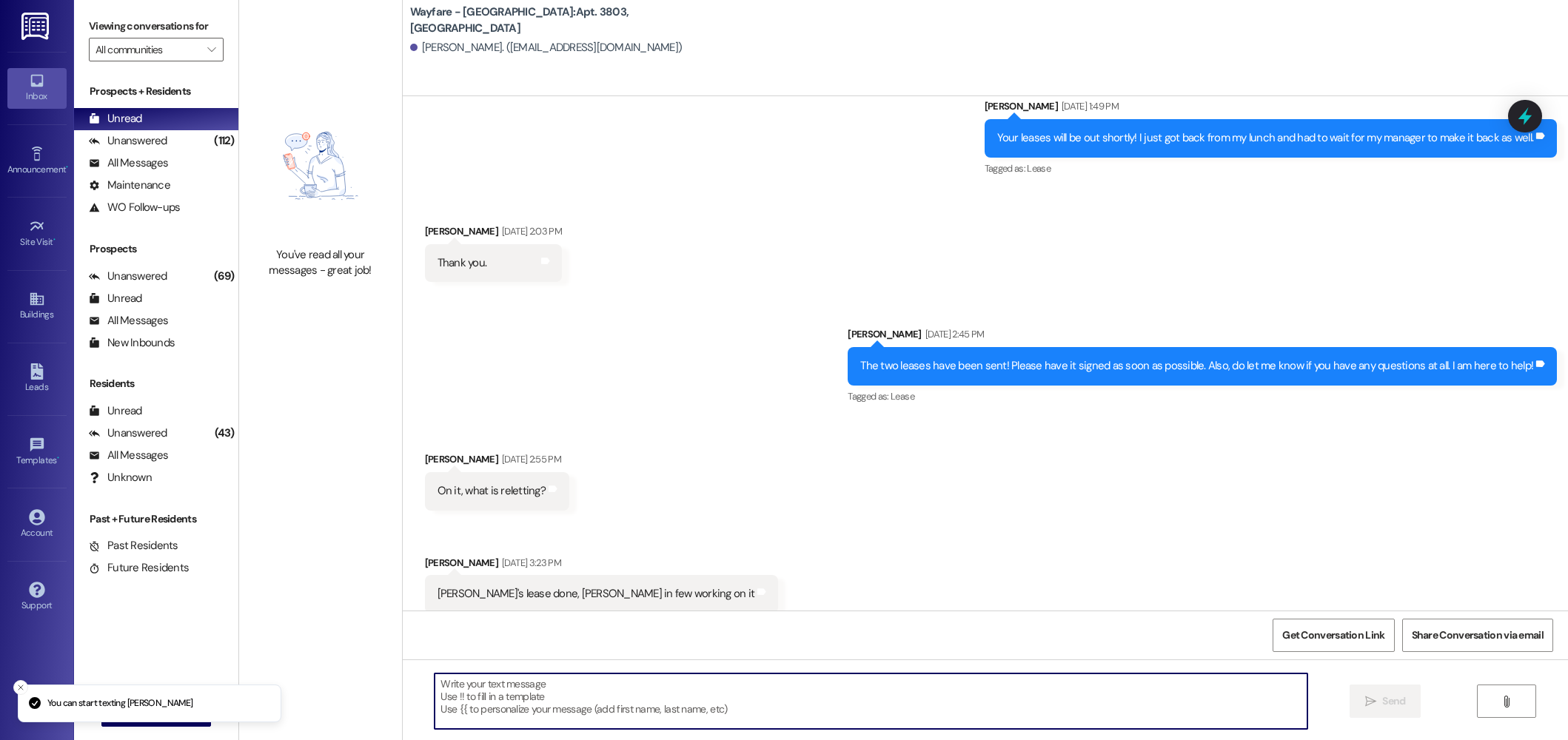
drag, startPoint x: 641, startPoint y: 677, endPoint x: 637, endPoint y: 687, distance: 10.8
click at [639, 685] on textarea at bounding box center [871, 701] width 873 height 55
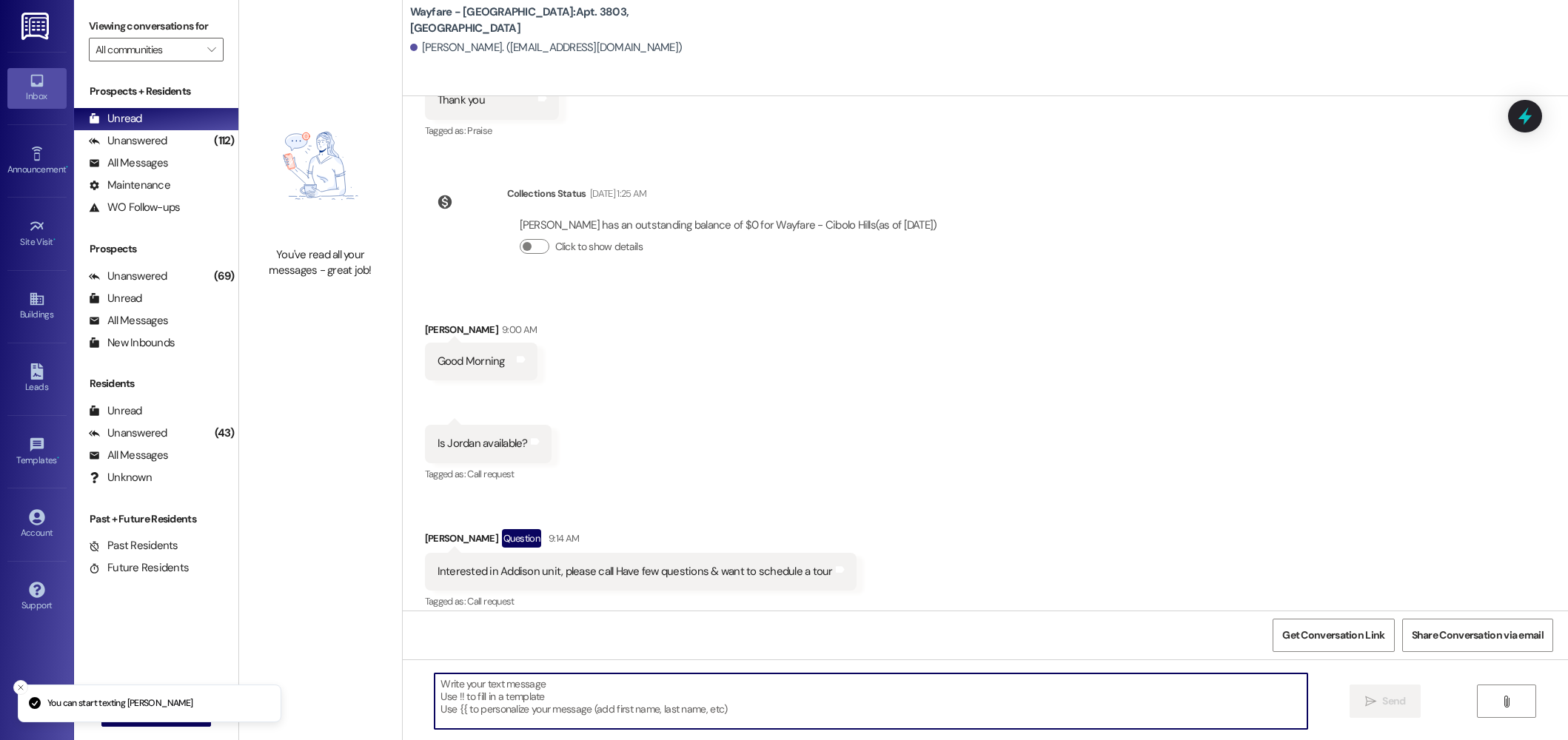
click at [637, 688] on textarea at bounding box center [871, 701] width 873 height 55
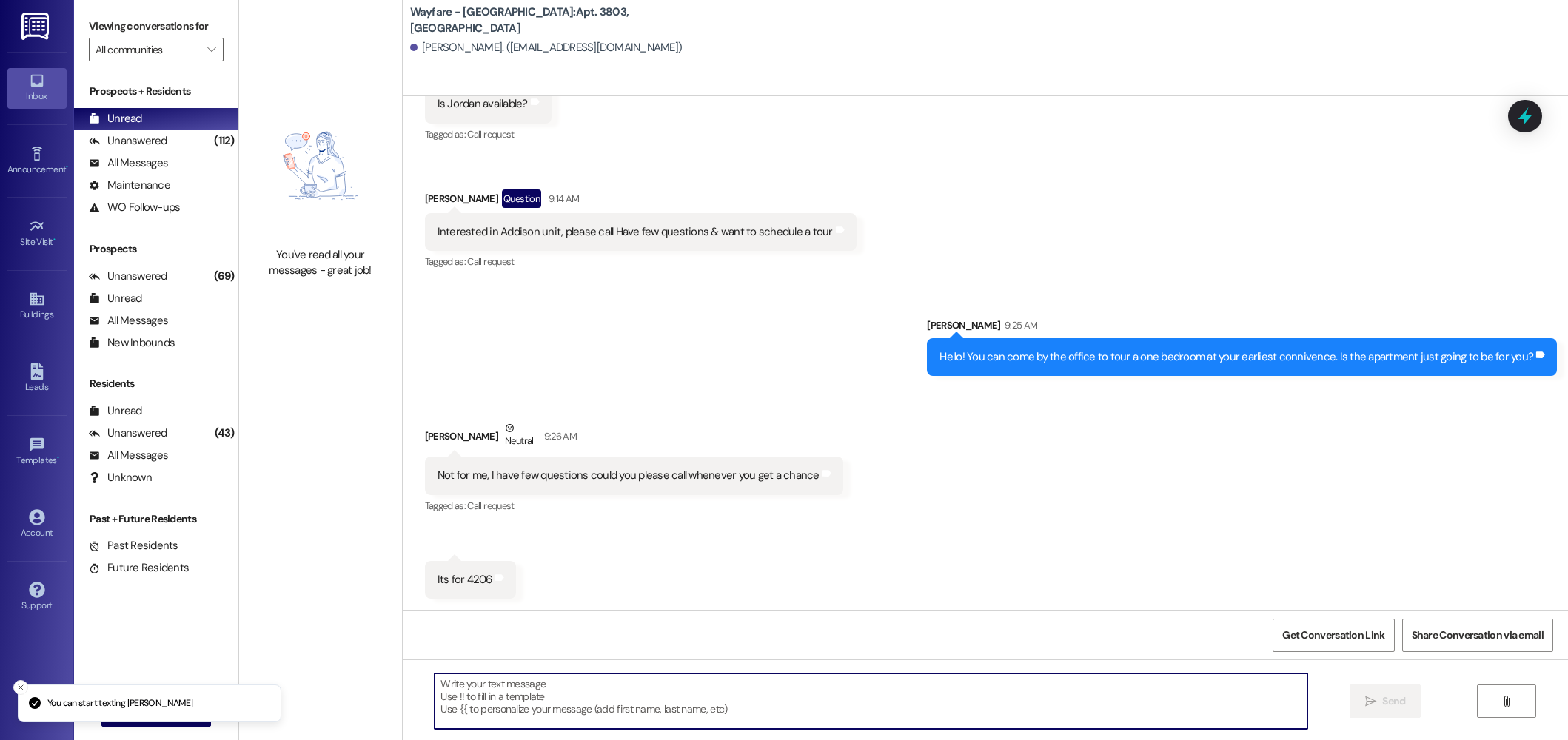
scroll to position [6624, 0]
click at [576, 704] on textarea at bounding box center [871, 701] width 873 height 55
click at [528, 711] on textarea at bounding box center [871, 701] width 873 height 55
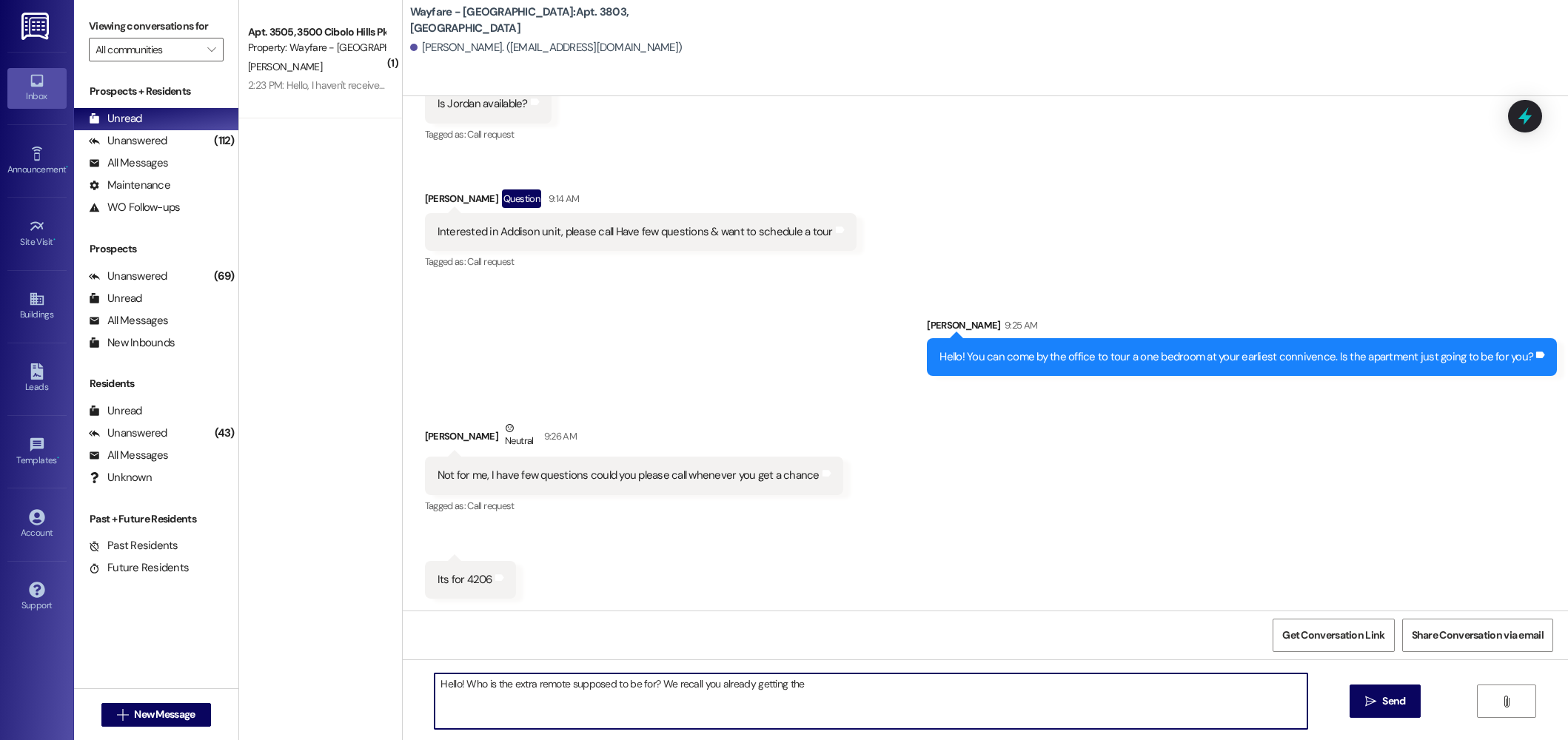
click at [841, 685] on textarea "Hello! Who is the extra remote supposed to be for? We recall you already gettin…" at bounding box center [871, 701] width 873 height 55
click at [830, 691] on textarea "Hello! Who is the extra remote supposed to be for? We recall you already gettin…" at bounding box center [871, 701] width 873 height 55
click at [830, 700] on textarea "Hello! Who is the extra remote supposed to be for? We recall you already gettin…" at bounding box center [871, 701] width 873 height 55
drag, startPoint x: 839, startPoint y: 706, endPoint x: 652, endPoint y: 685, distance: 188.2
click at [652, 685] on textarea "Hello! Who is the extra remote supposed to be for? We recall you already gettin…" at bounding box center [871, 701] width 873 height 55
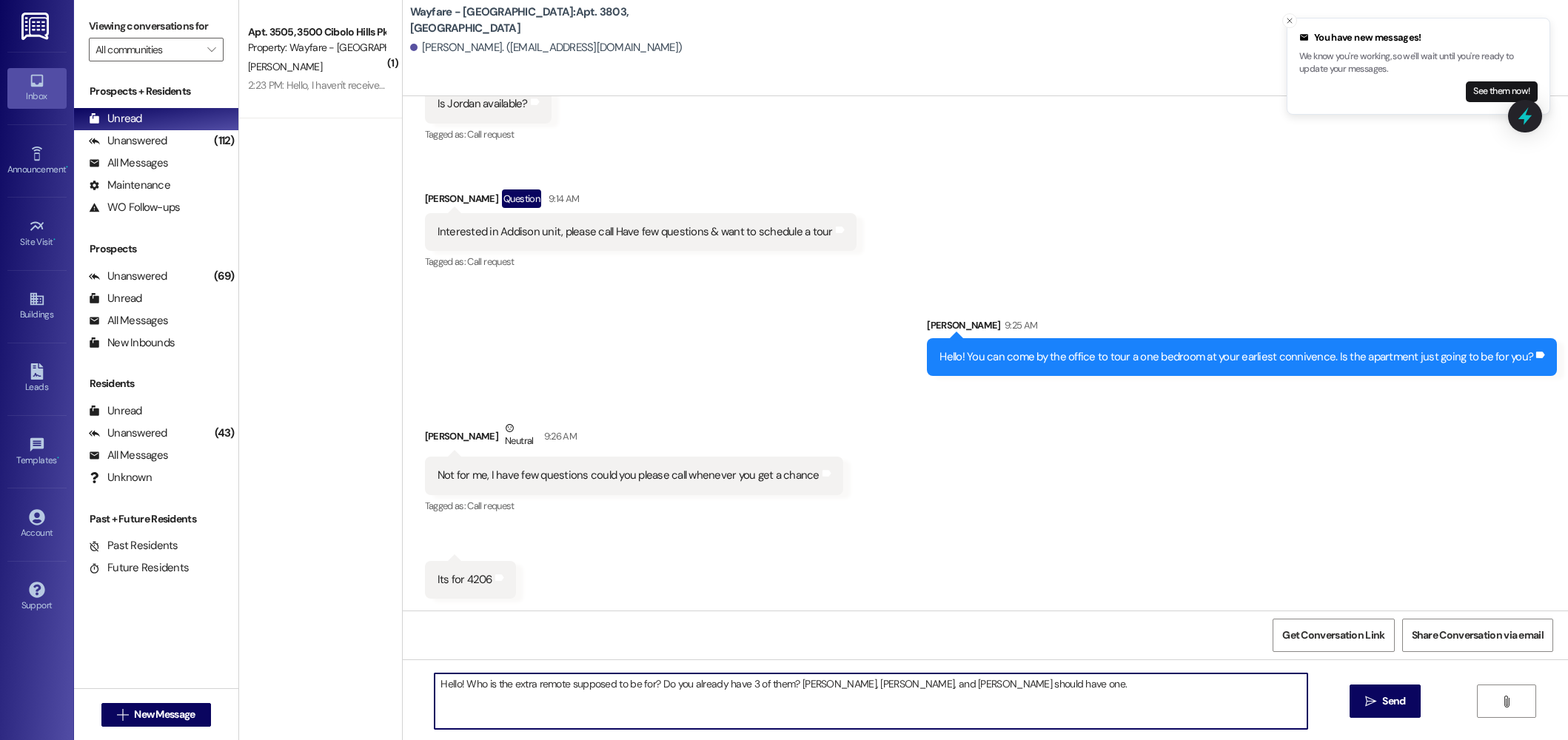
type textarea "Hello! Who is the extra remote supposed to be for? Do you already have 3 of the…"
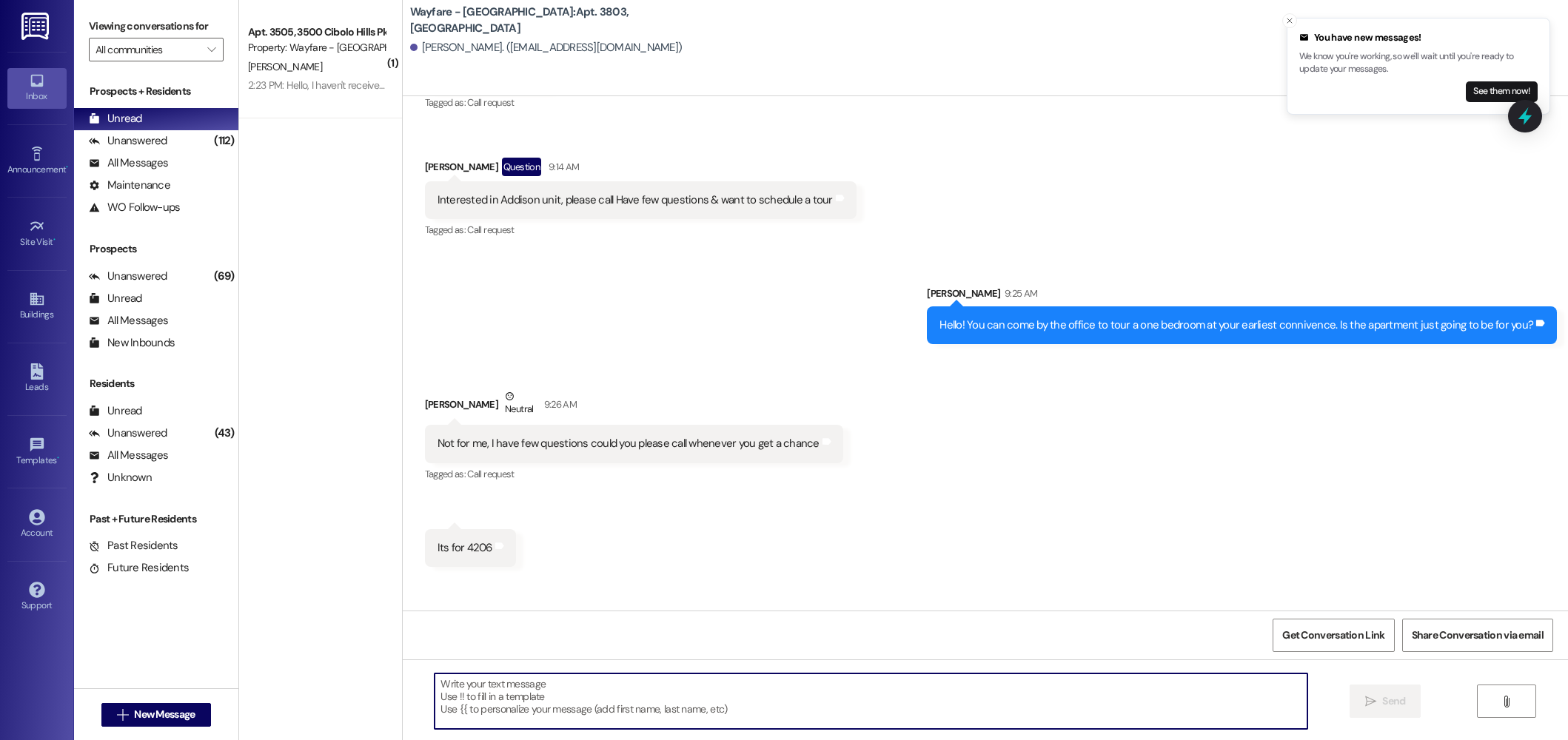
scroll to position [6726, 0]
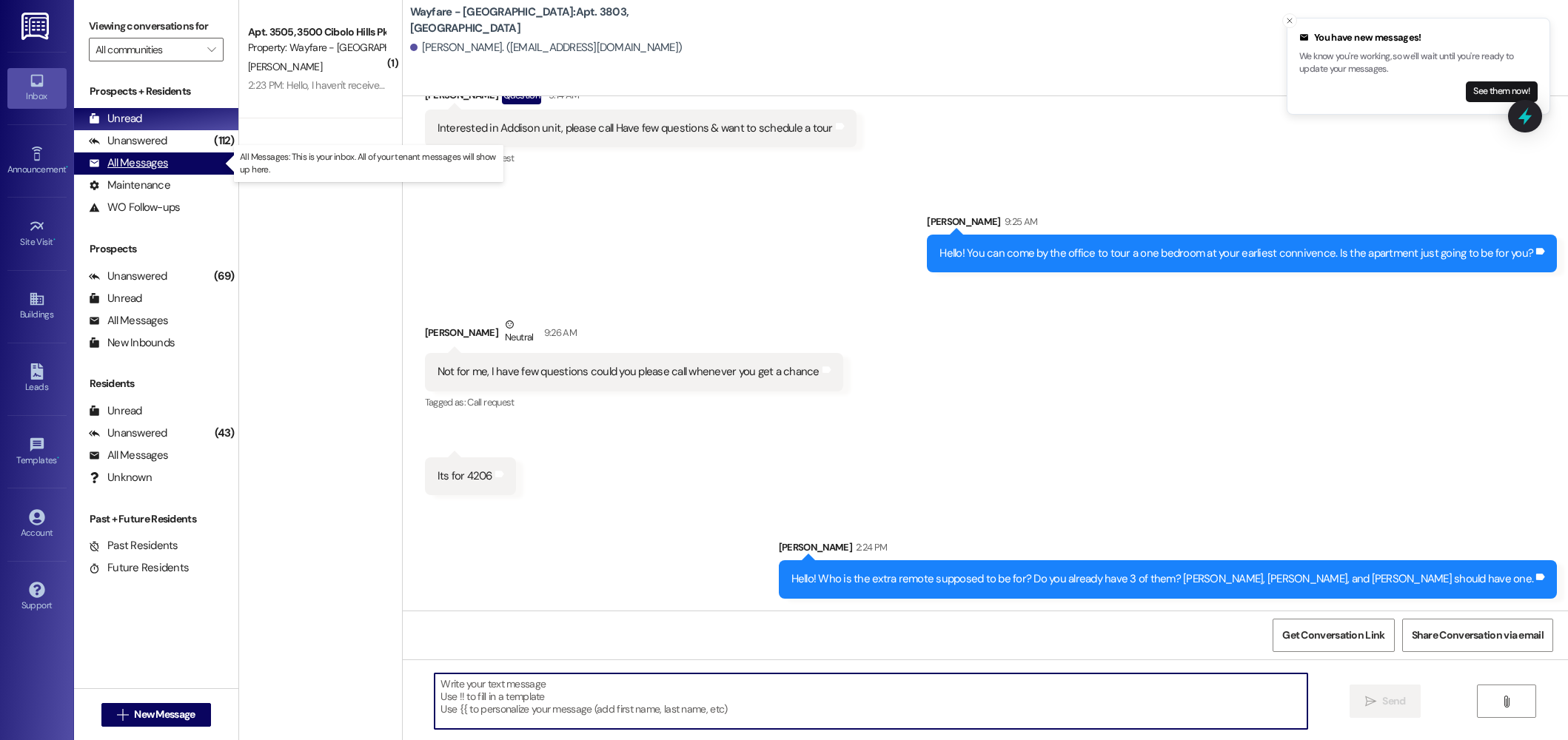
click at [188, 170] on div "All Messages (undefined)" at bounding box center [156, 164] width 165 height 22
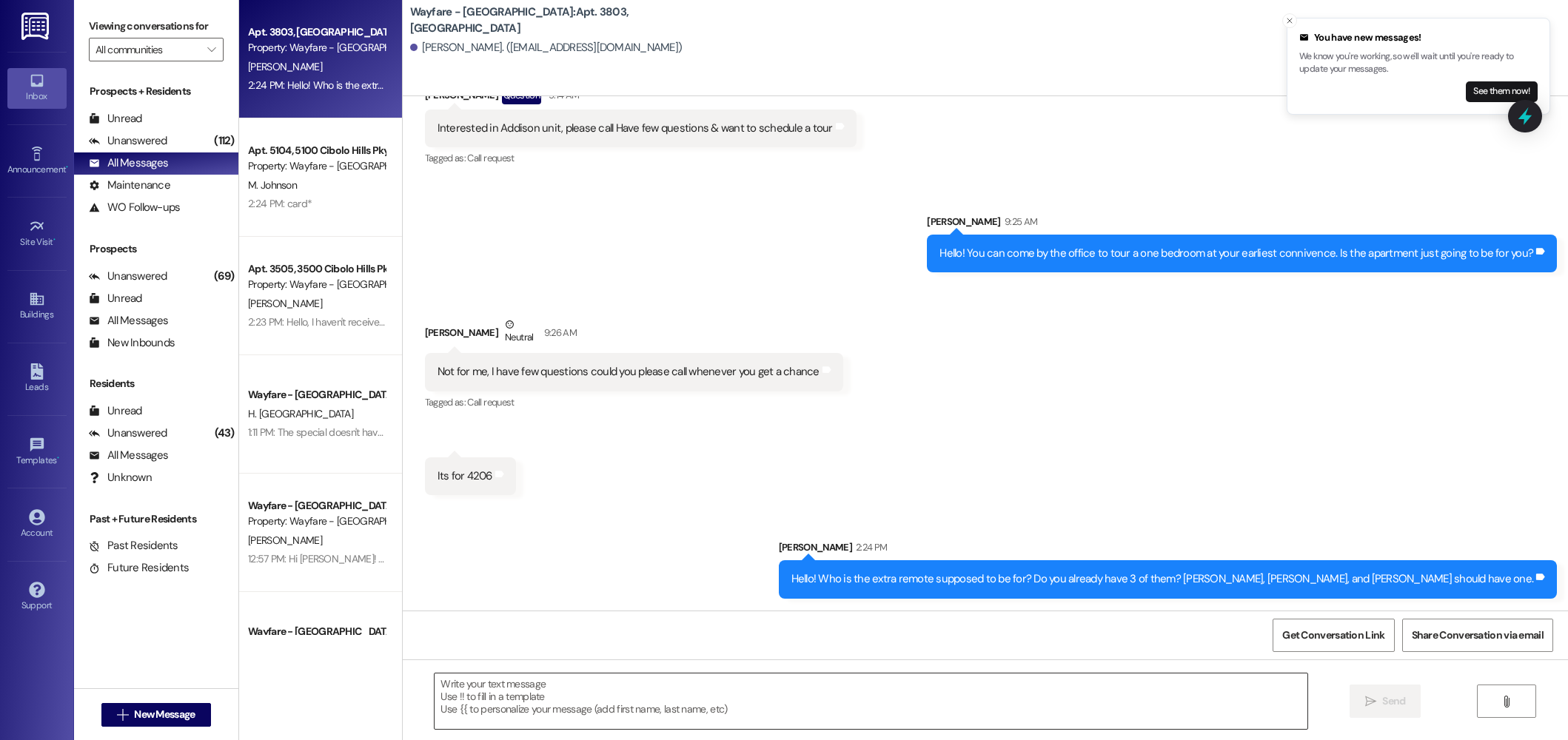
click at [604, 703] on textarea at bounding box center [871, 701] width 873 height 55
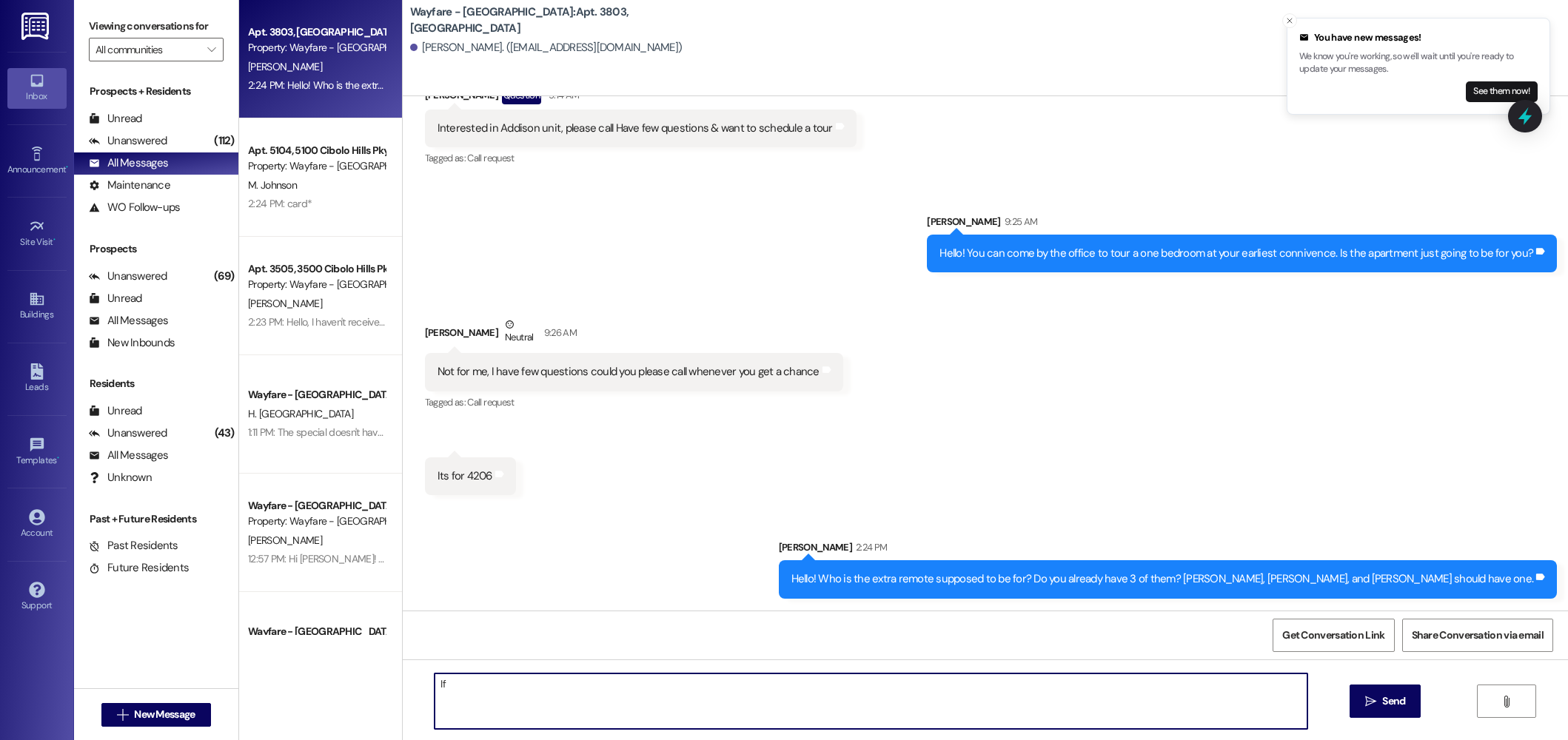
type textarea "I"
type textarea "I can only make ones for whoever is listed on the lease, if you are needing an …"
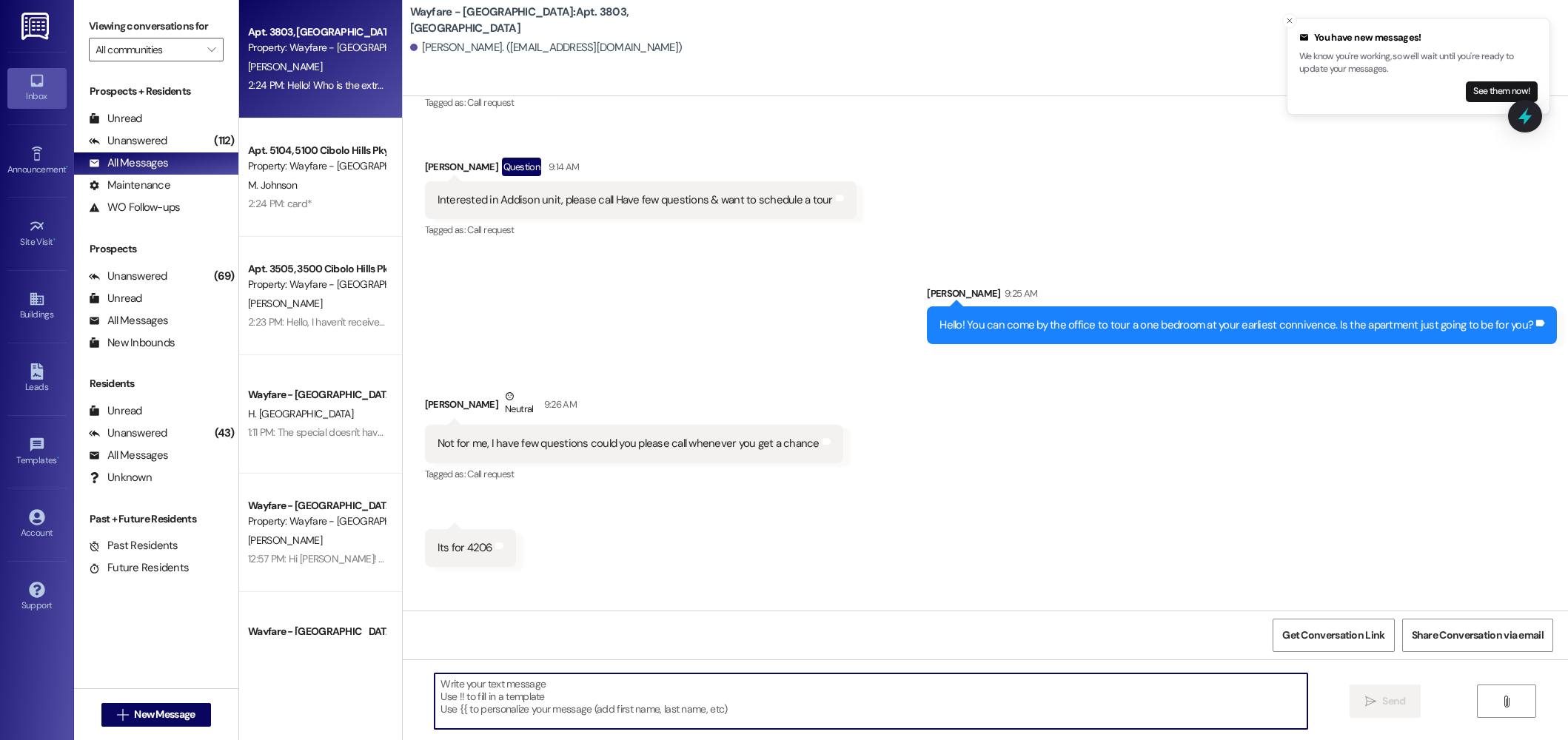
scroll to position [6830, 0]
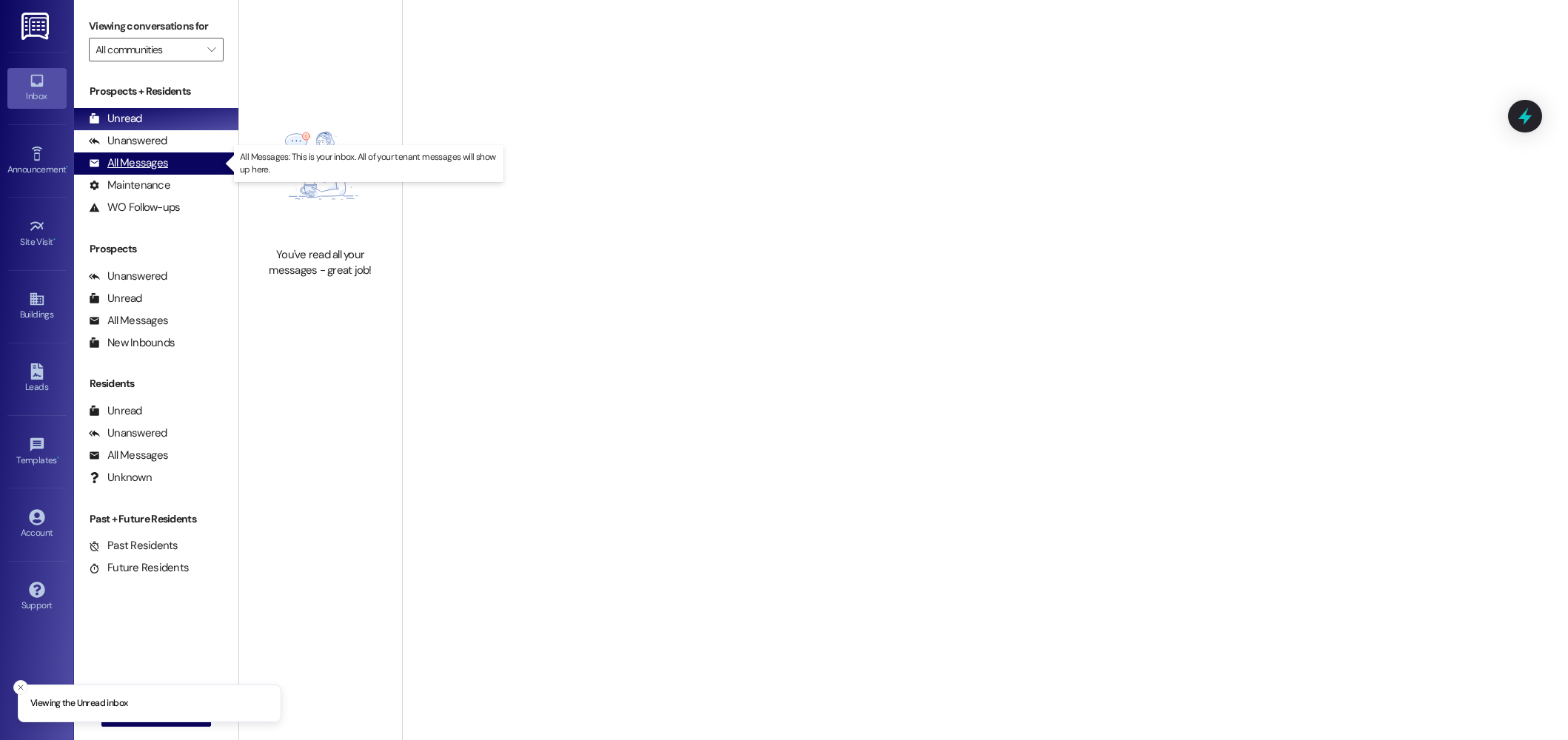
click at [166, 161] on div "All Messages (undefined)" at bounding box center [156, 164] width 165 height 22
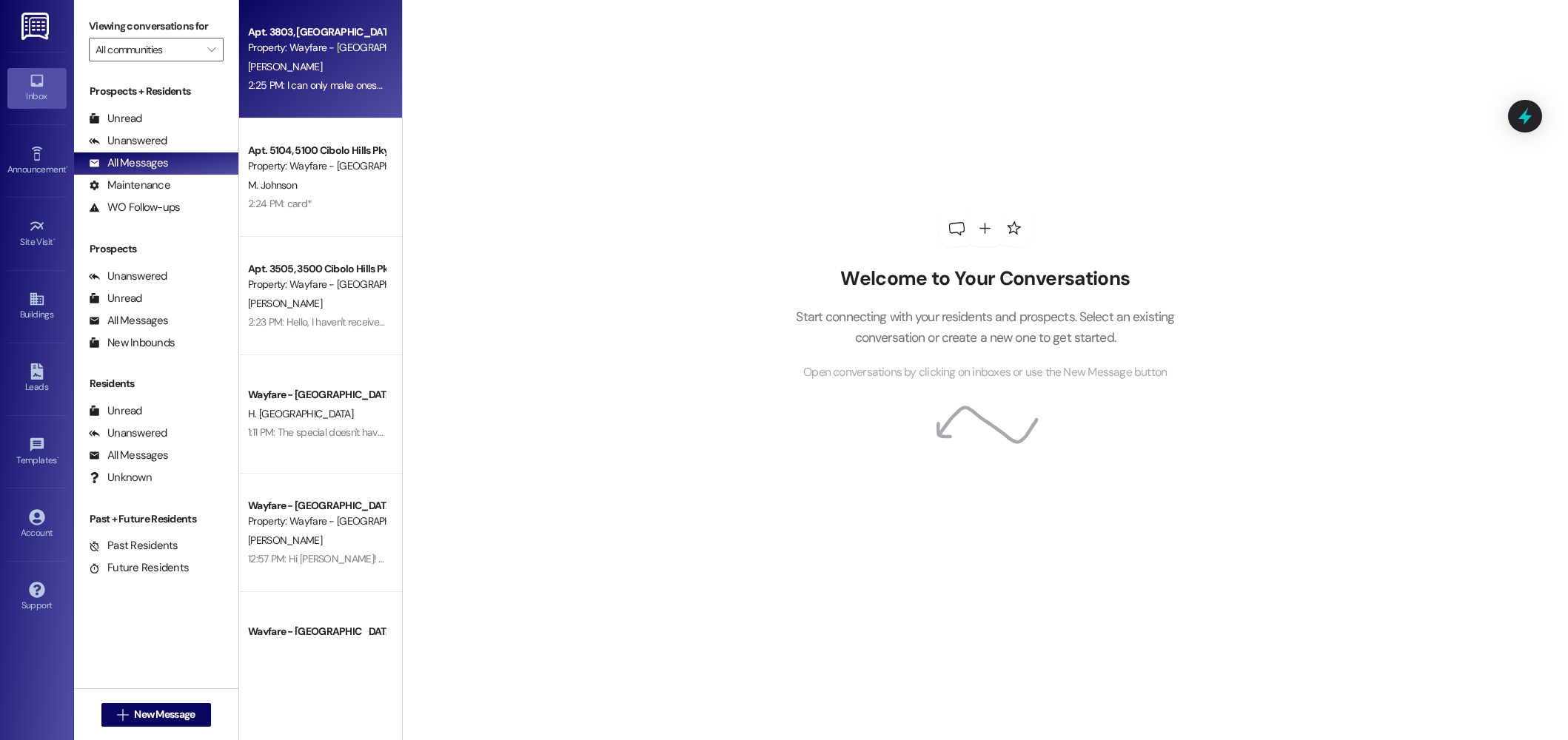
click at [329, 40] on div "Property: Wayfare - [GEOGRAPHIC_DATA]" at bounding box center [316, 47] width 137 height 16
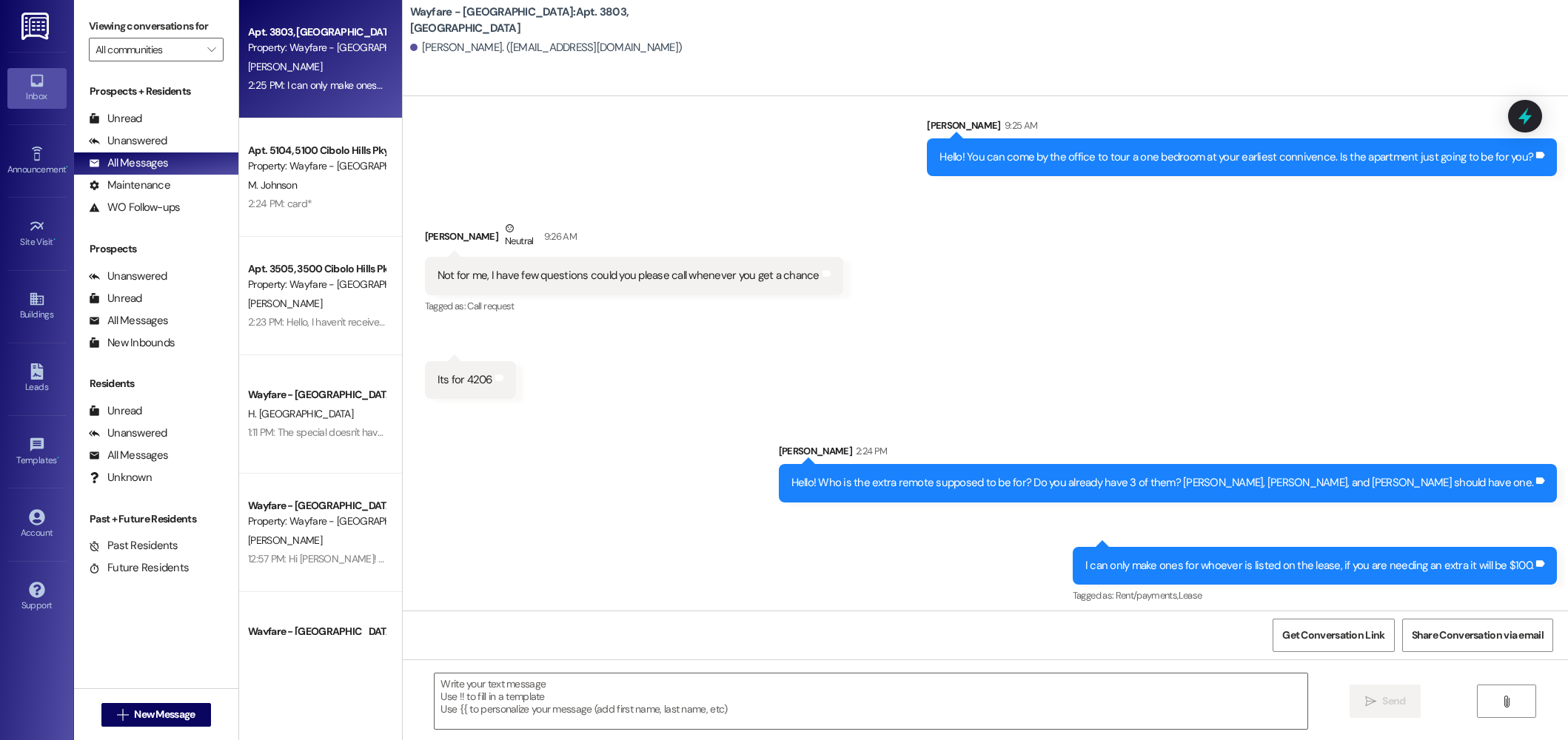
scroll to position [6831, 0]
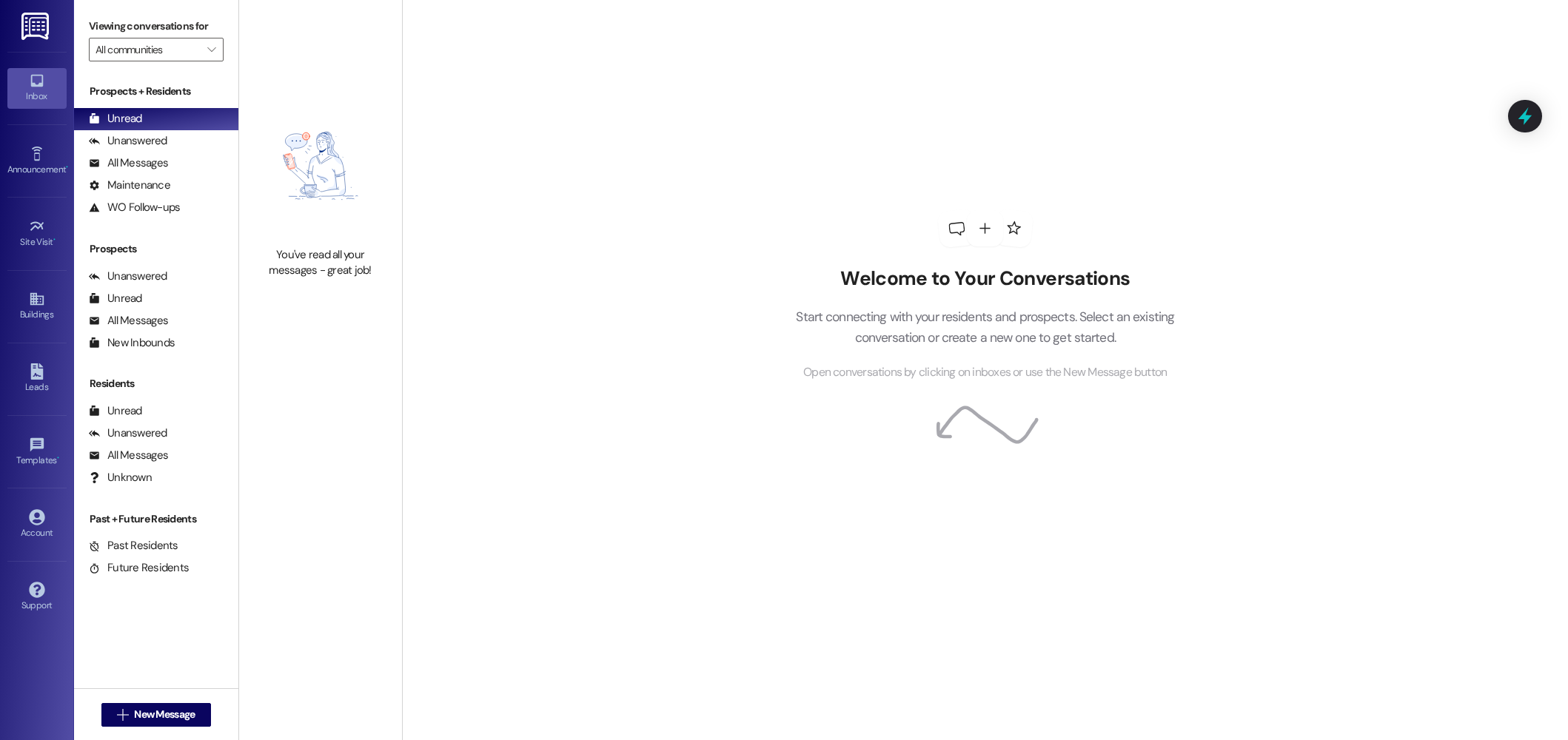
click at [284, 143] on img at bounding box center [320, 165] width 131 height 148
click at [154, 167] on div "All Messages" at bounding box center [128, 163] width 79 height 16
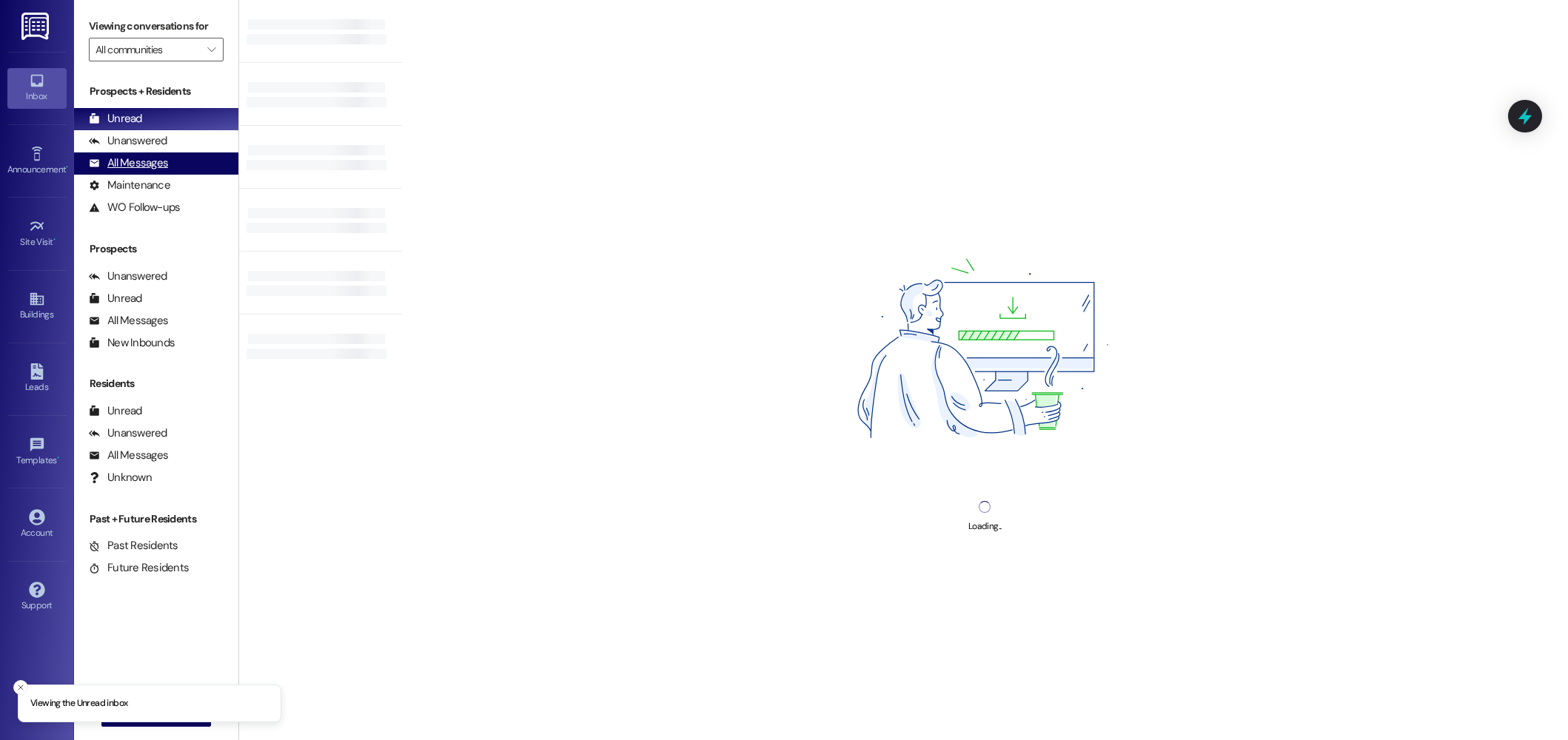
click at [131, 162] on div "All Messages" at bounding box center [128, 163] width 79 height 16
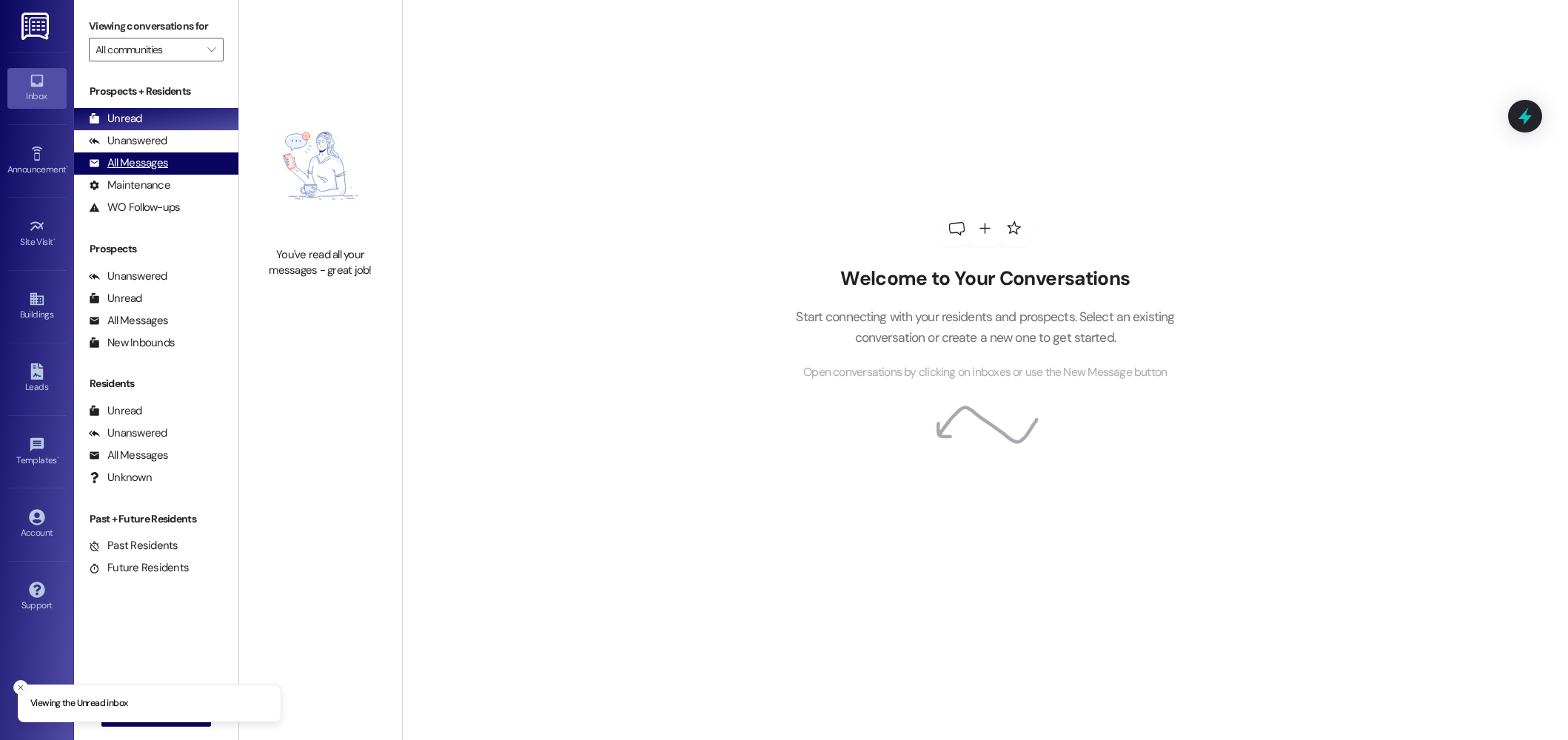
click at [119, 164] on div "All Messages" at bounding box center [128, 163] width 79 height 16
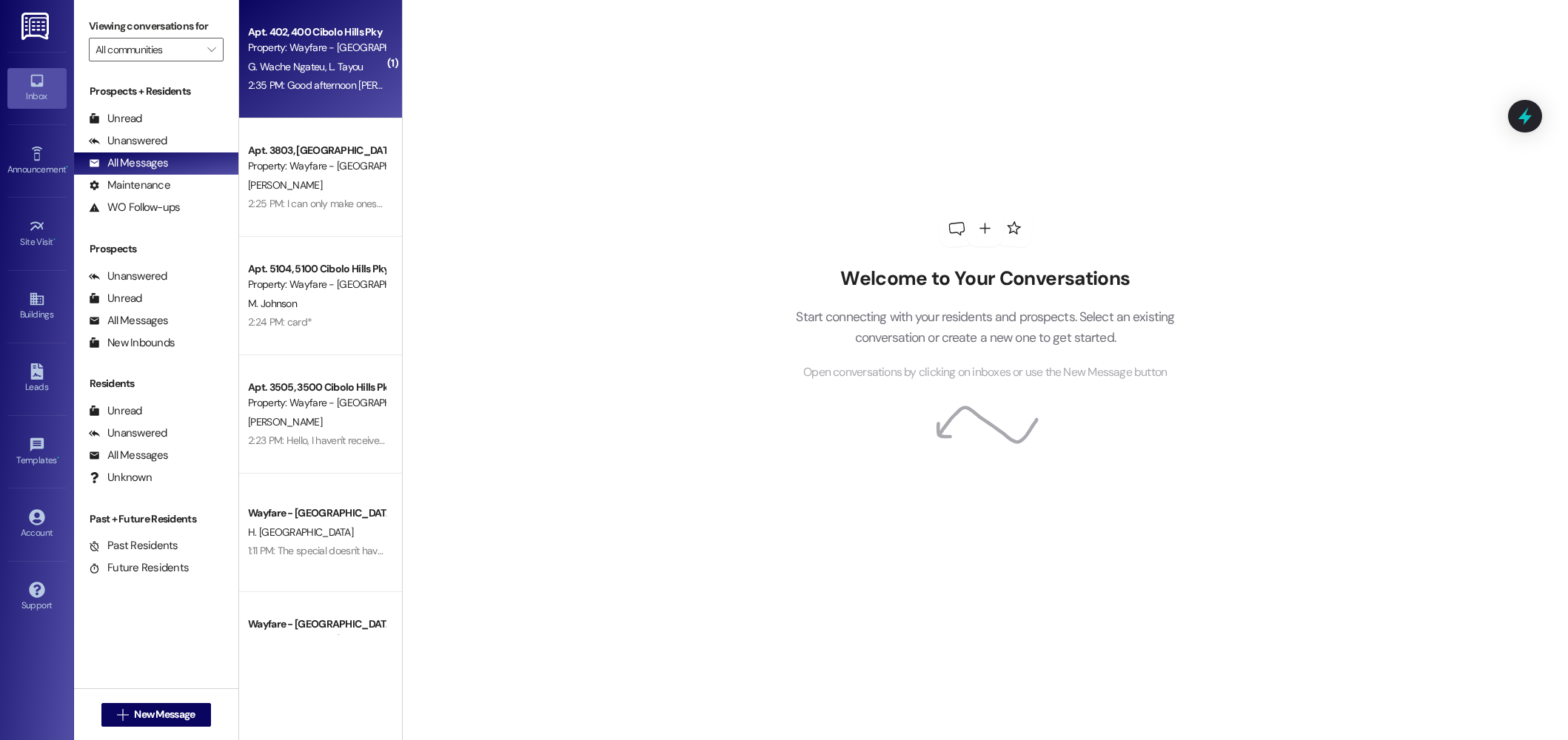
click at [253, 63] on span "G. Wache Ngateu" at bounding box center [288, 66] width 81 height 13
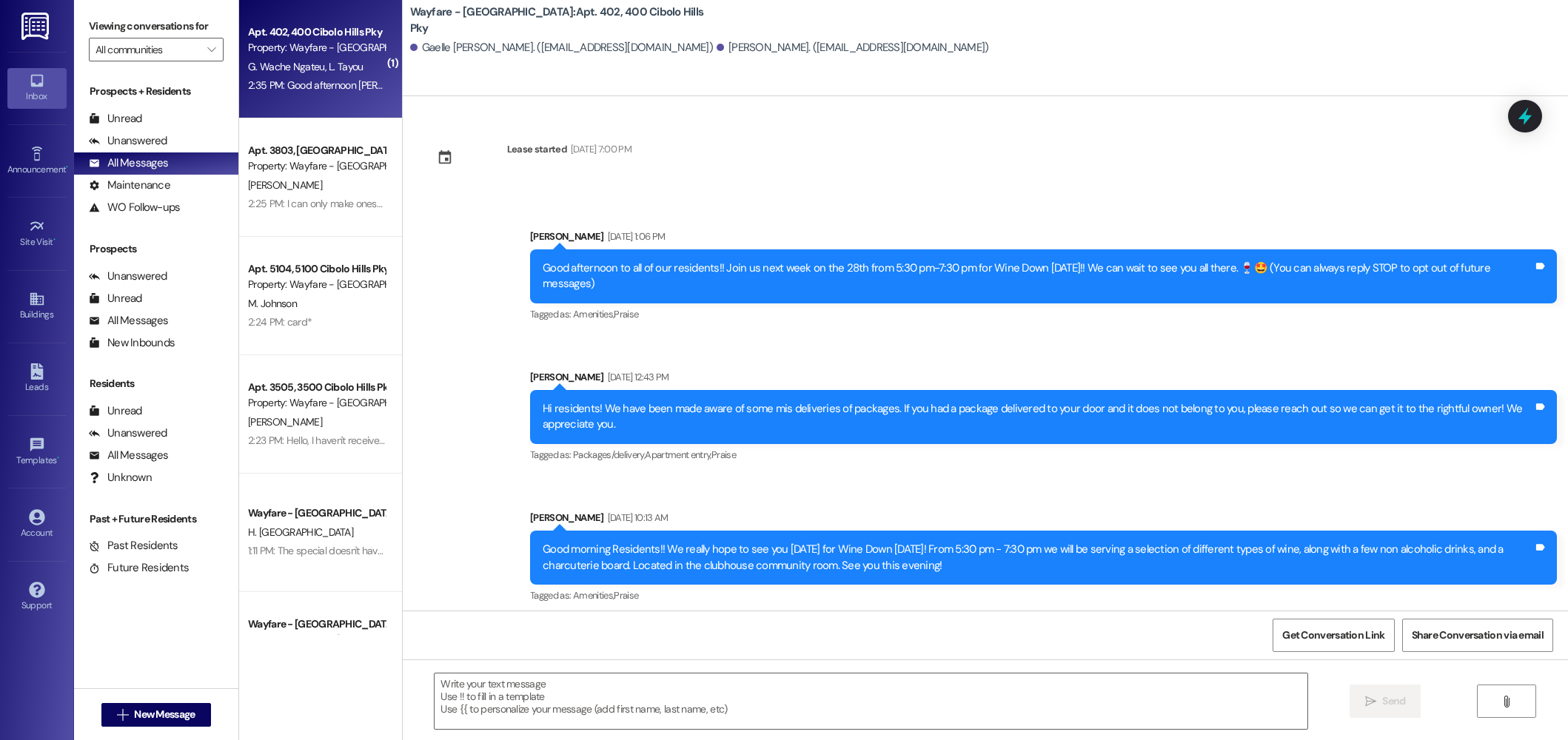
scroll to position [16419, 0]
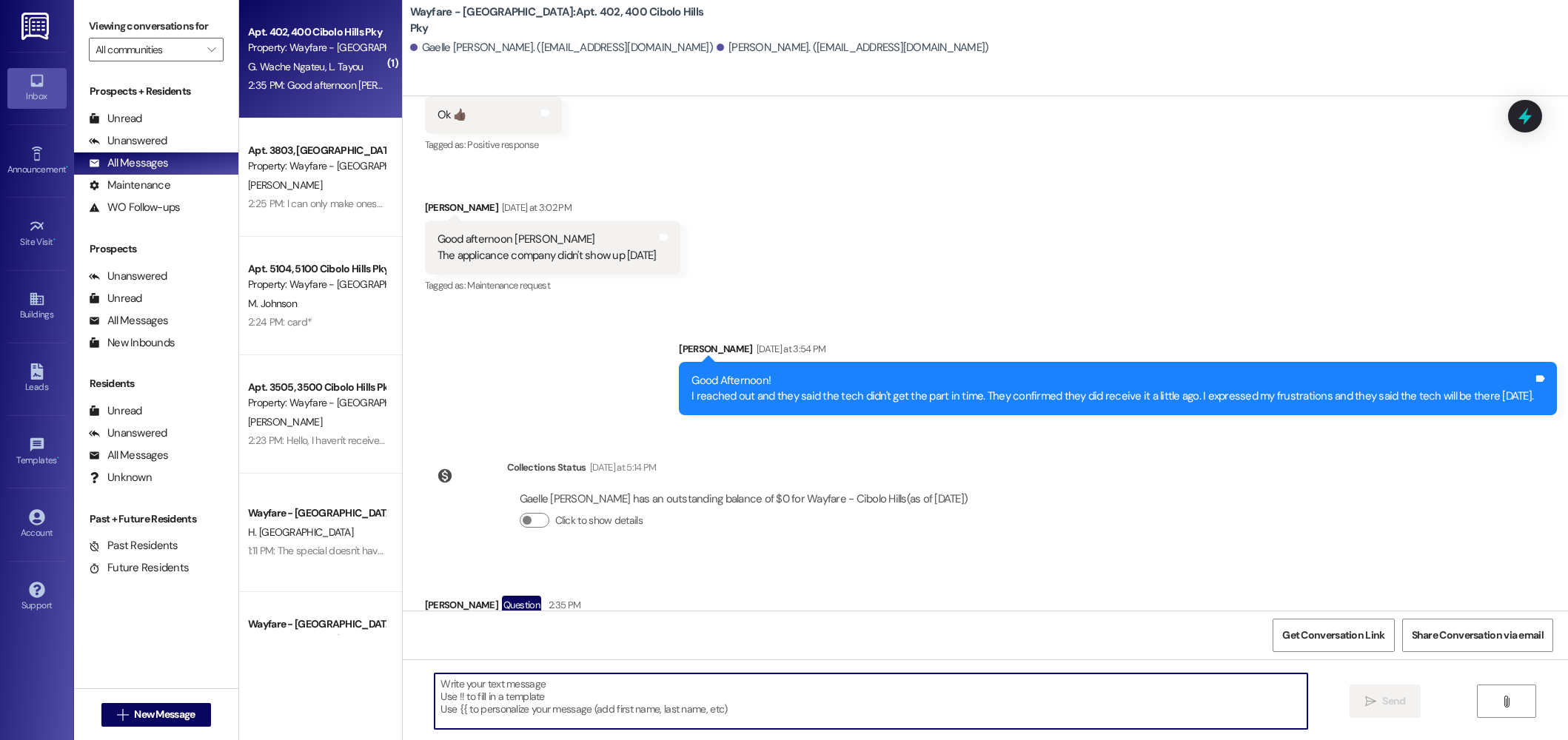
click at [818, 696] on textarea at bounding box center [871, 701] width 873 height 55
